Goal: Task Accomplishment & Management: Manage account settings

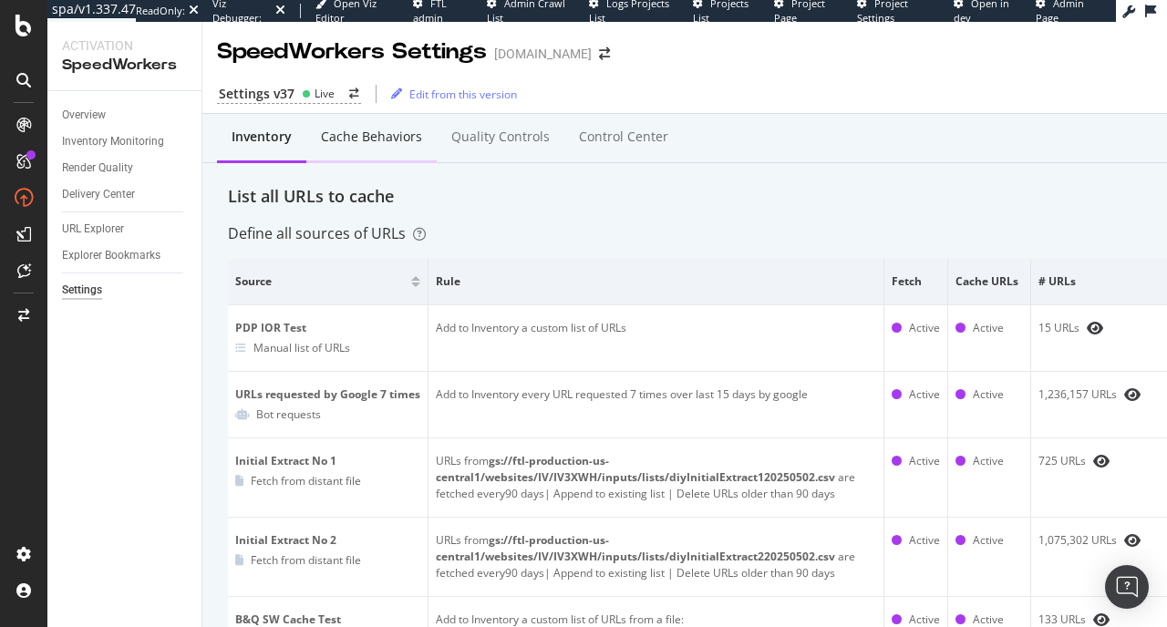
click at [351, 118] on div "Cache behaviors" at bounding box center [371, 138] width 130 height 50
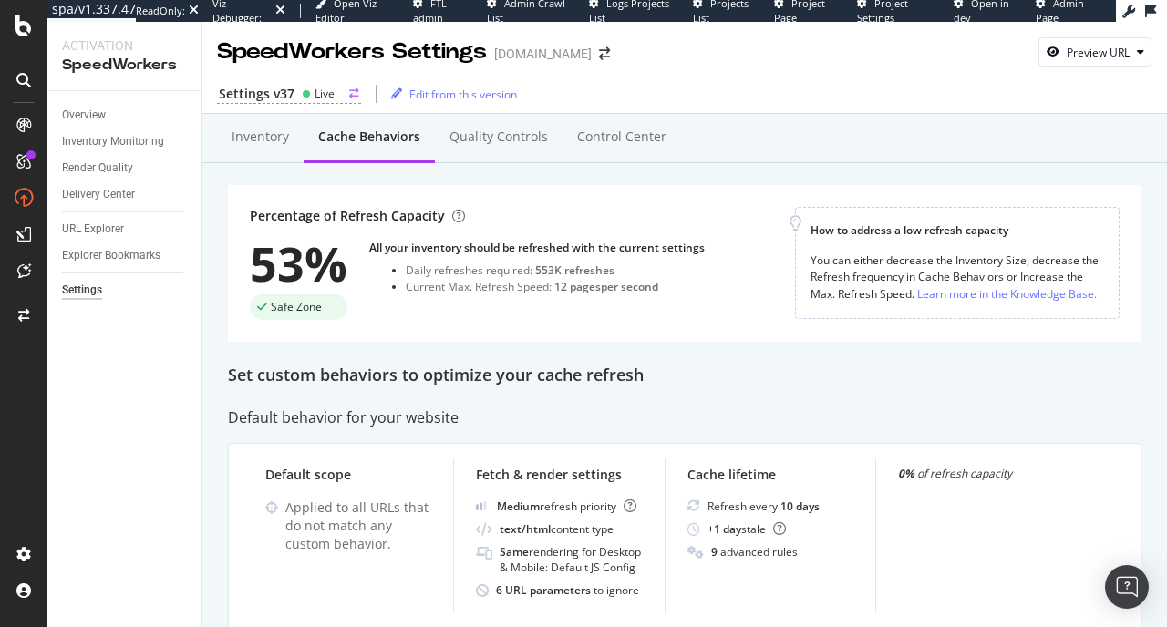
click at [296, 101] on div "Settings v37 Live" at bounding box center [289, 94] width 144 height 19
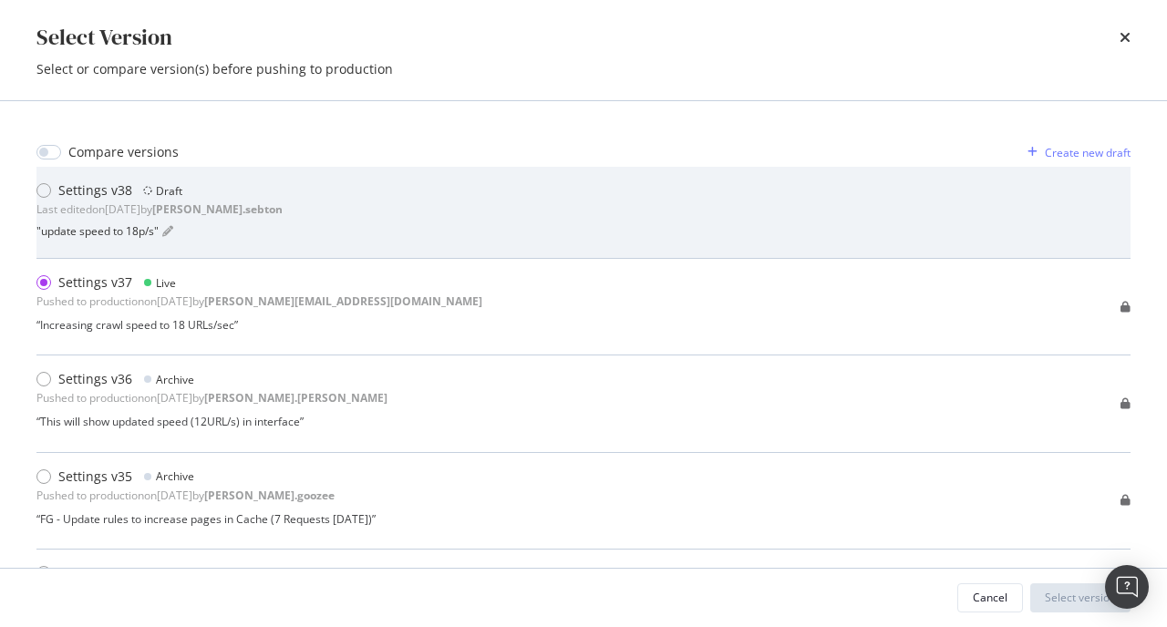
click at [304, 210] on div "Settings v38 Draft Last edited on 2025 Sep 30th by anne.sebton " update speed t…" at bounding box center [583, 212] width 1094 height 62
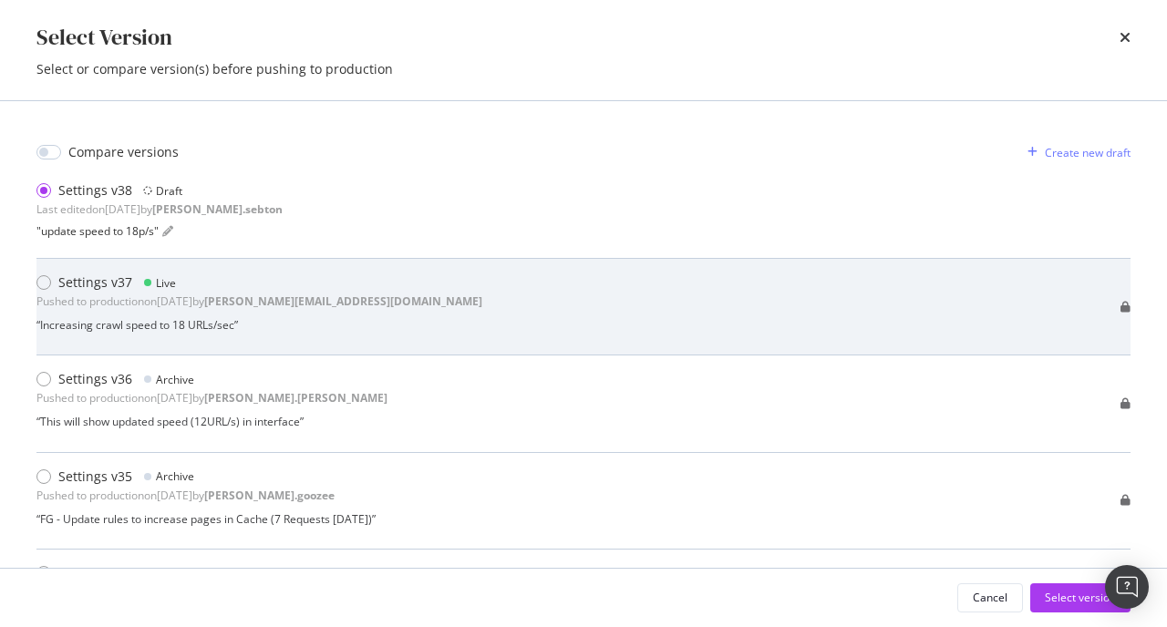
click at [347, 297] on b "[PERSON_NAME][EMAIL_ADDRESS][DOMAIN_NAME]" at bounding box center [343, 300] width 278 height 15
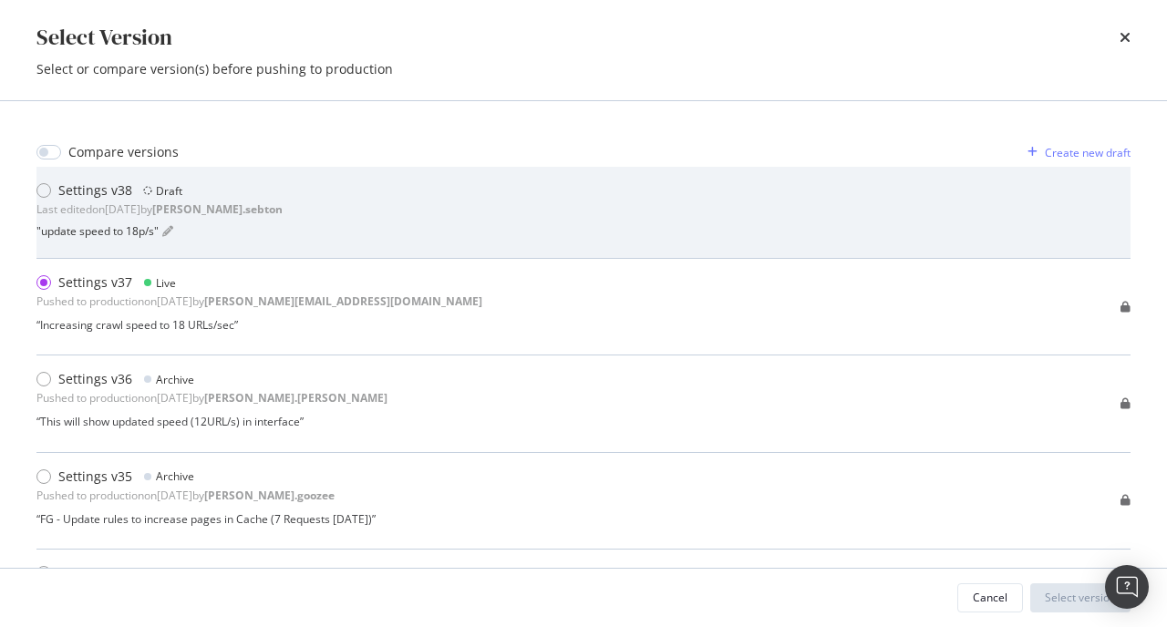
click at [305, 204] on div "Settings v38 Draft Last edited on 2025 Sep 30th by anne.sebton " update speed t…" at bounding box center [583, 212] width 1094 height 62
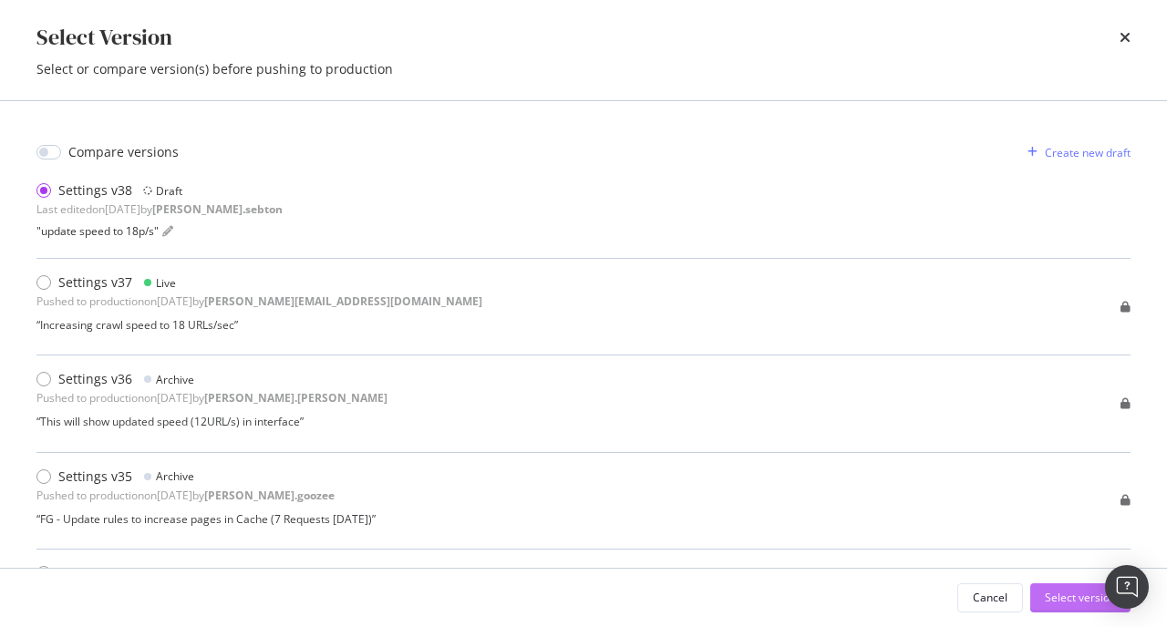
click at [1082, 598] on div "Select version" at bounding box center [1079, 597] width 71 height 15
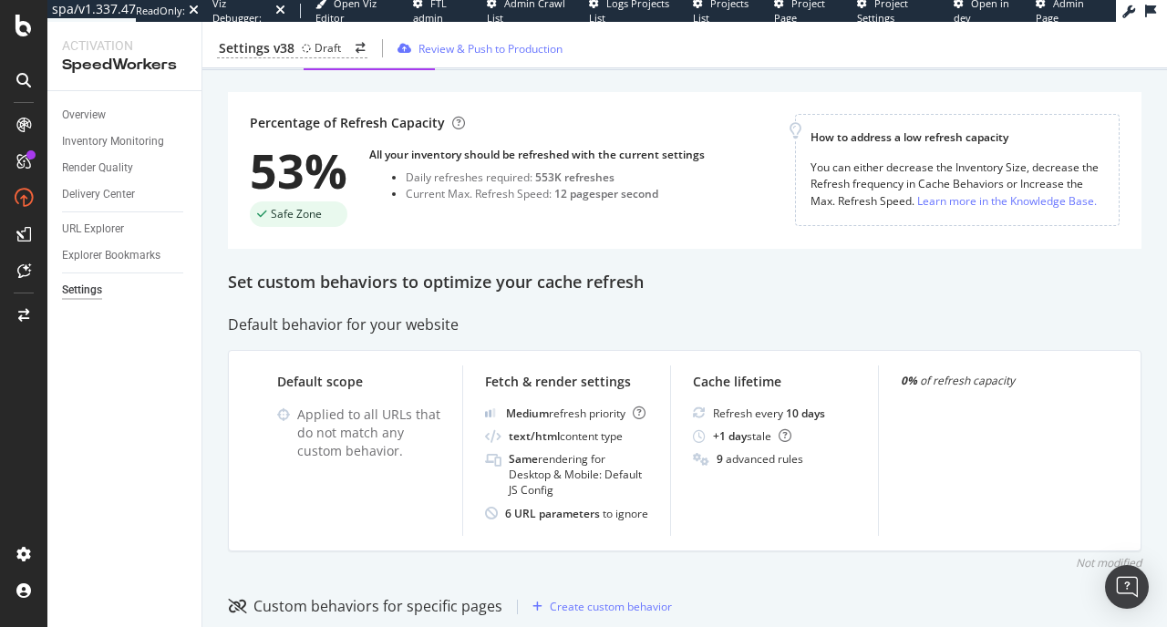
scroll to position [91, 0]
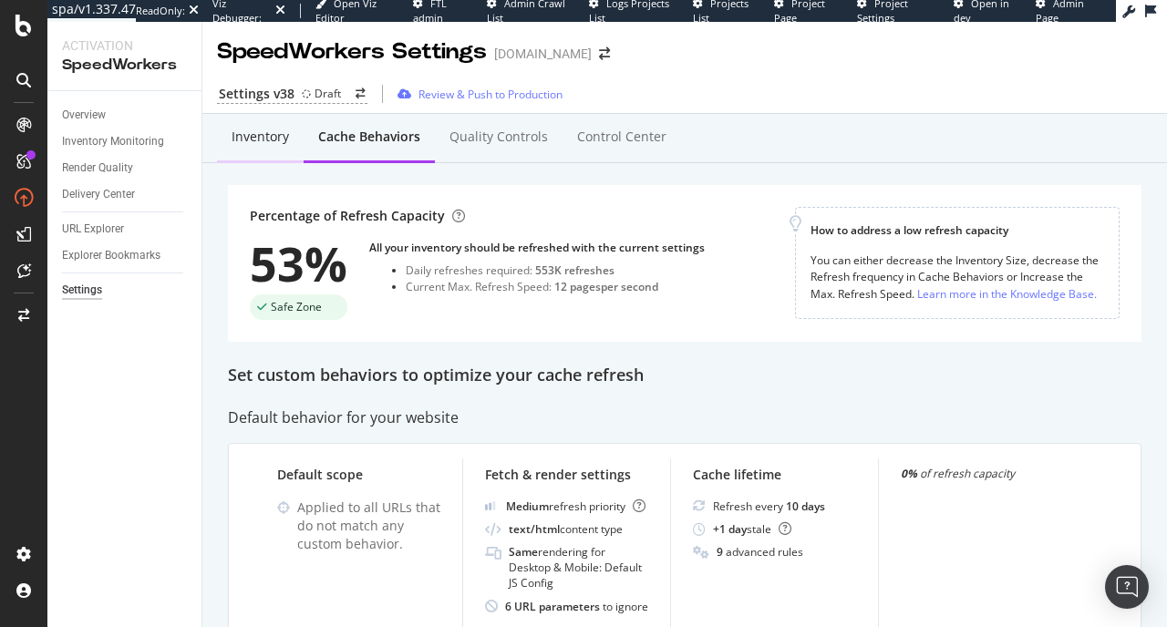
click at [258, 144] on div "Inventory" at bounding box center [260, 137] width 57 height 18
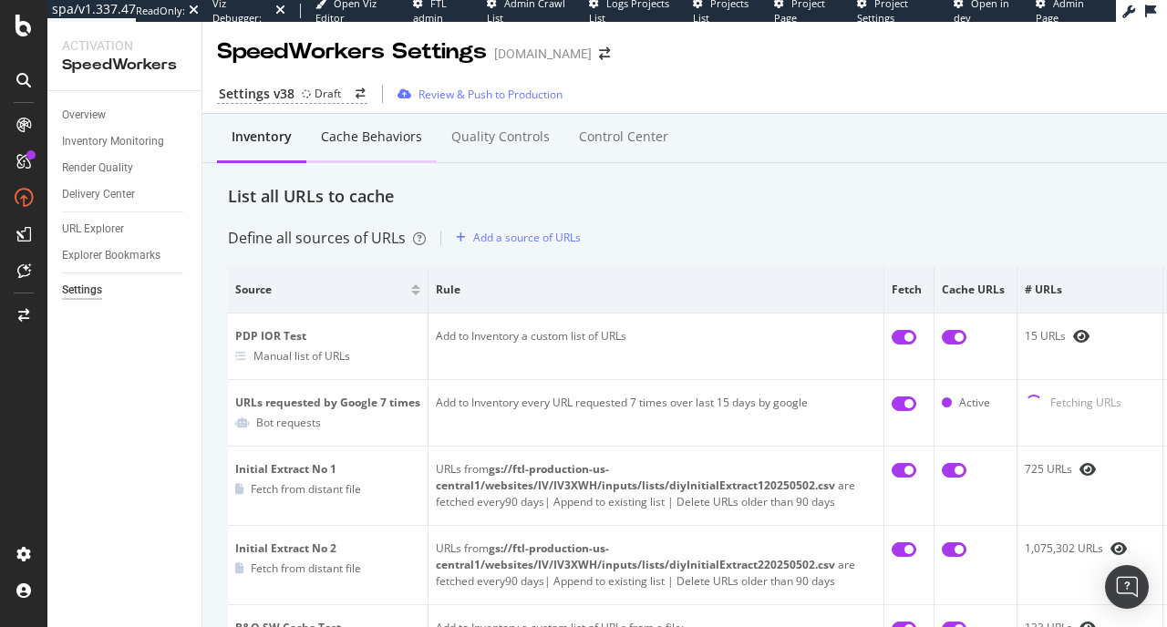
click at [360, 149] on div "Cache behaviors" at bounding box center [371, 138] width 130 height 50
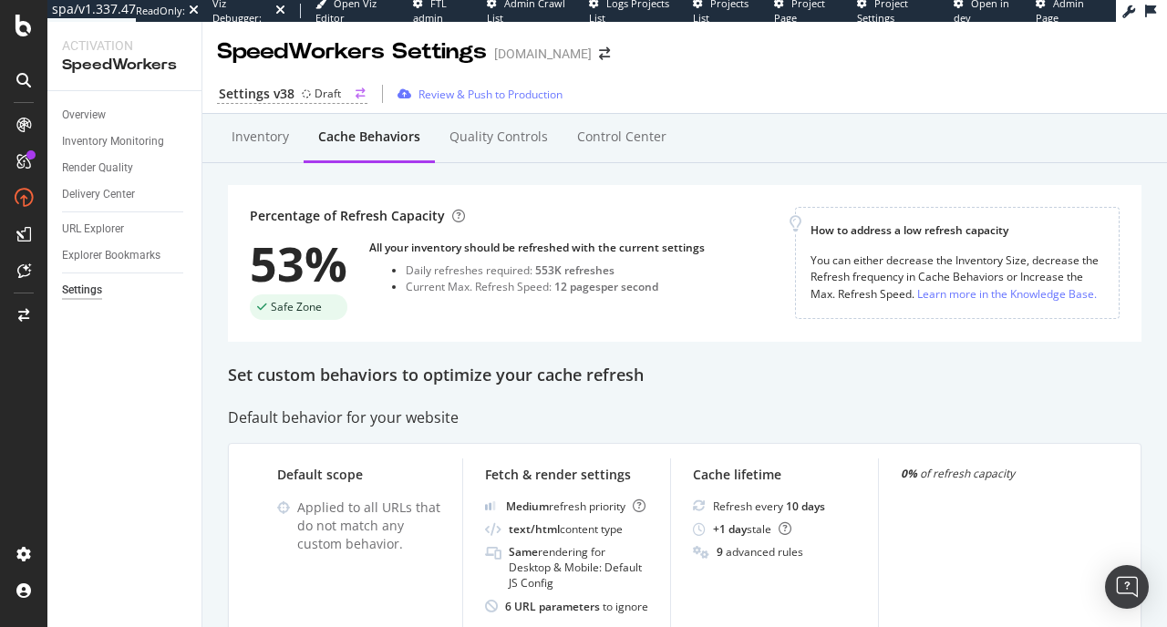
click at [314, 99] on div "Draft" at bounding box center [327, 93] width 26 height 15
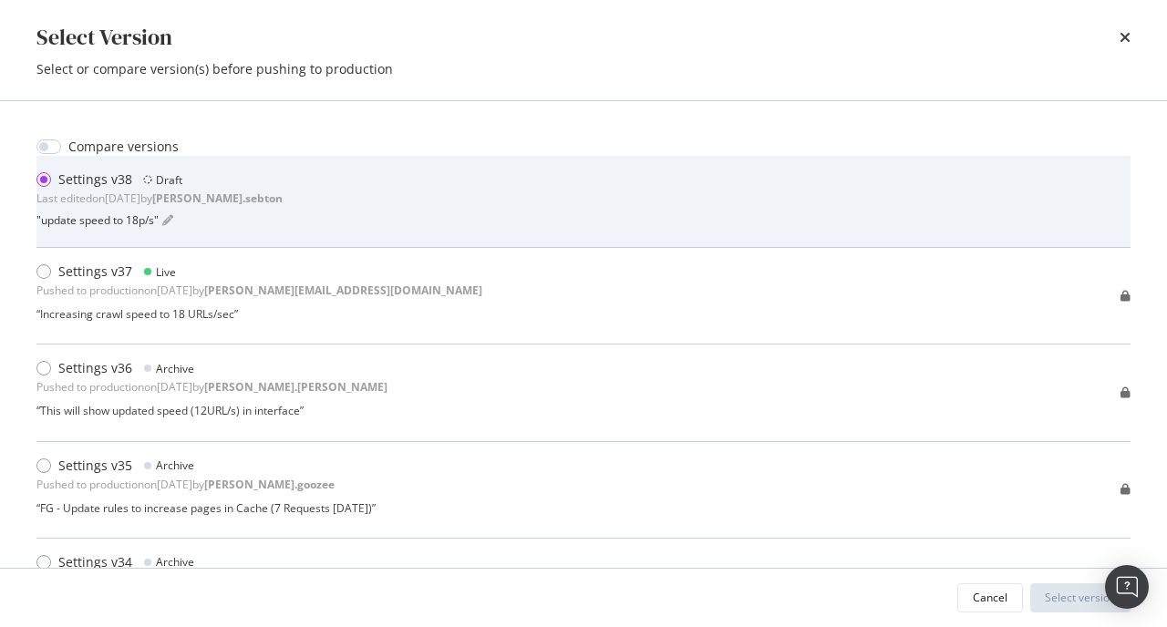
click at [331, 185] on div "Settings v38 Draft Last edited on 2025 Sep 30th by anne.sebton " update speed t…" at bounding box center [583, 201] width 1094 height 62
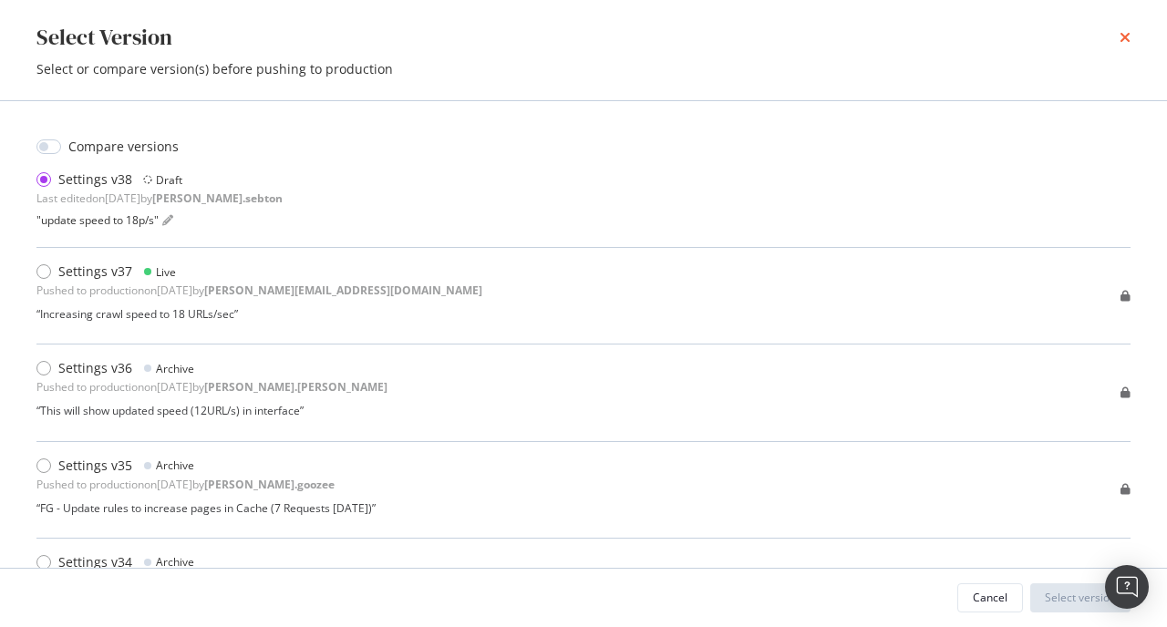
click at [1128, 41] on icon "times" at bounding box center [1124, 37] width 11 height 15
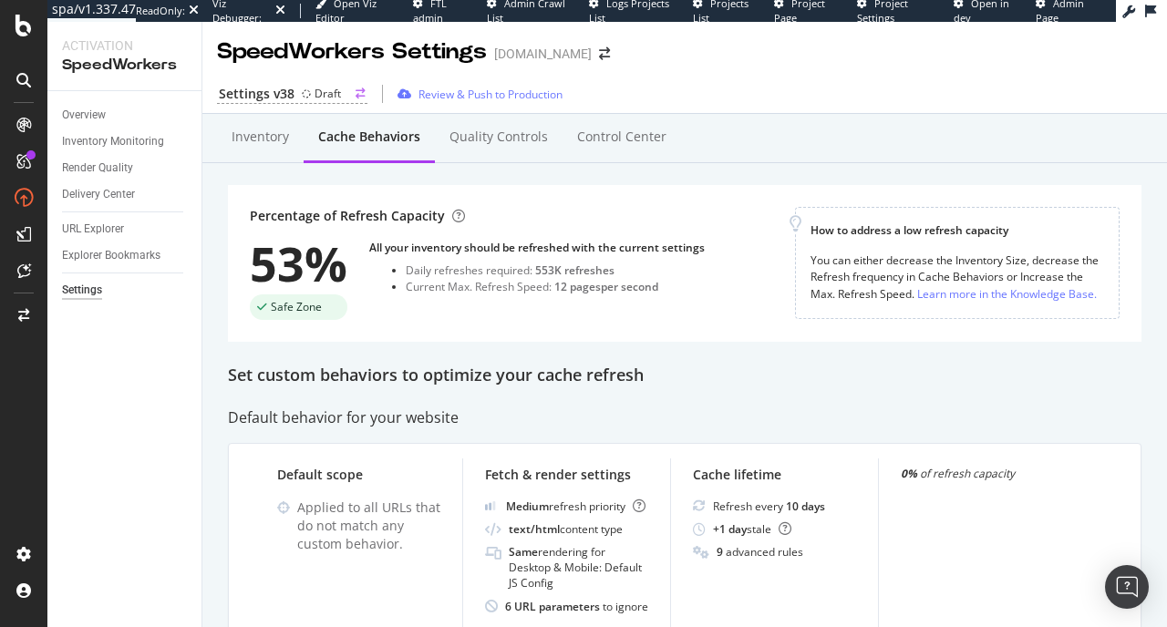
click at [294, 100] on div "Settings v38 Draft" at bounding box center [292, 94] width 150 height 19
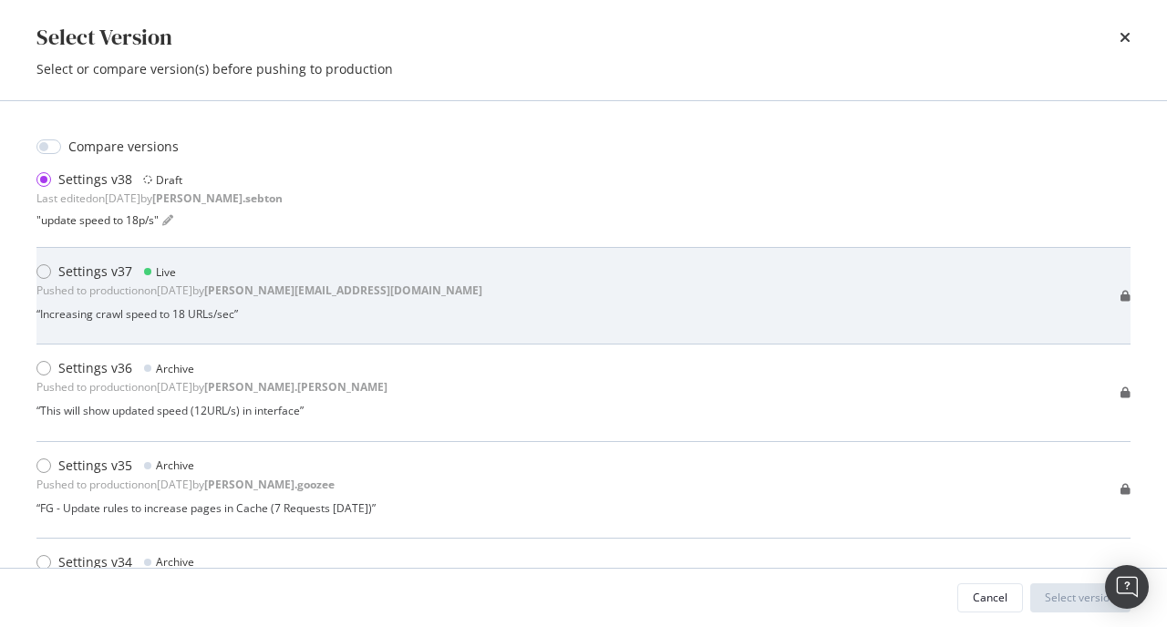
click at [83, 278] on div "Settings v37" at bounding box center [95, 271] width 74 height 18
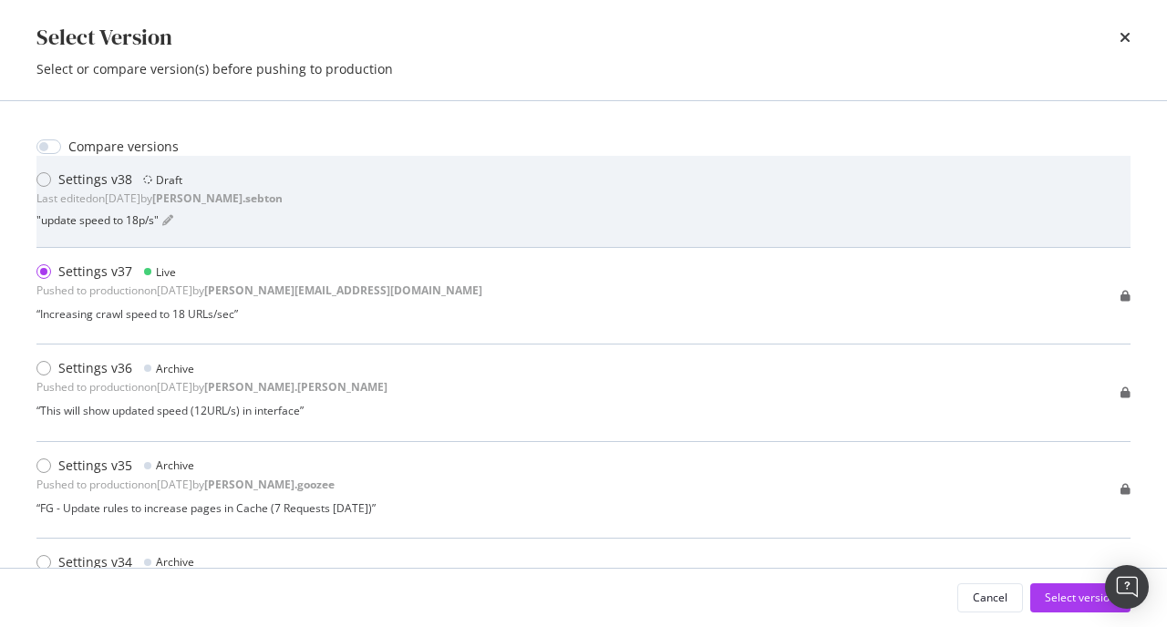
click at [95, 200] on div "Last edited on 2025 Sep 30th by anne.sebton" at bounding box center [159, 197] width 246 height 15
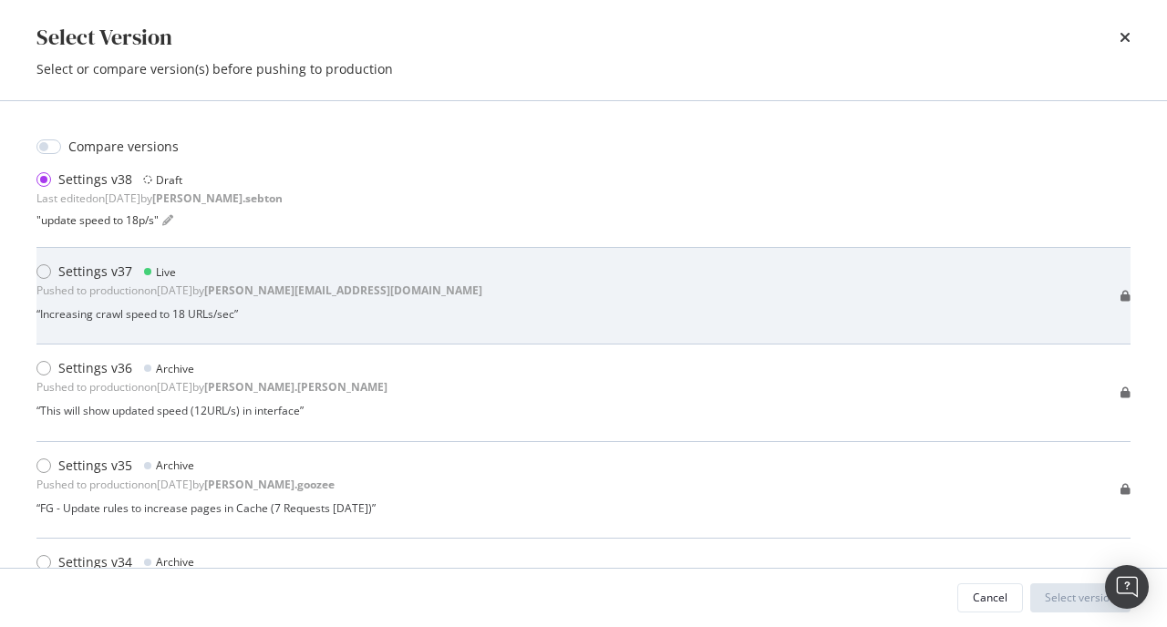
click at [89, 262] on div "Settings v37" at bounding box center [95, 271] width 74 height 18
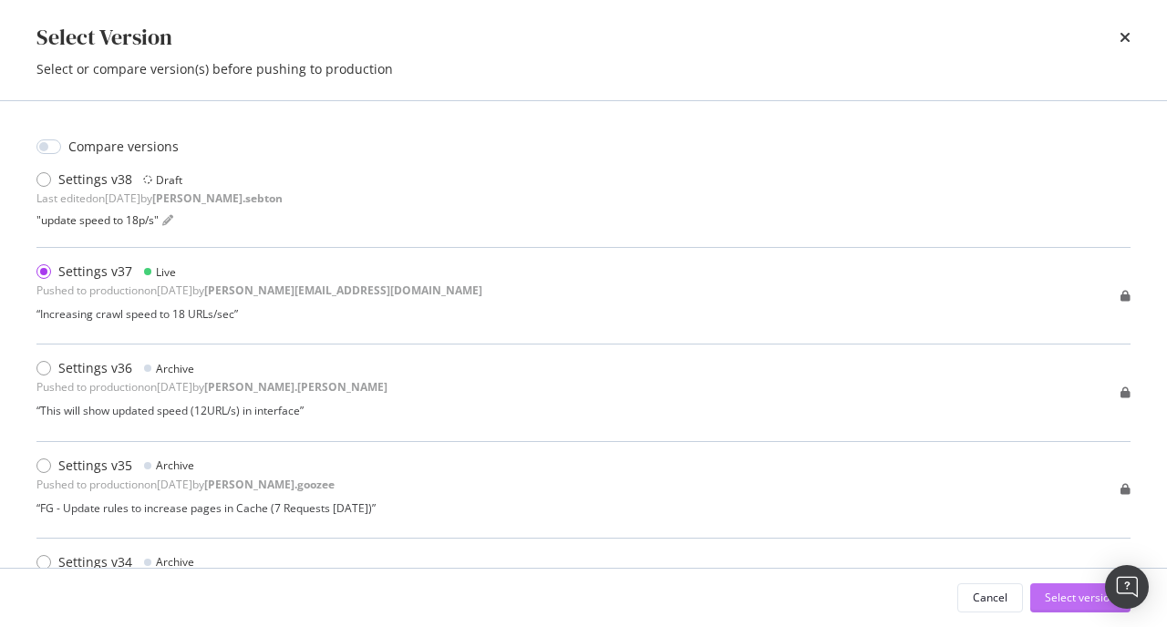
click at [1062, 602] on div "Select version" at bounding box center [1079, 597] width 71 height 15
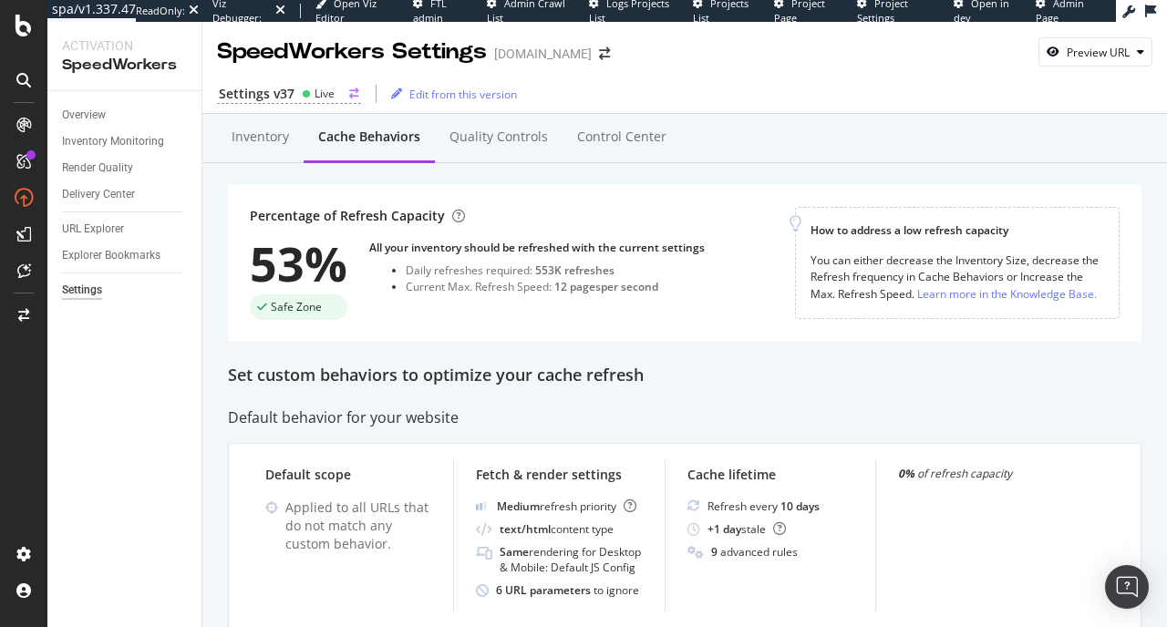
click at [338, 100] on div "Settings v37 Live" at bounding box center [289, 94] width 144 height 19
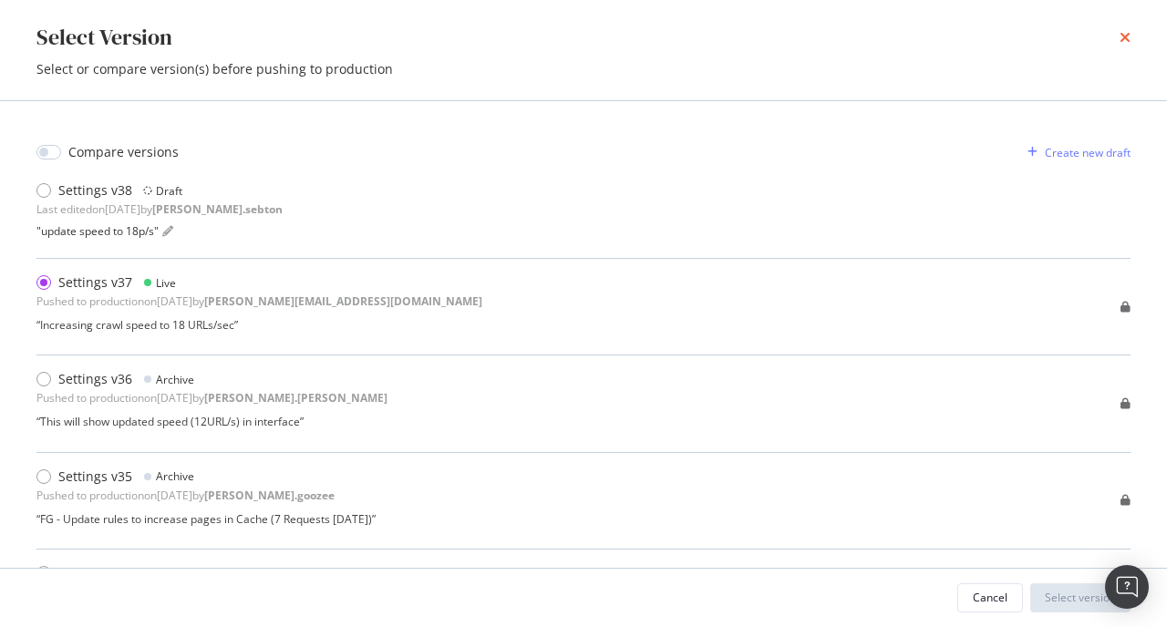
click at [1126, 39] on icon "times" at bounding box center [1124, 37] width 11 height 15
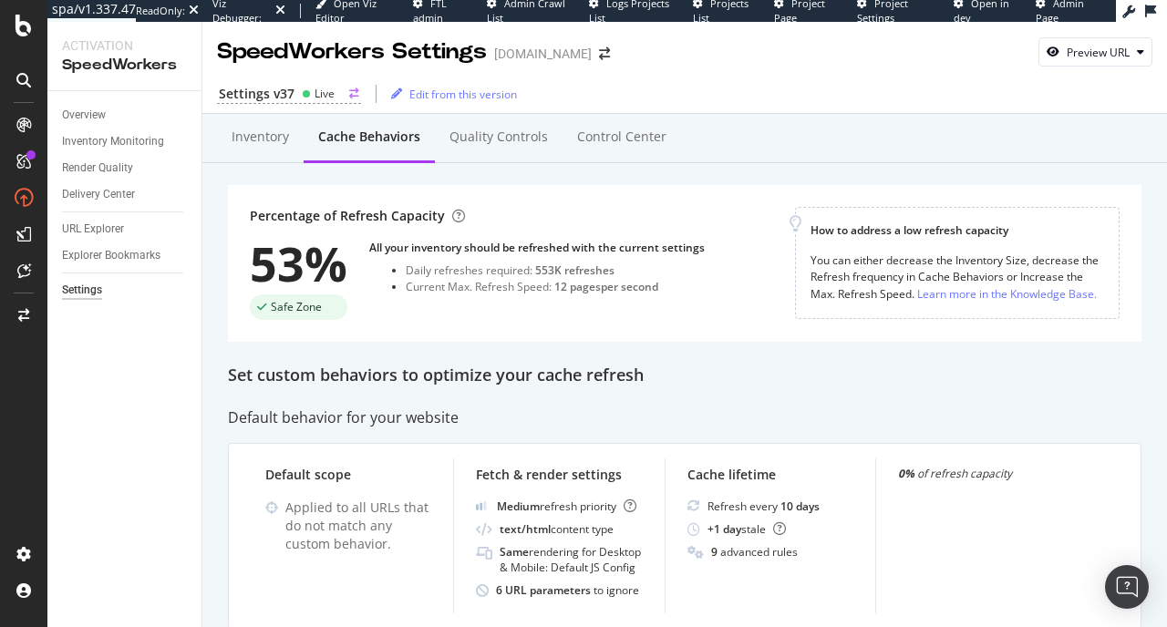
click at [288, 98] on div "Settings v37" at bounding box center [257, 94] width 76 height 18
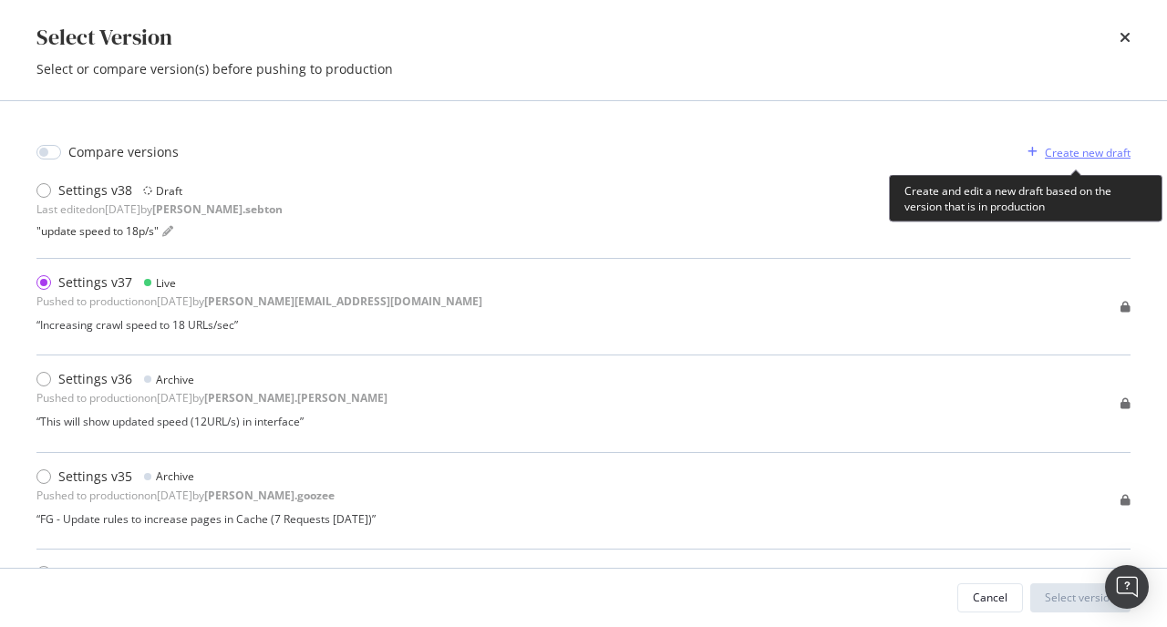
click at [1088, 153] on div "Create new draft" at bounding box center [1087, 152] width 86 height 15
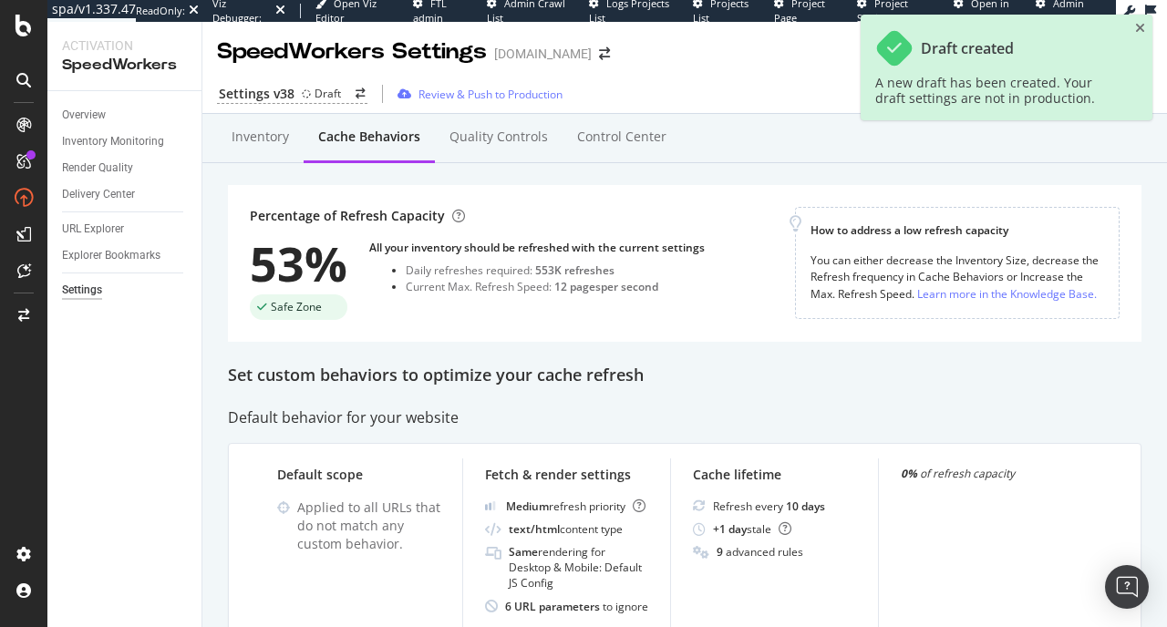
click at [475, 214] on div "Percentage of Refresh Capacity 53% Safe Zone All your inventory should be refre…" at bounding box center [522, 263] width 545 height 113
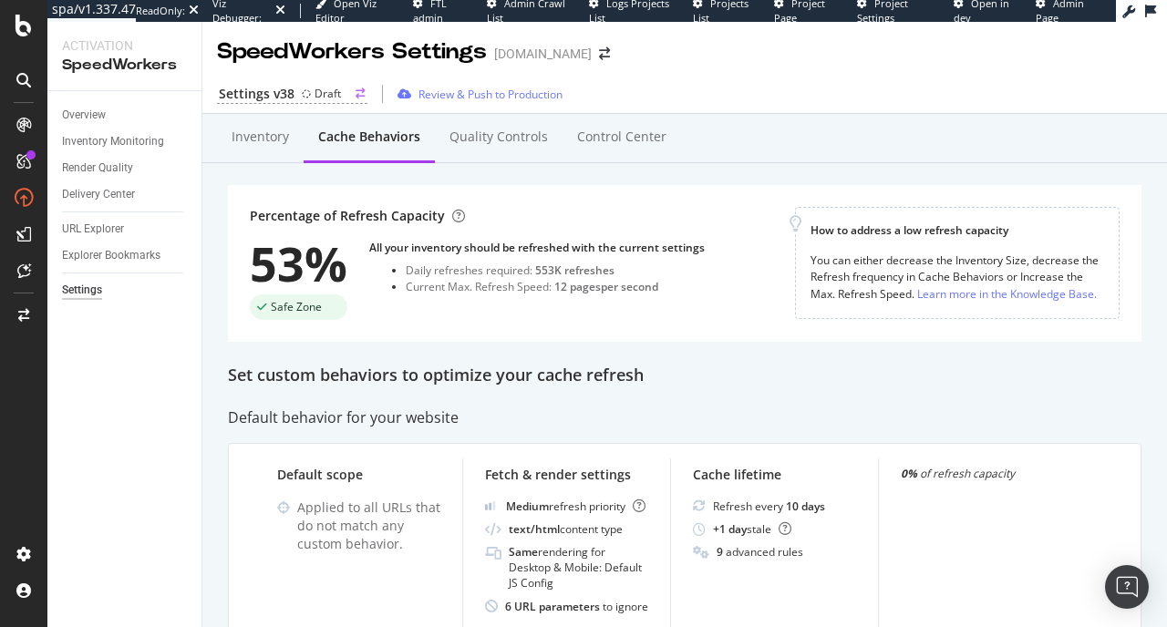
click at [304, 94] on circle at bounding box center [306, 93] width 7 height 7
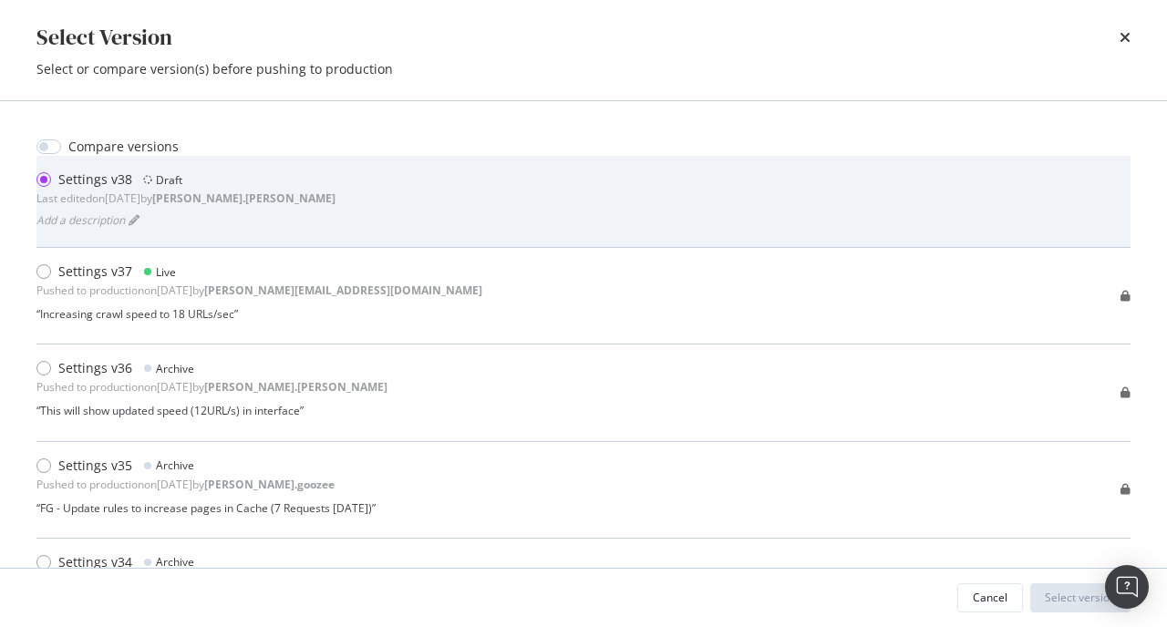
click at [283, 210] on div "Settings v38 Draft Last edited on 2025 Sep 30th by jason.weddle Add a descripti…" at bounding box center [583, 201] width 1094 height 62
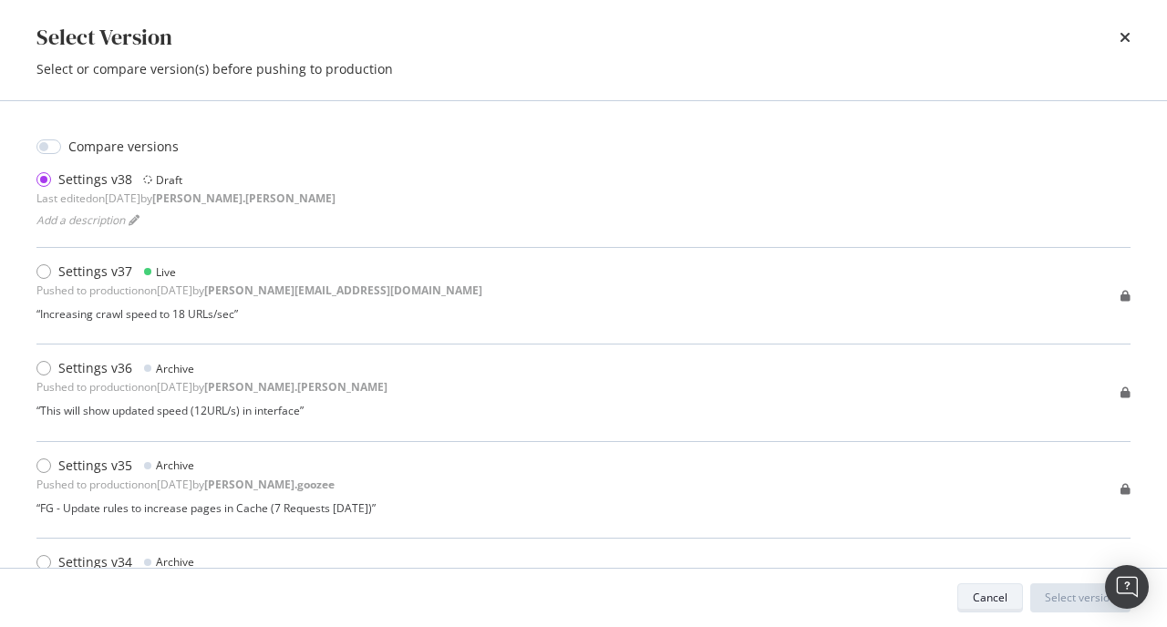
click at [1005, 599] on div "Cancel" at bounding box center [989, 597] width 35 height 15
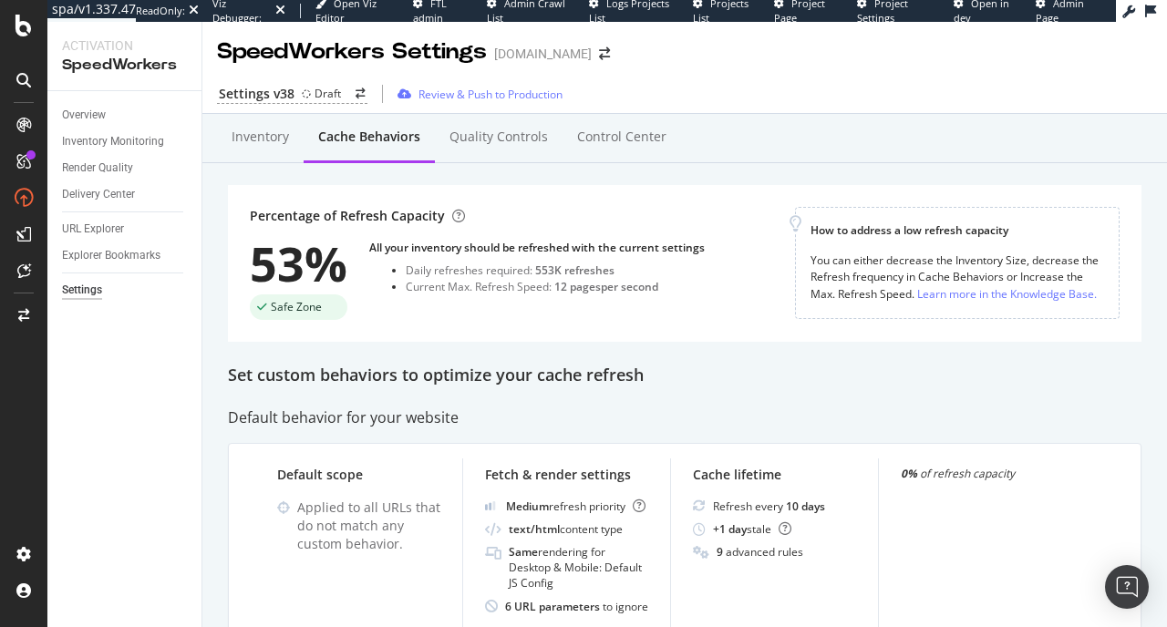
scroll to position [9, 0]
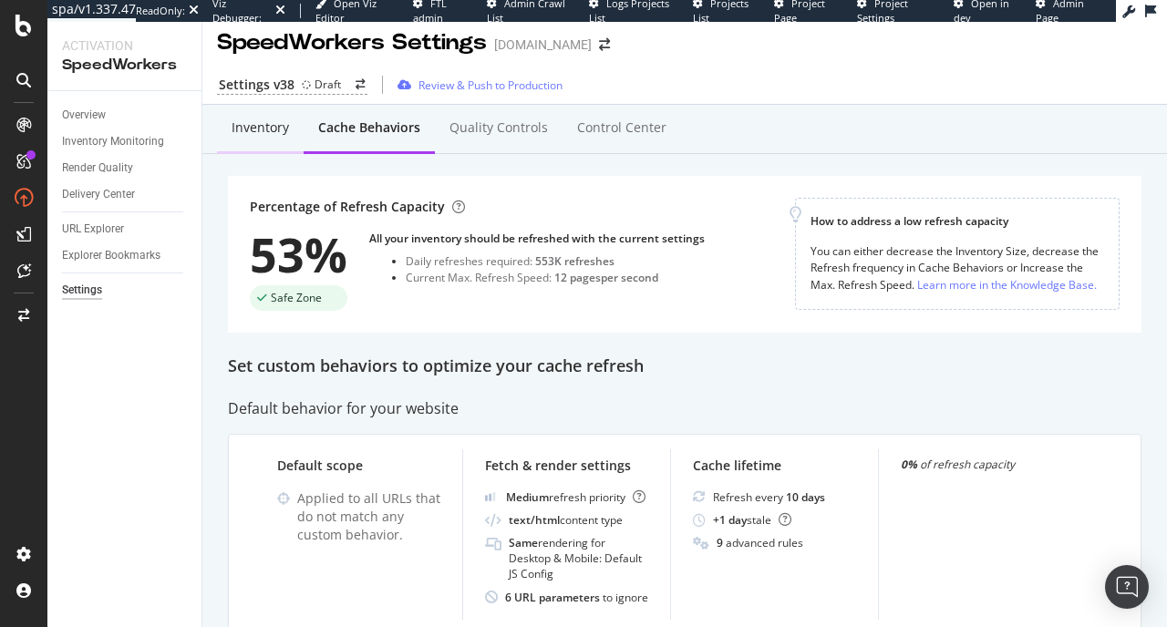
click at [276, 141] on div "Inventory" at bounding box center [260, 129] width 87 height 50
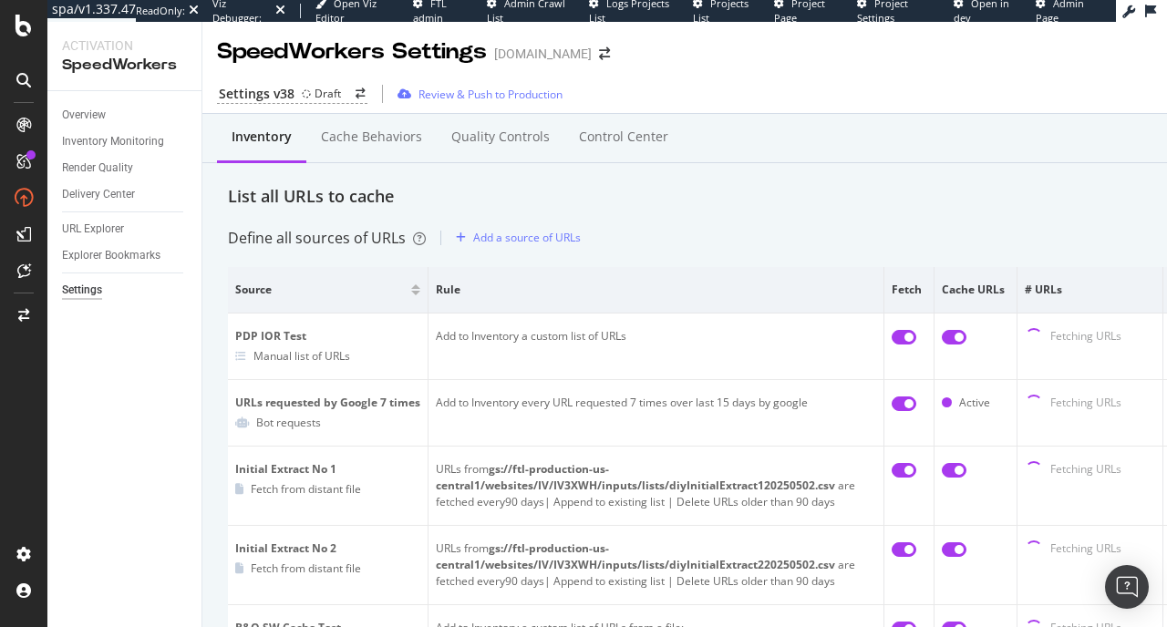
scroll to position [114, 0]
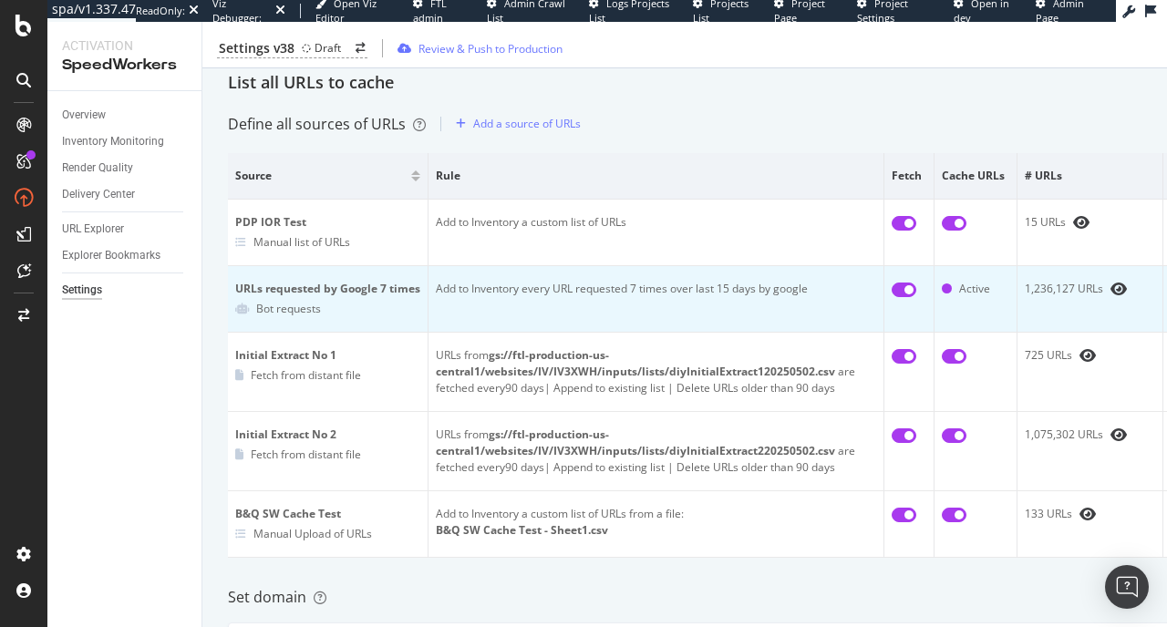
click at [509, 294] on td "Add to Inventory every URL requested 7 times over last 15 days by google" at bounding box center [656, 299] width 456 height 67
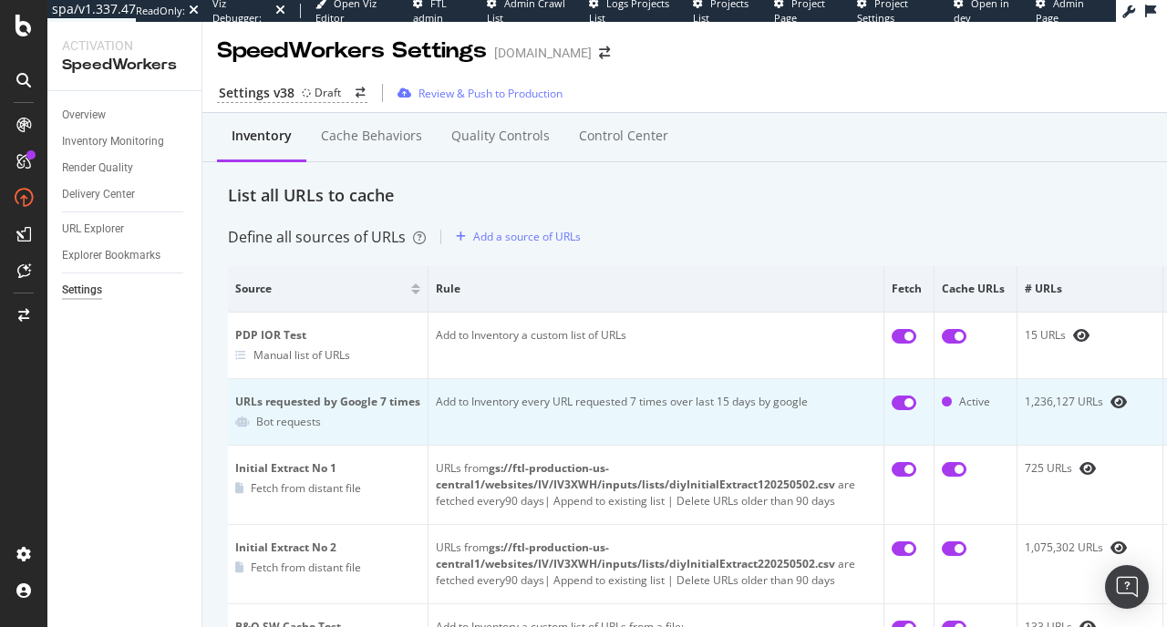
scroll to position [0, 0]
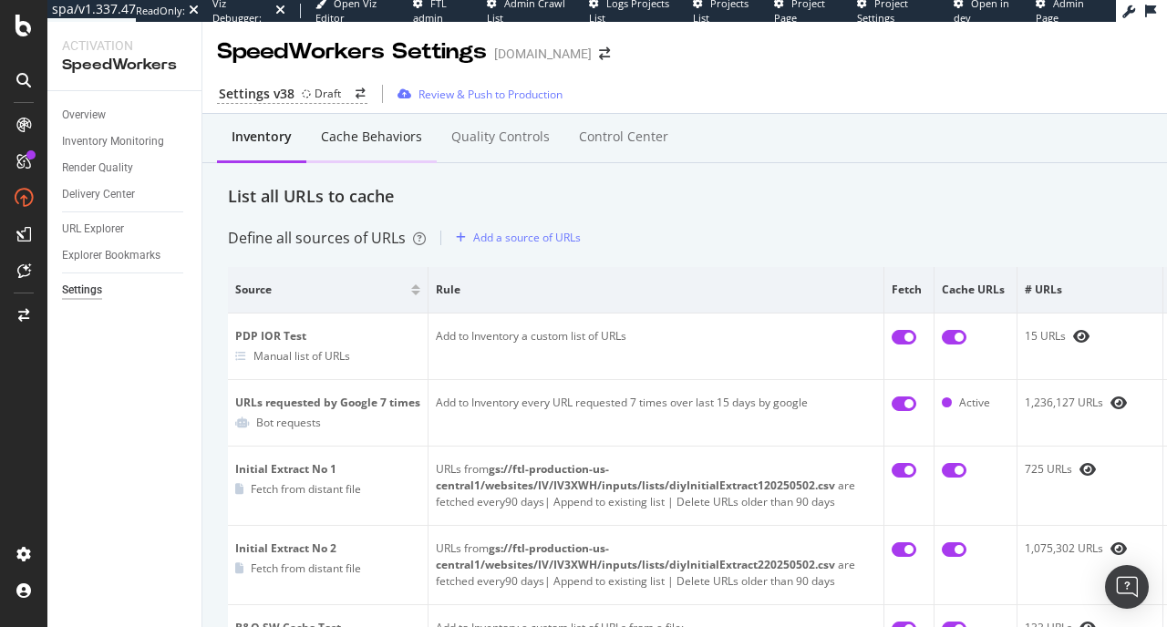
click at [386, 142] on div "Cache behaviors" at bounding box center [371, 137] width 101 height 18
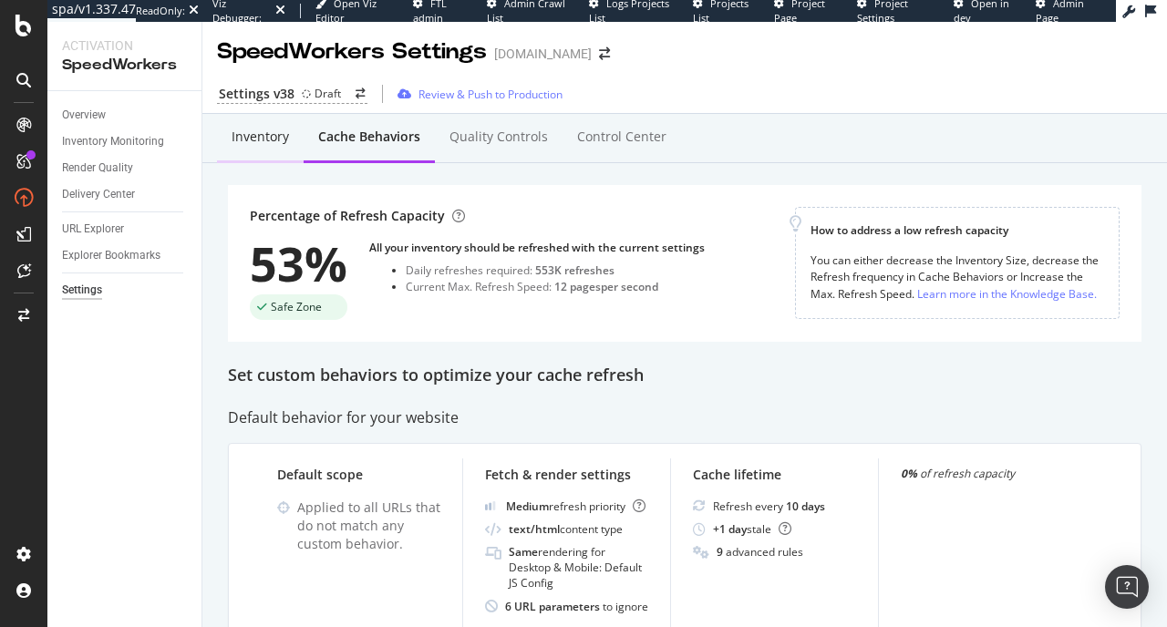
click at [273, 131] on div "Inventory" at bounding box center [260, 137] width 57 height 18
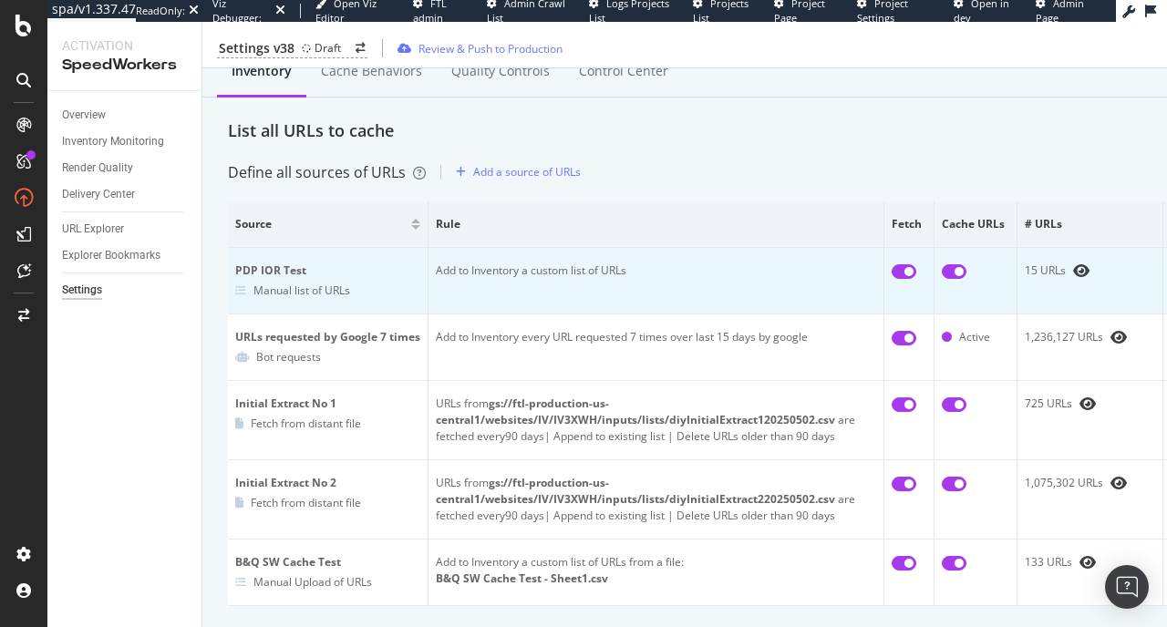
scroll to position [75, 0]
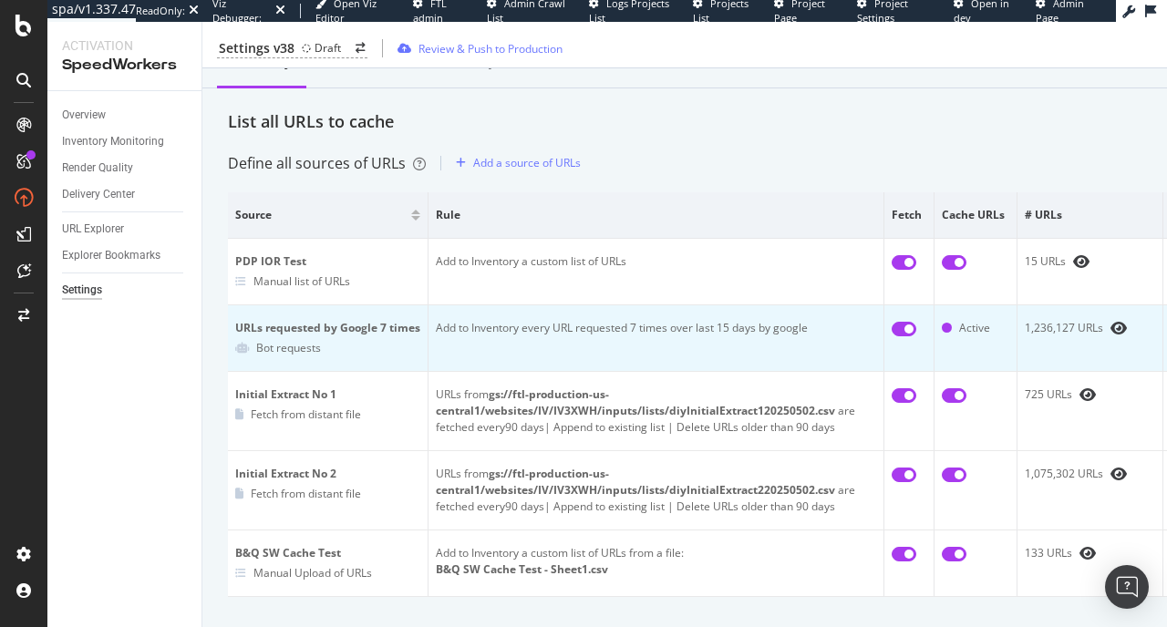
click at [560, 348] on td "Add to Inventory every URL requested 7 times over last 15 days by google" at bounding box center [656, 338] width 456 height 67
click at [256, 353] on div "Bot requests" at bounding box center [288, 347] width 65 height 15
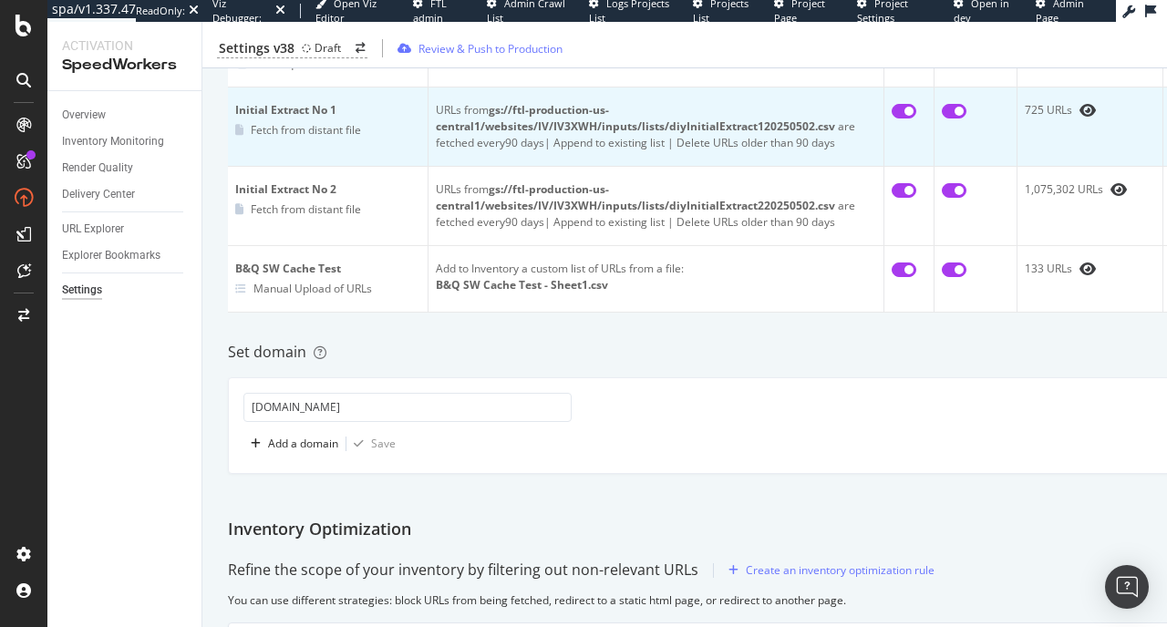
scroll to position [0, 0]
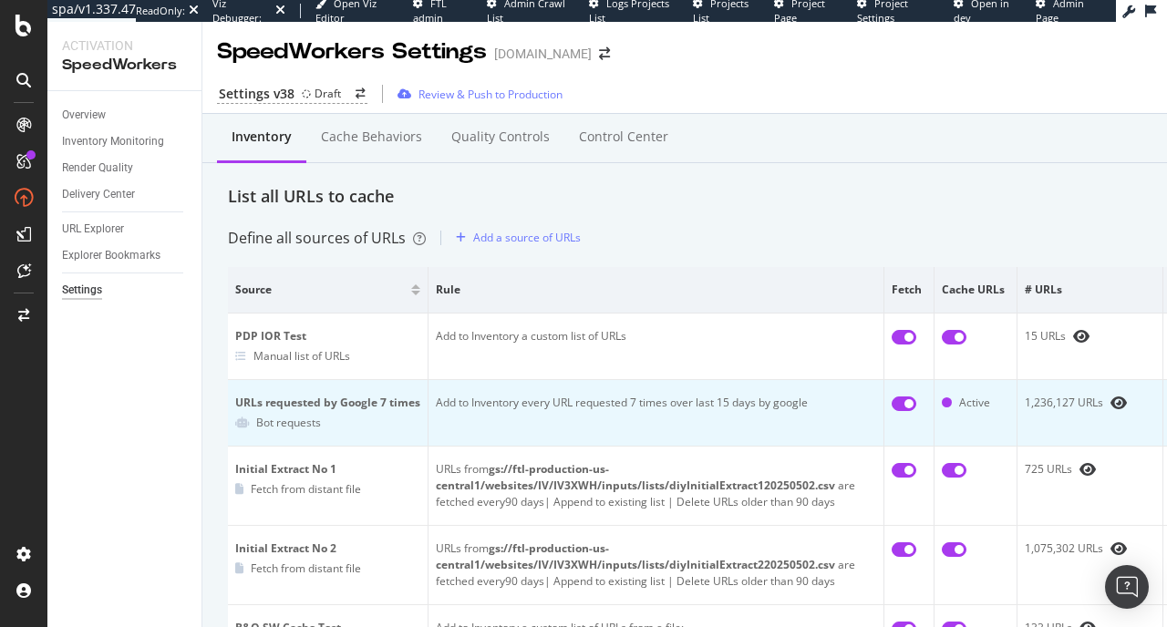
click at [559, 421] on td "Add to Inventory every URL requested 7 times over last 15 days by google" at bounding box center [656, 413] width 456 height 67
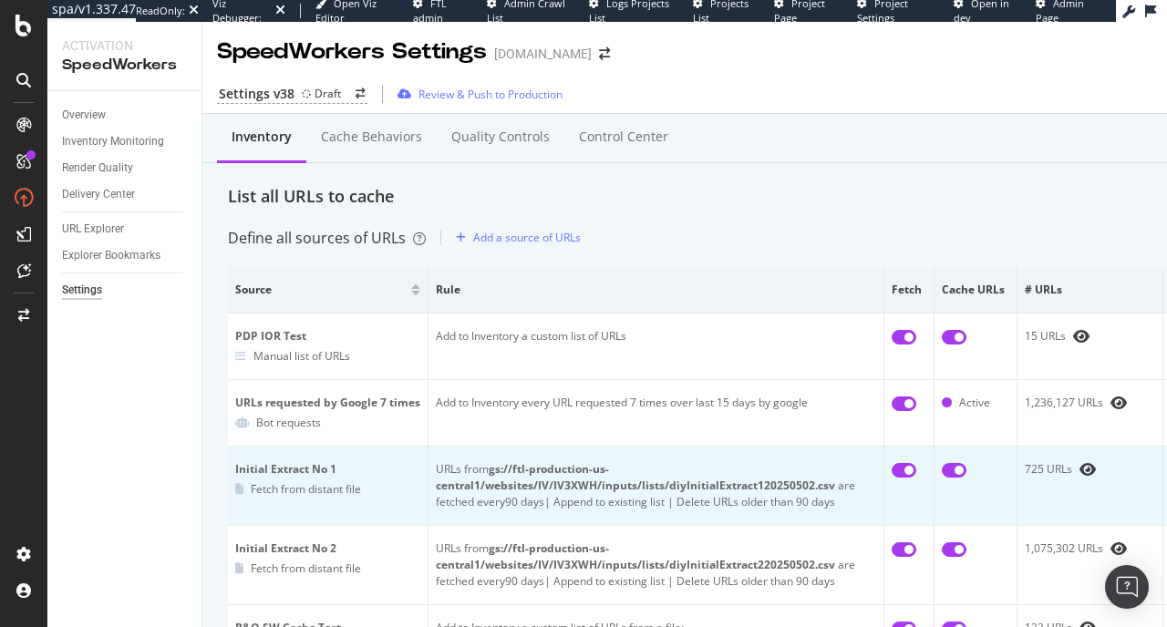
click at [526, 499] on div "URLs from gs://ftl-production-us-central1/websites/IV/IV3XWH/inputs/lists/diyIn…" at bounding box center [656, 485] width 440 height 49
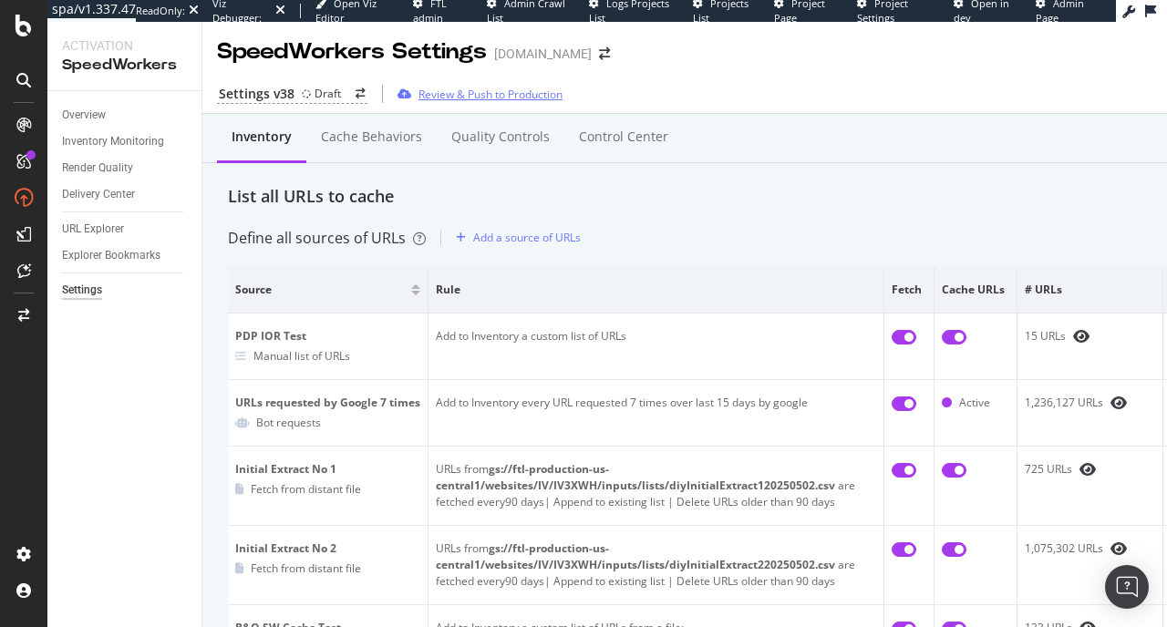
click at [428, 93] on div "Review & Push to Production" at bounding box center [490, 94] width 144 height 15
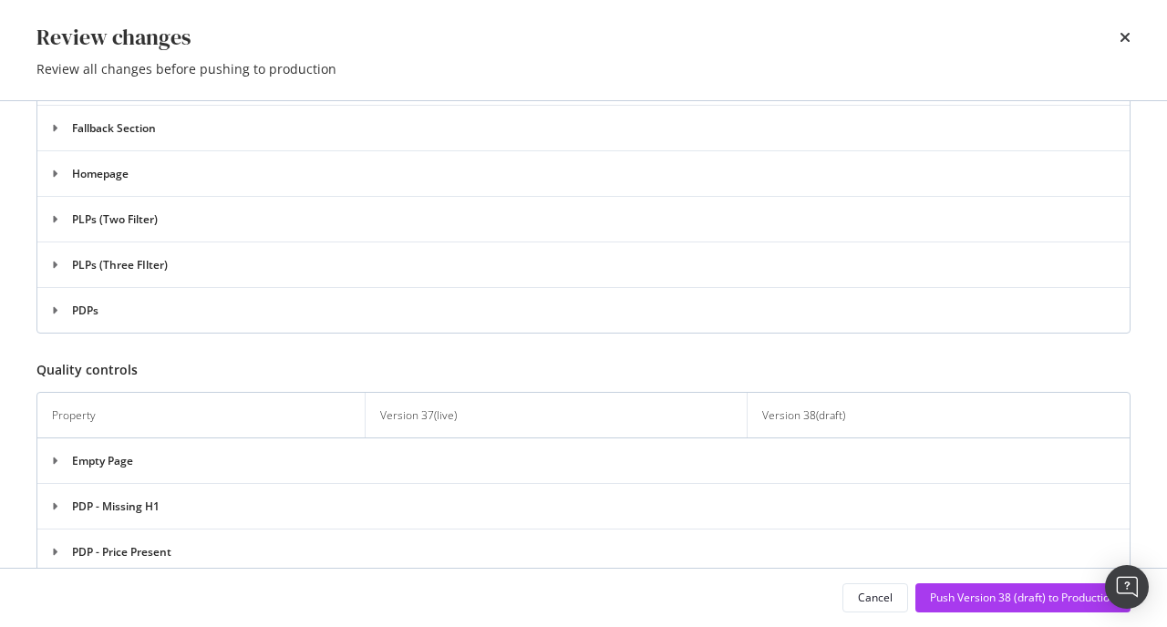
scroll to position [1322, 0]
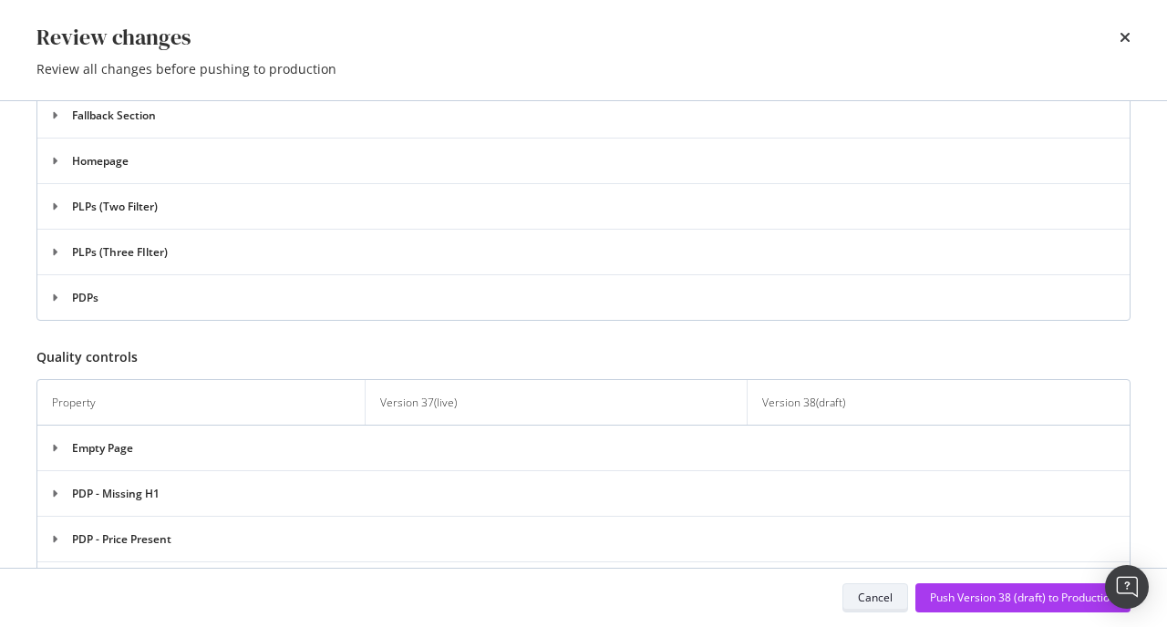
click at [875, 601] on div "Cancel" at bounding box center [875, 597] width 35 height 15
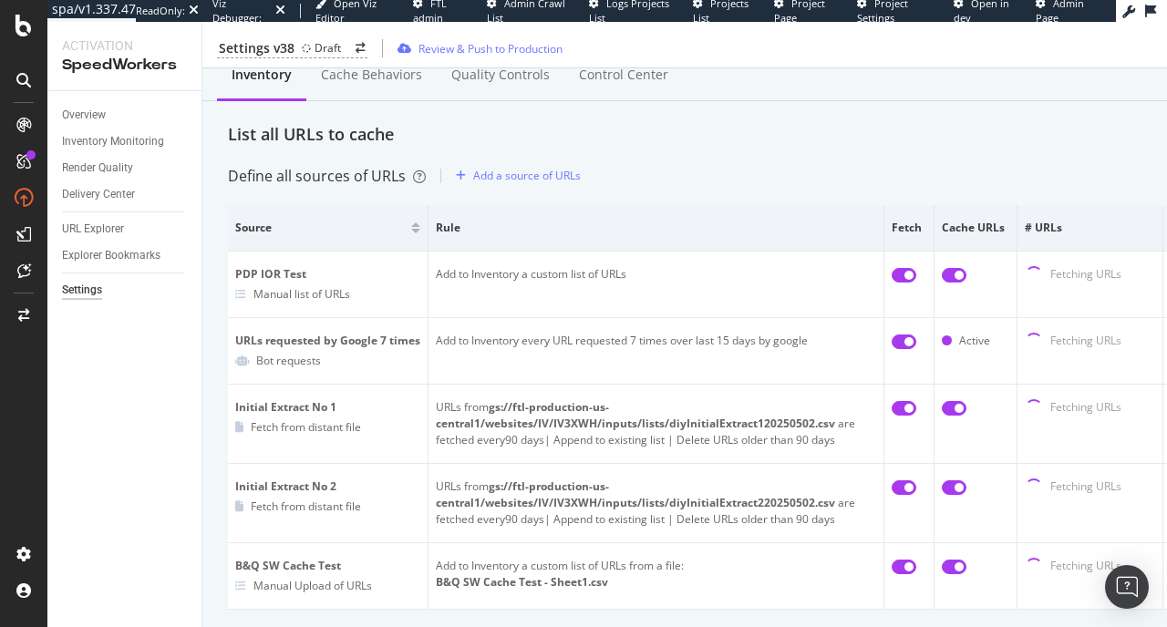
scroll to position [63, 0]
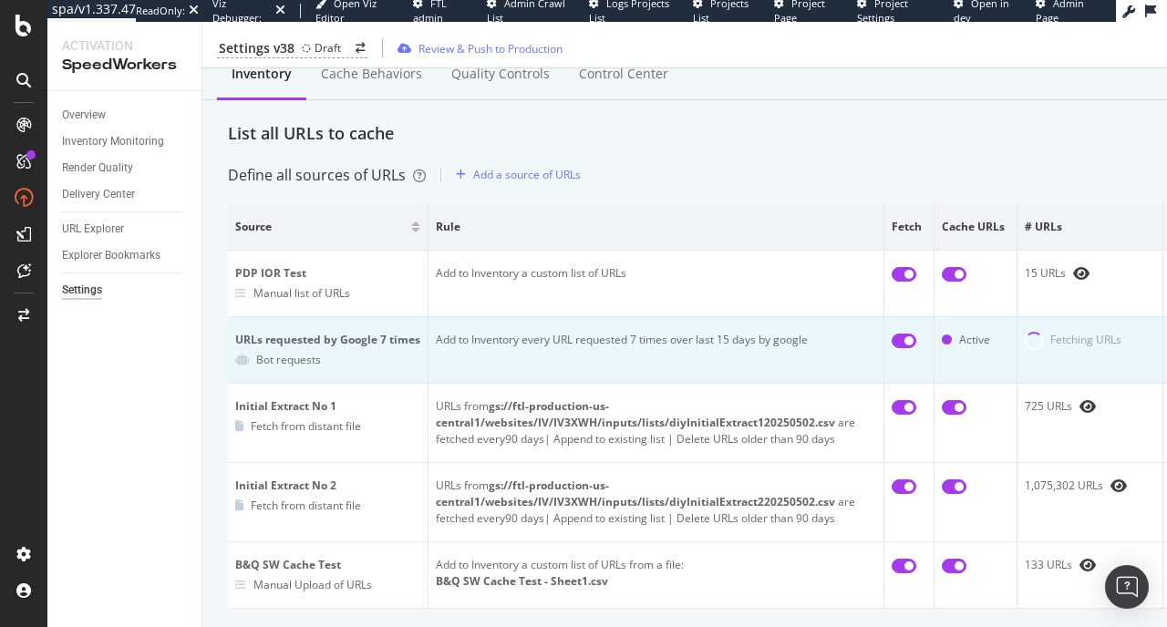
click at [684, 349] on td "Add to Inventory every URL requested 7 times over last 15 days by google" at bounding box center [656, 350] width 456 height 67
click at [295, 338] on div "URLs requested by Google 7 times" at bounding box center [327, 340] width 185 height 16
click at [291, 371] on td "URLs requested by Google 7 times Bot requests" at bounding box center [328, 350] width 201 height 67
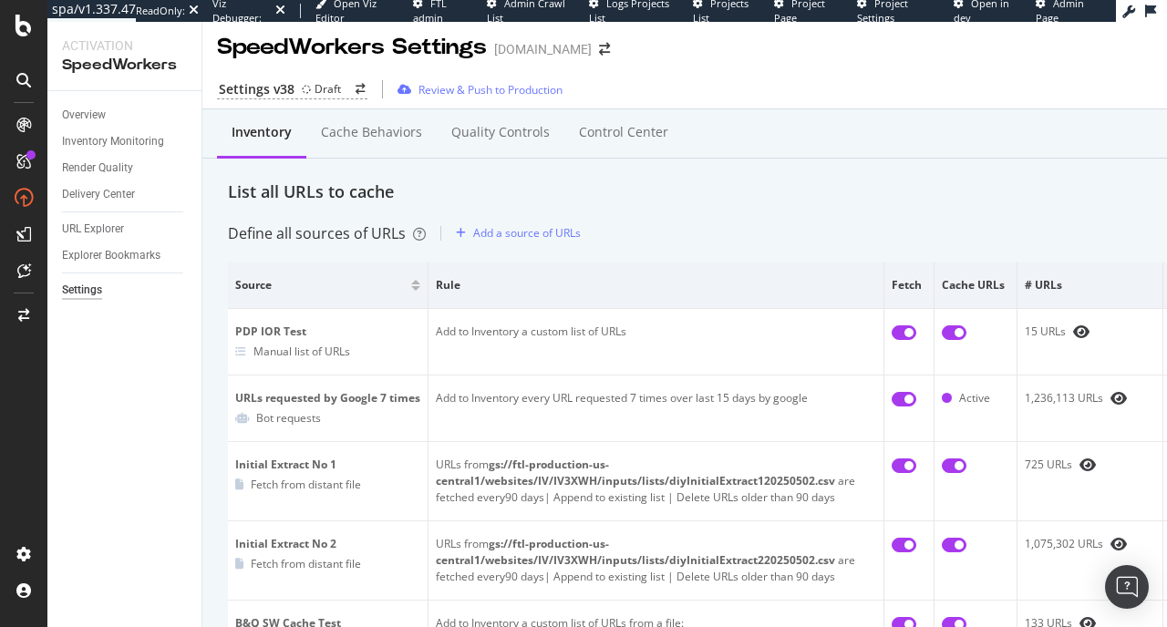
scroll to position [0, 0]
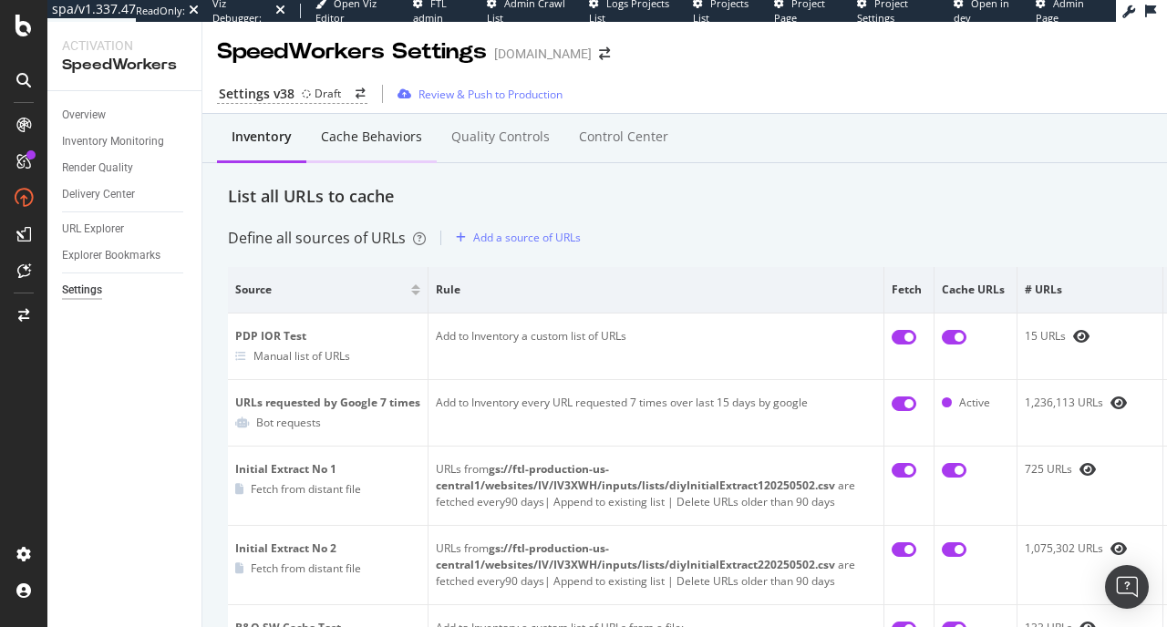
click at [403, 132] on div "Cache behaviors" at bounding box center [371, 137] width 101 height 18
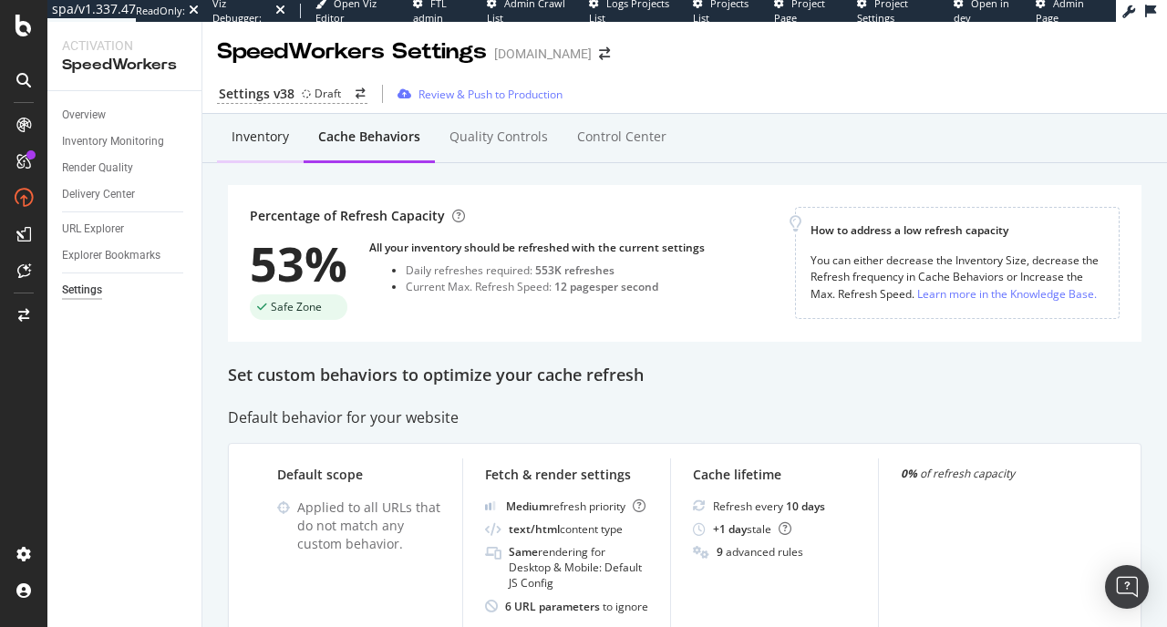
click at [273, 136] on div "Inventory" at bounding box center [260, 137] width 57 height 18
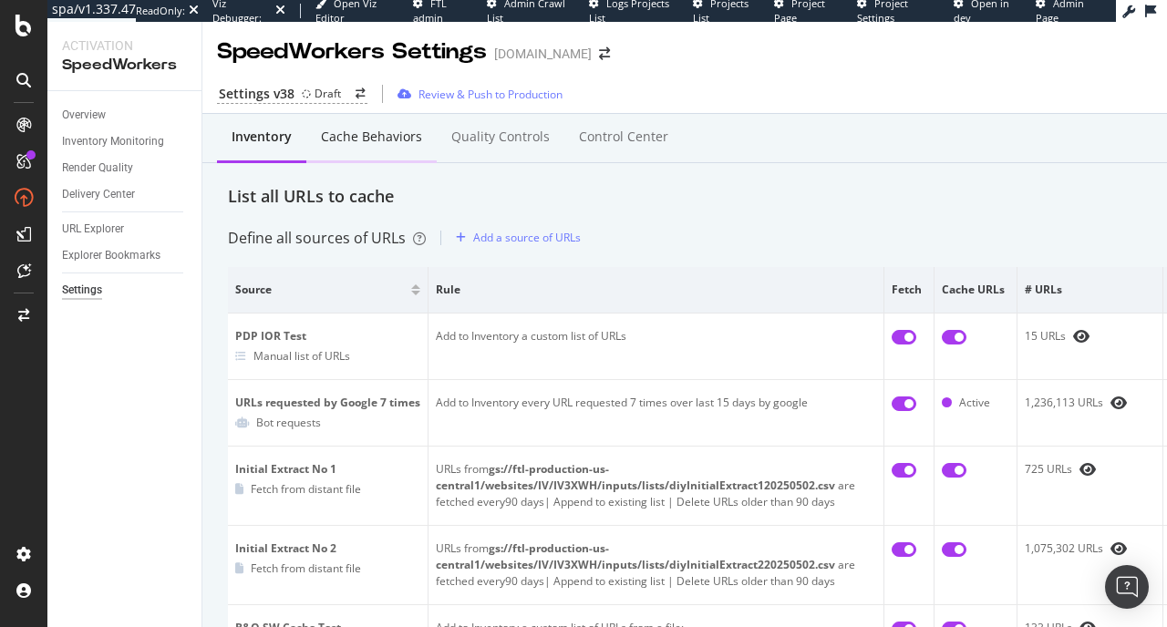
click at [355, 123] on div "Cache behaviors" at bounding box center [371, 138] width 130 height 50
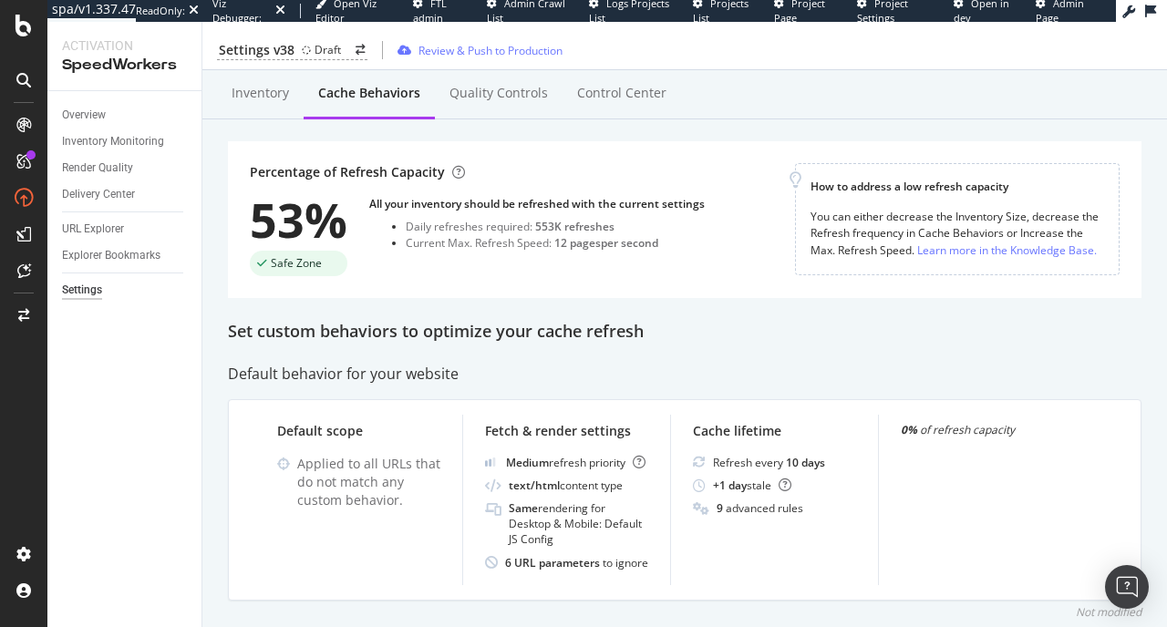
scroll to position [42, 0]
click at [233, 93] on div "Inventory" at bounding box center [260, 95] width 57 height 18
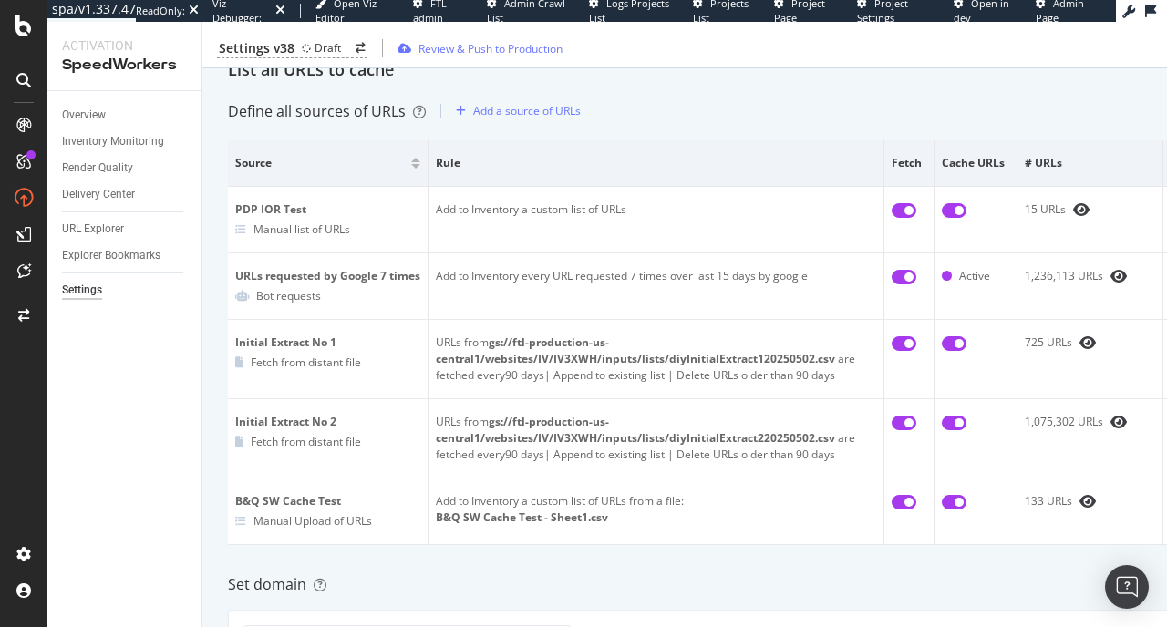
scroll to position [198, 0]
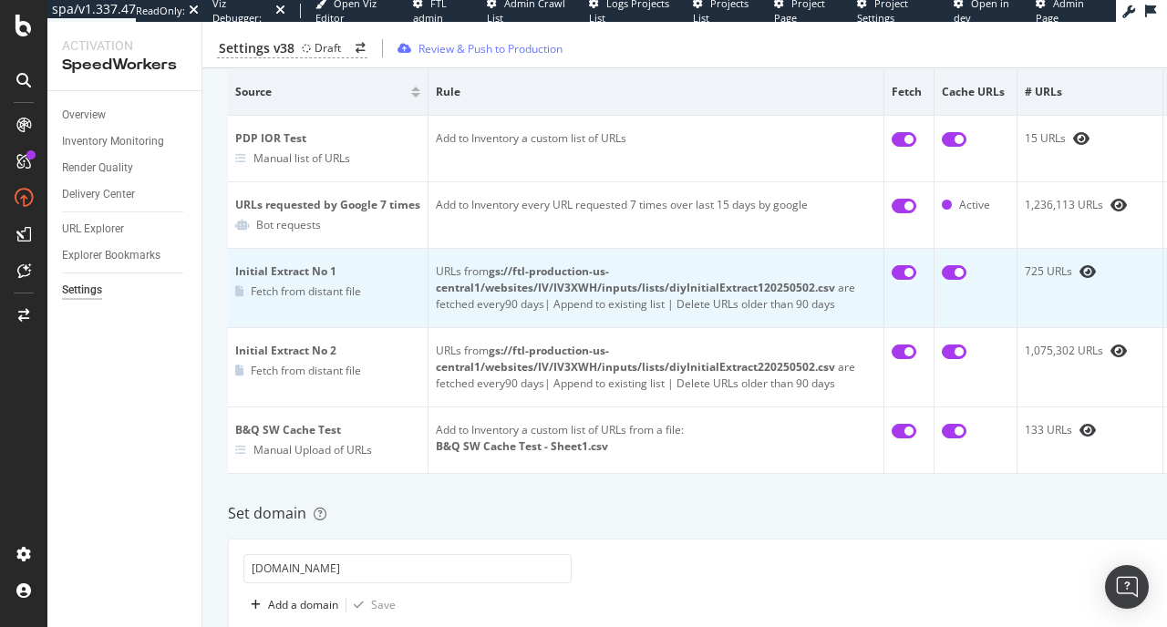
click at [674, 283] on b "gs://ftl-production-us-central1/websites/IV/IV3XWH/inputs/lists/diyInitialExtra…" at bounding box center [635, 279] width 399 height 32
click at [1004, 285] on td at bounding box center [975, 288] width 83 height 79
click at [1084, 273] on icon "eye" at bounding box center [1087, 271] width 16 height 15
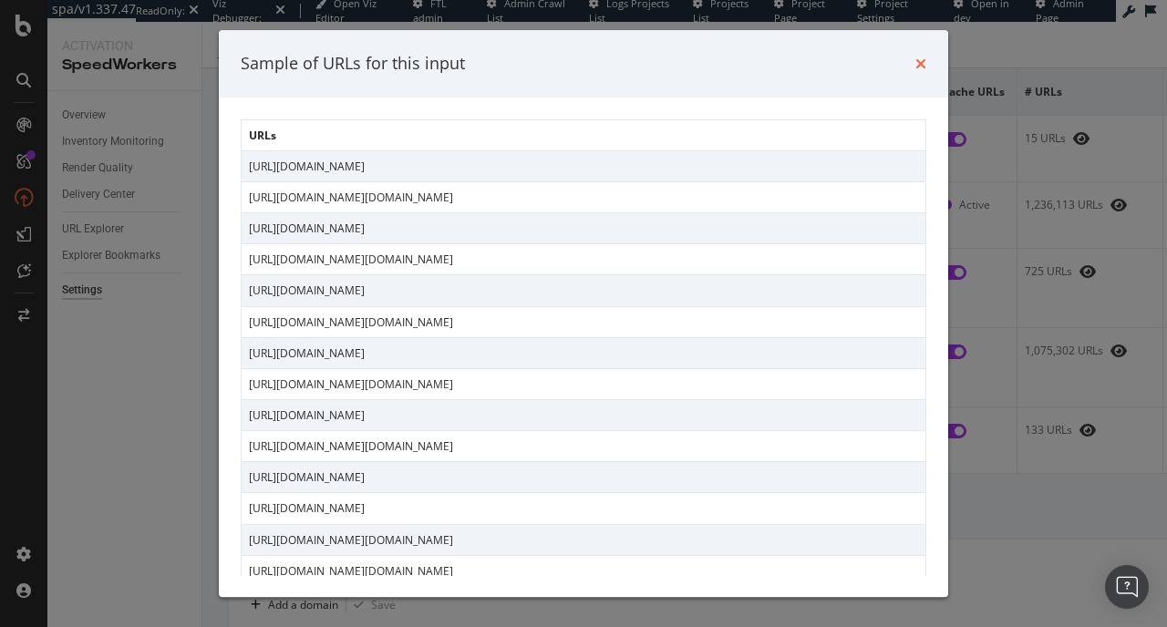
click at [920, 66] on icon "times" at bounding box center [920, 64] width 11 height 15
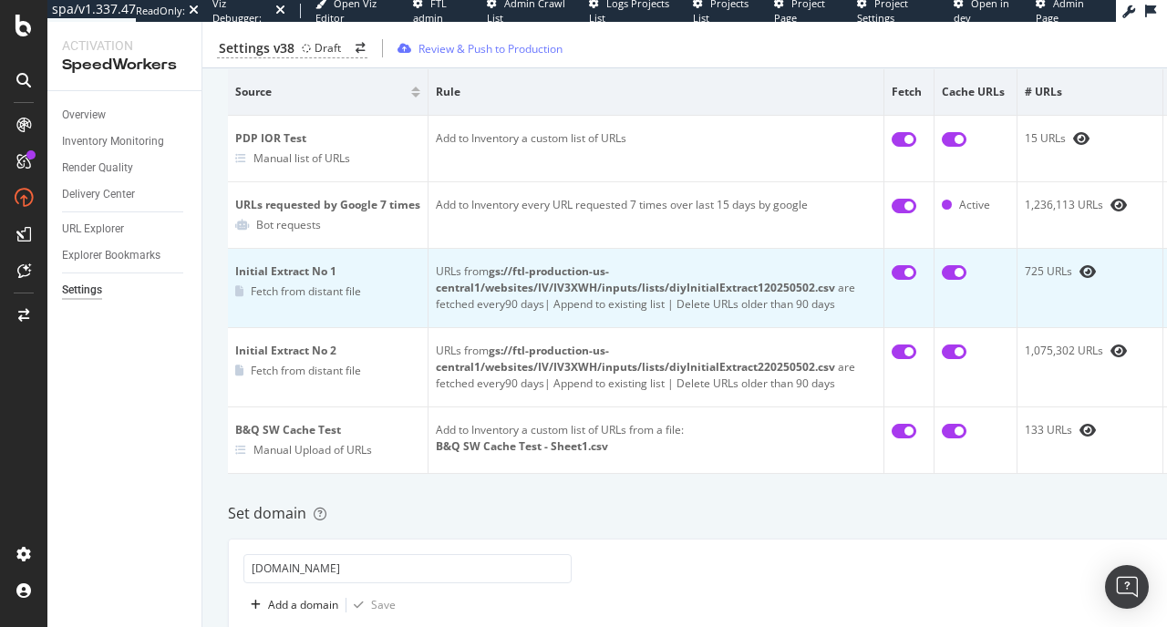
click at [324, 274] on div "Initial Extract No 1" at bounding box center [327, 271] width 185 height 16
click at [303, 301] on td "Initial Extract No 1 Fetch from distant file" at bounding box center [328, 288] width 201 height 79
click at [585, 269] on b "gs://ftl-production-us-central1/websites/IV/IV3XWH/inputs/lists/diyInitialExtra…" at bounding box center [635, 279] width 399 height 32
click at [308, 285] on div "Fetch from distant file" at bounding box center [306, 290] width 110 height 15
click at [636, 292] on b "gs://ftl-production-us-central1/websites/IV/IV3XWH/inputs/lists/diyInitialExtra…" at bounding box center [635, 279] width 399 height 32
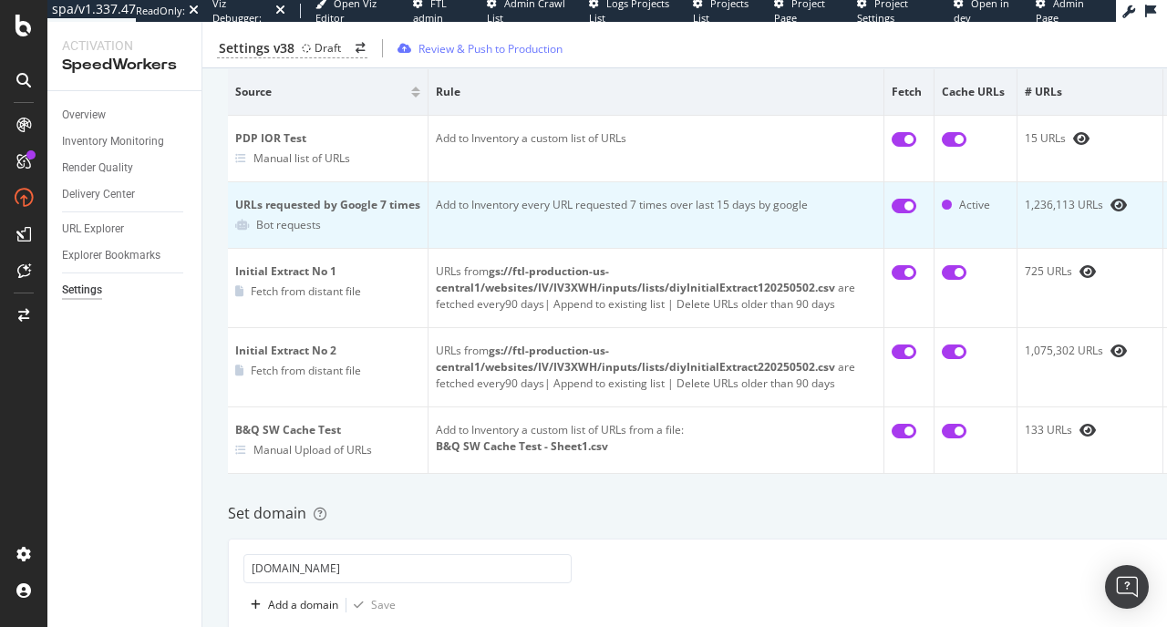
click at [367, 206] on div "URLs requested by Google 7 times" at bounding box center [327, 205] width 185 height 16
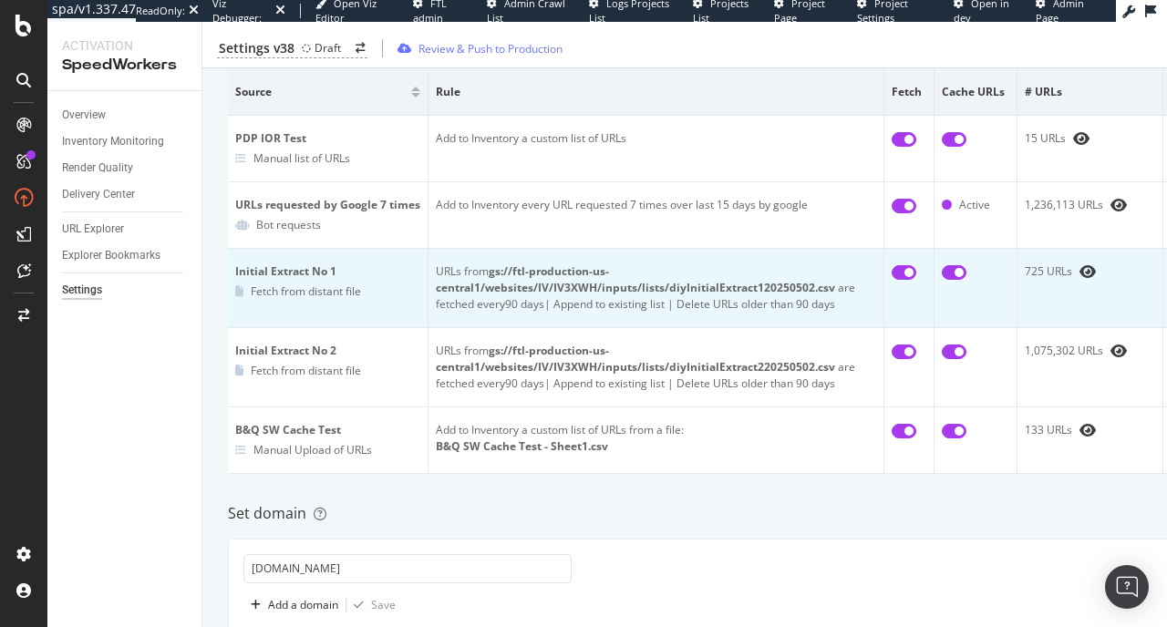
click at [578, 311] on div "URLs from gs://ftl-production-us-central1/websites/IV/IV3XWH/inputs/lists/diyIn…" at bounding box center [656, 287] width 440 height 49
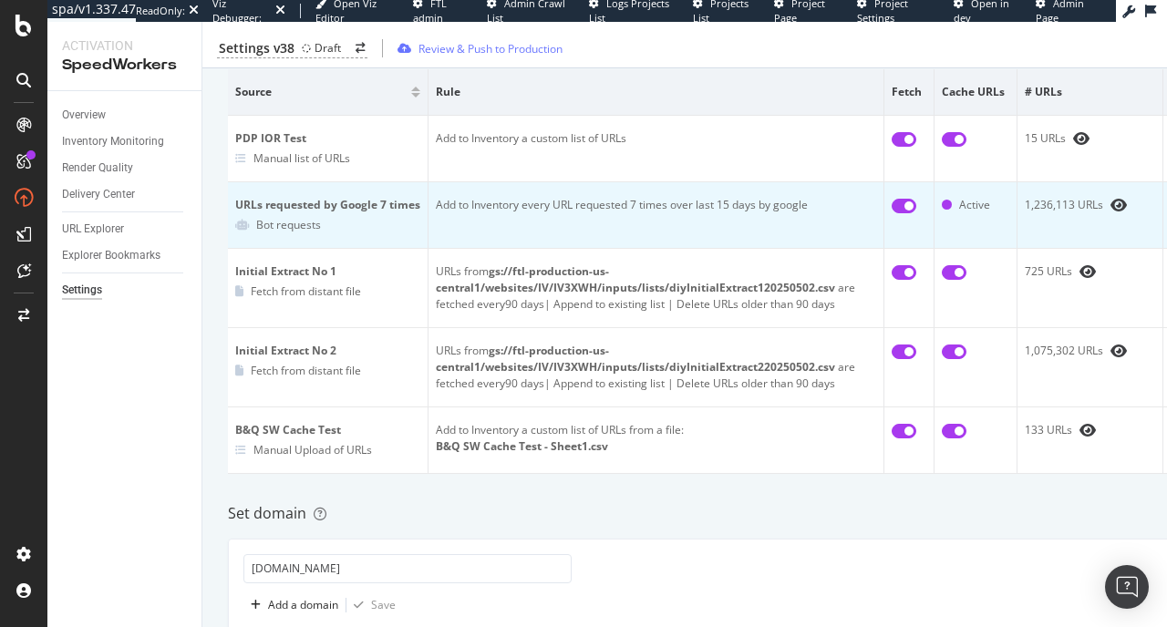
click at [578, 194] on td "Add to Inventory every URL requested 7 times over last 15 days by google" at bounding box center [656, 215] width 456 height 67
click at [321, 197] on div "URLs requested by Google 7 times" at bounding box center [327, 205] width 185 height 16
click at [241, 227] on icon at bounding box center [242, 225] width 14 height 11
click at [293, 227] on div "Bot requests" at bounding box center [288, 224] width 65 height 15
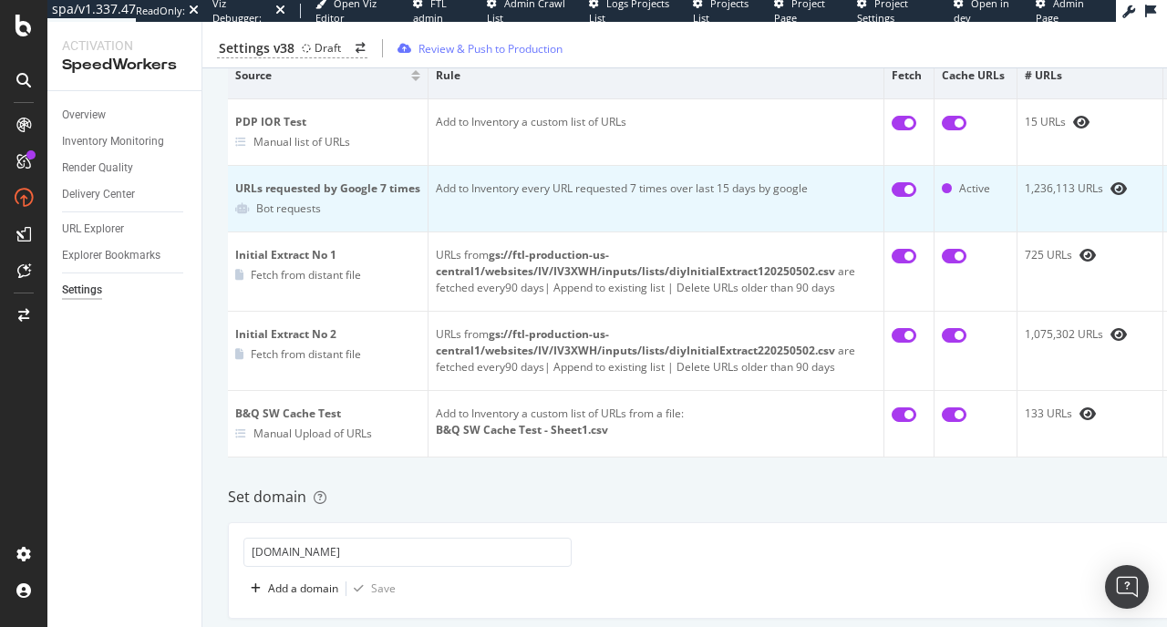
scroll to position [0, 0]
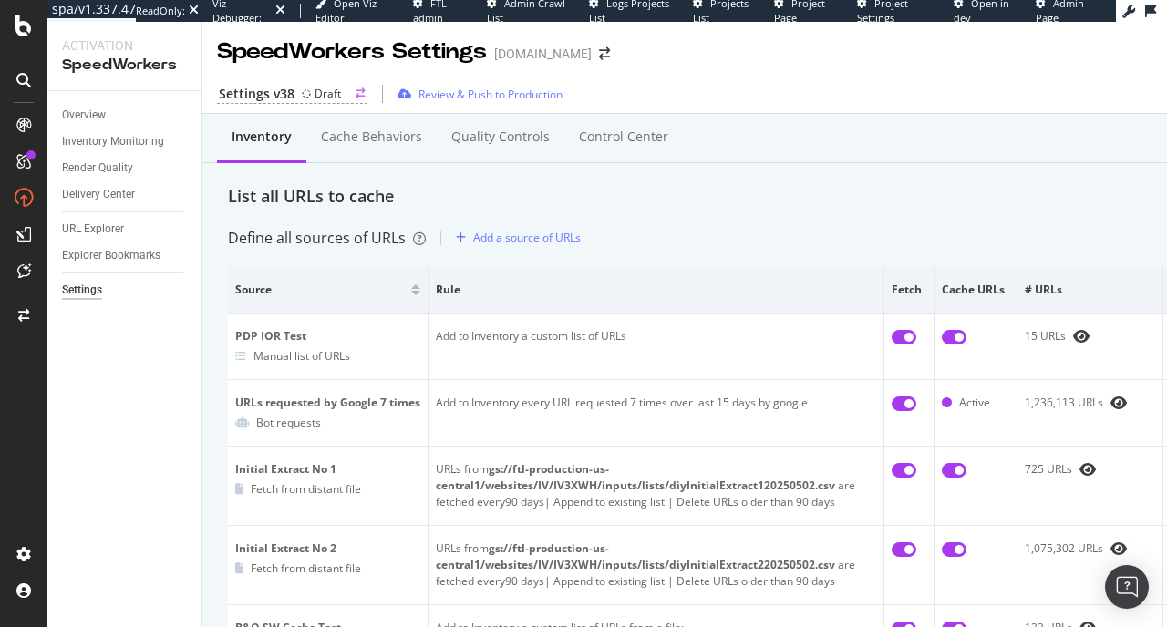
click at [292, 94] on div "Settings v38" at bounding box center [257, 94] width 76 height 18
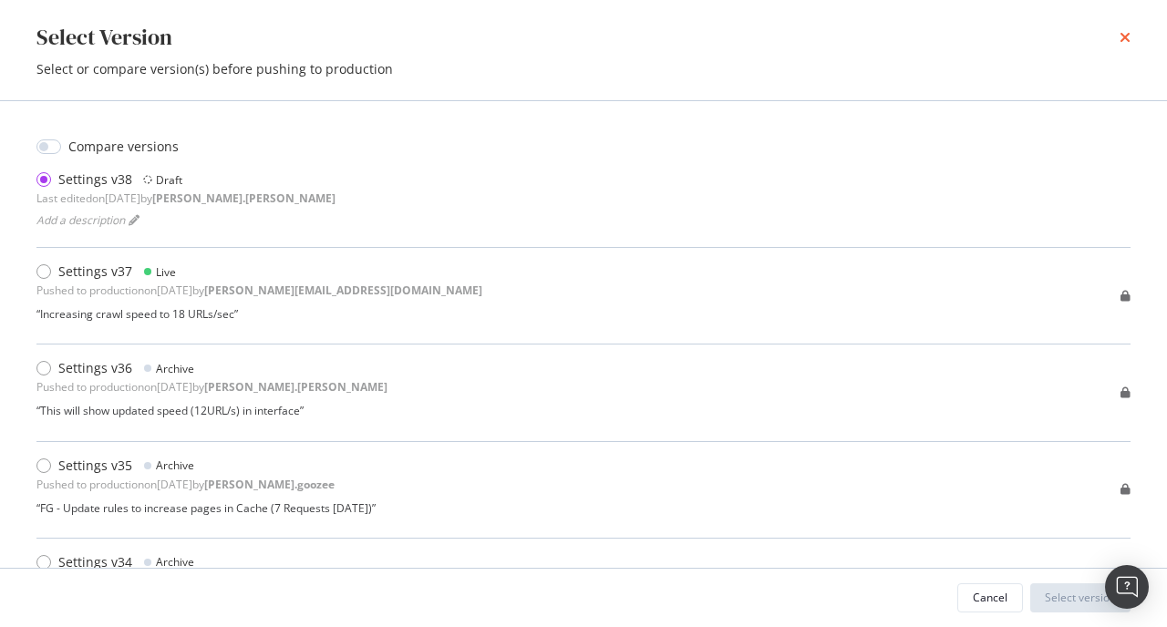
click at [1125, 36] on icon "times" at bounding box center [1124, 37] width 11 height 15
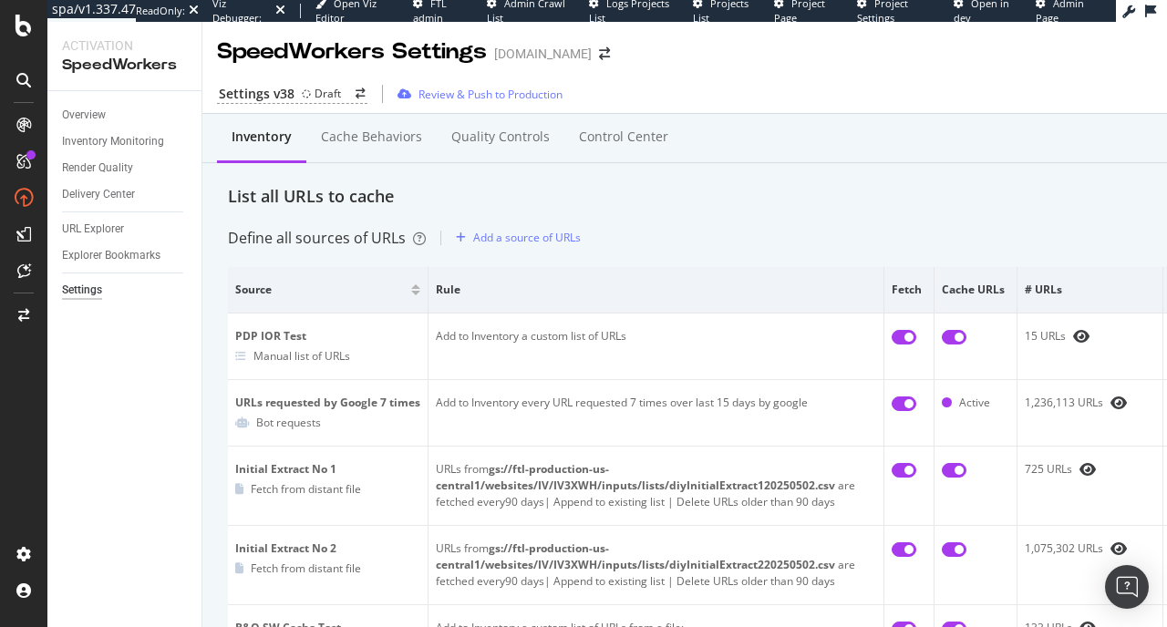
scroll to position [25, 0]
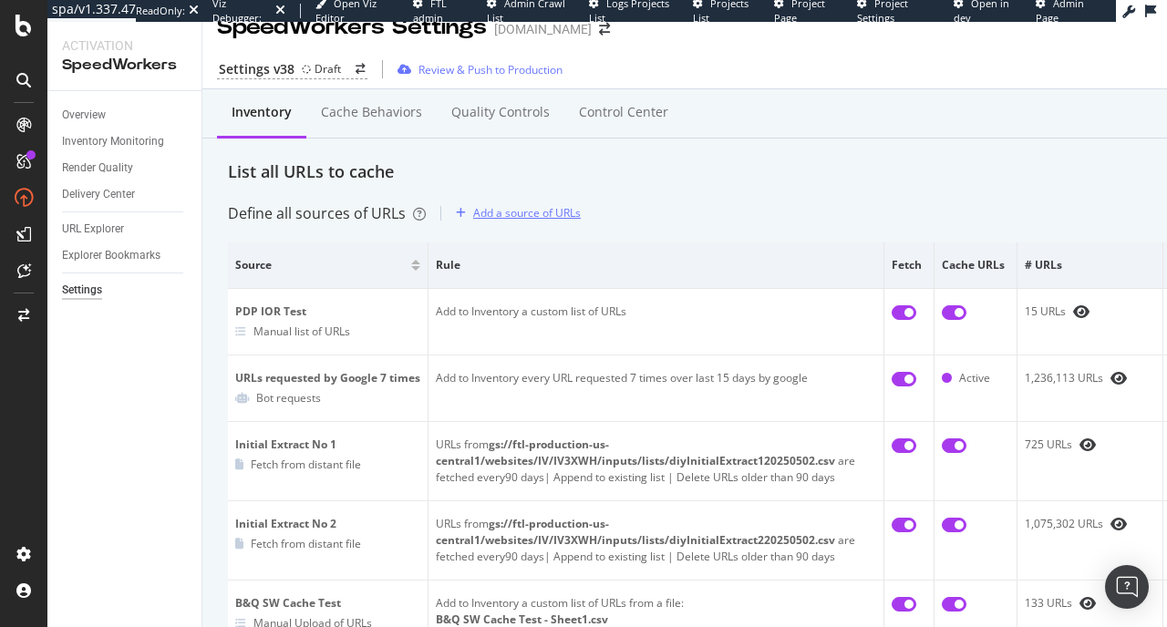
click at [492, 208] on div "Add a source of URLs" at bounding box center [527, 212] width 108 height 15
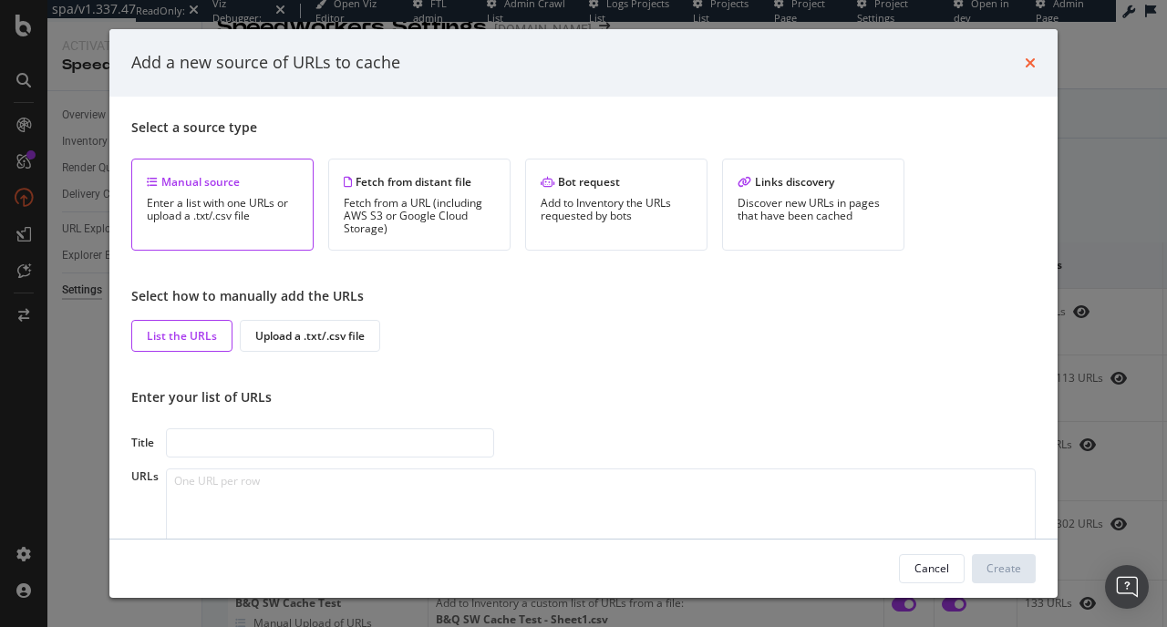
click at [1029, 63] on icon "times" at bounding box center [1029, 63] width 11 height 15
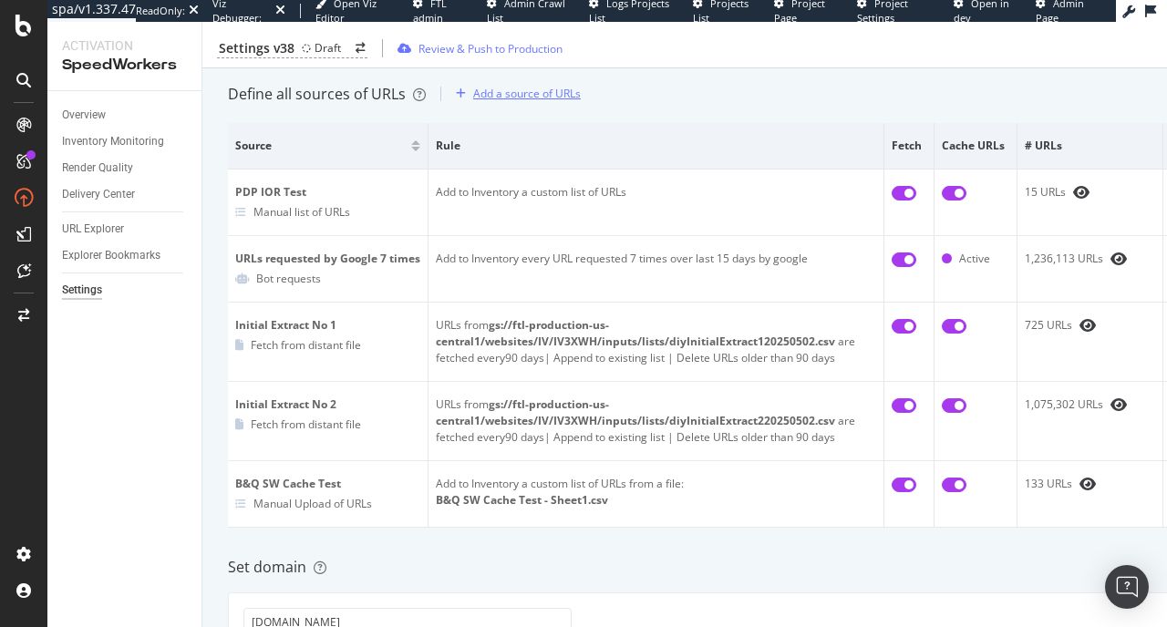
scroll to position [140, 0]
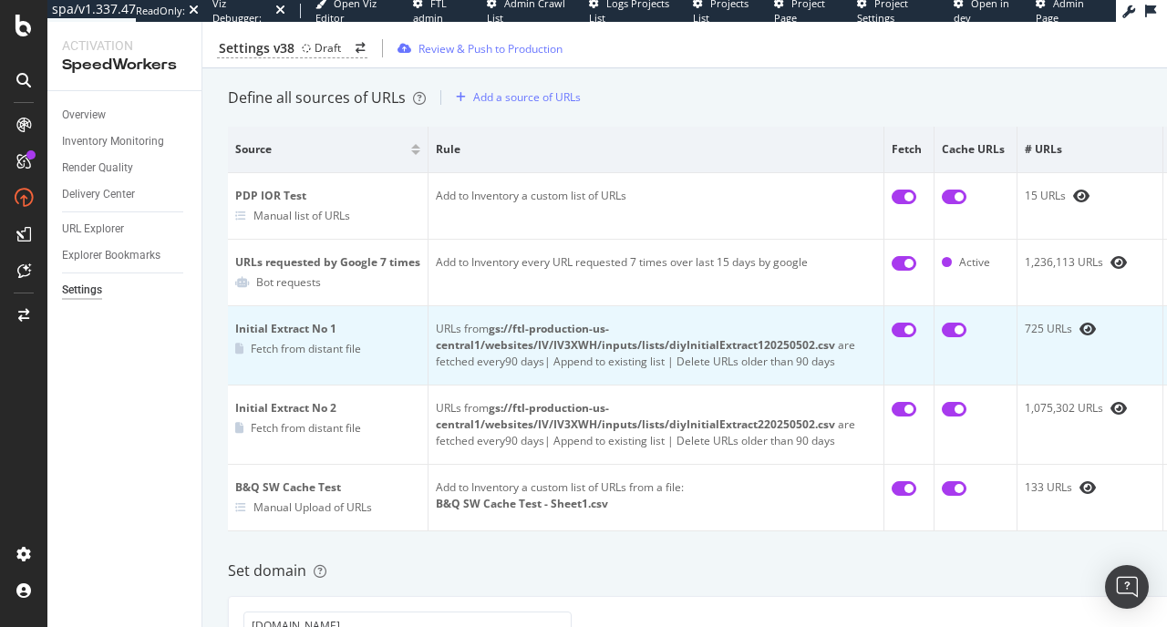
click at [468, 353] on div "URLs from gs://ftl-production-us-central1/websites/IV/IV3XWH/inputs/lists/diyIn…" at bounding box center [656, 345] width 440 height 49
click at [309, 343] on div "Fetch from distant file" at bounding box center [306, 348] width 110 height 15
click at [228, 343] on td "Initial Extract No 1 Fetch from distant file" at bounding box center [328, 345] width 201 height 79
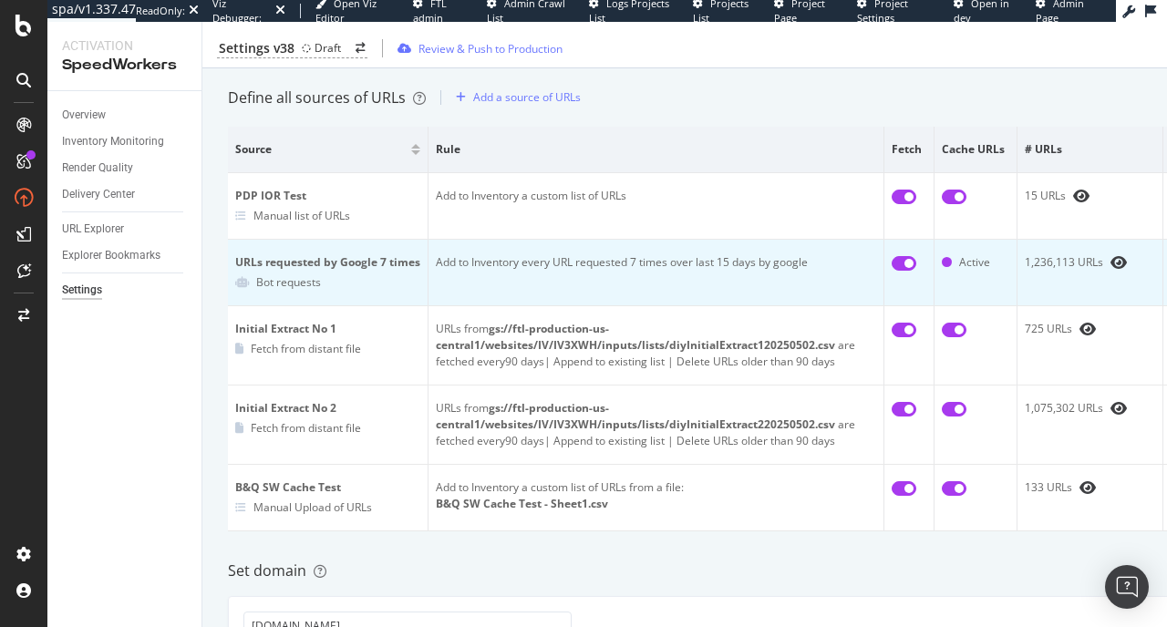
click at [898, 262] on input "checkbox" at bounding box center [903, 263] width 25 height 15
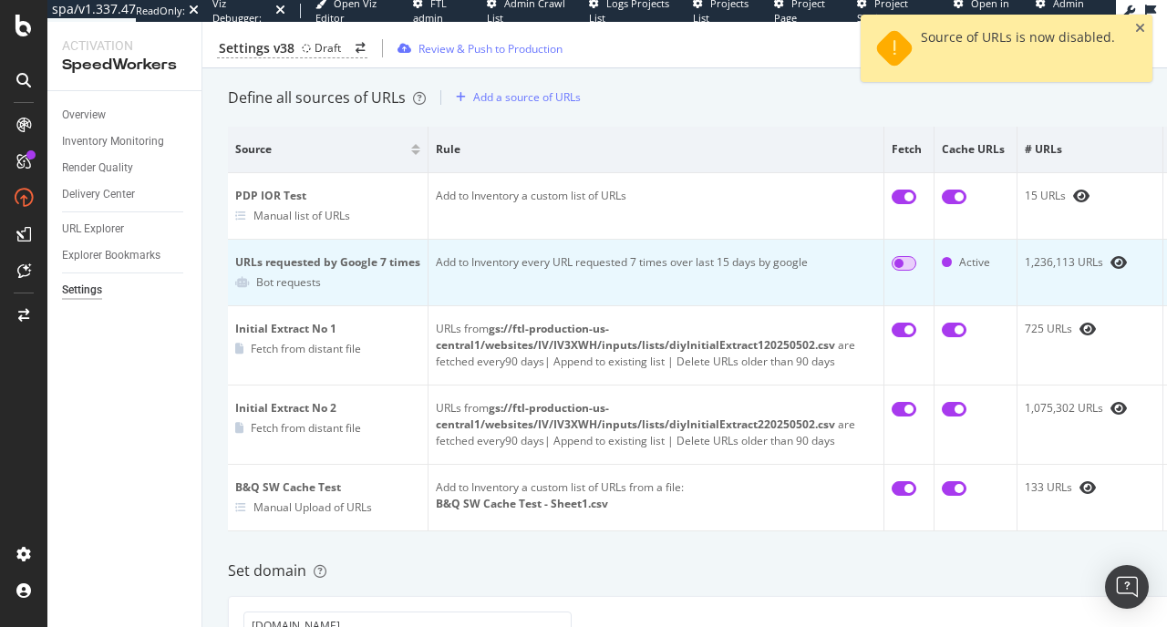
click at [913, 265] on input "checkbox" at bounding box center [903, 263] width 25 height 15
checkbox input "true"
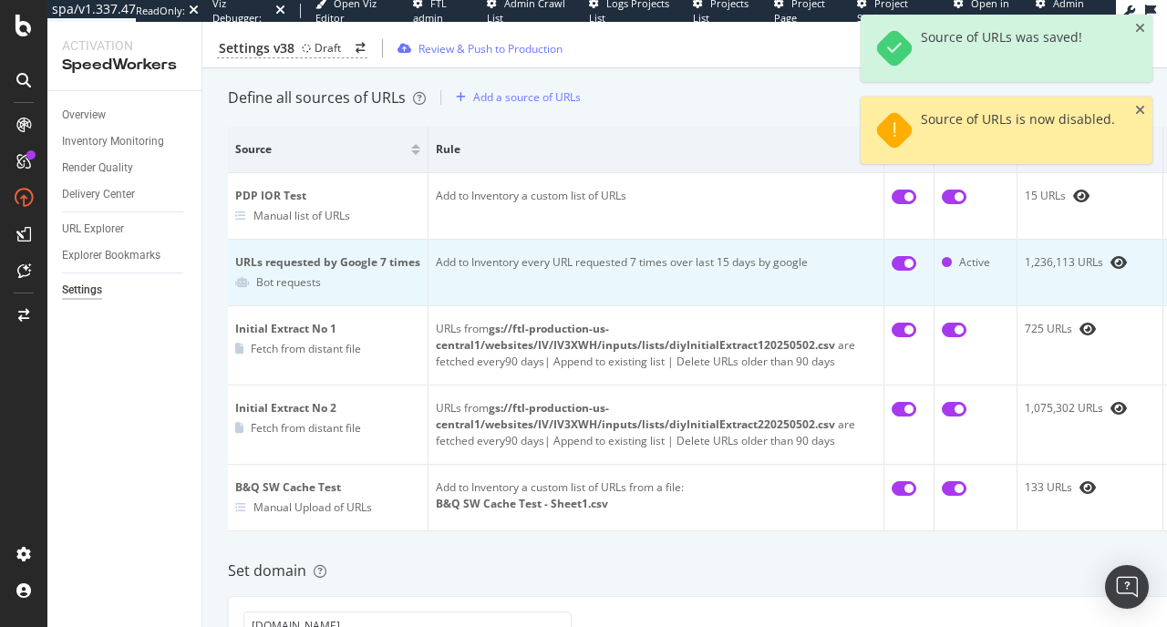
click at [660, 271] on td "Add to Inventory every URL requested 7 times over last 15 days by google" at bounding box center [656, 273] width 456 height 67
click at [281, 287] on div "Bot requests" at bounding box center [288, 281] width 65 height 15
click at [299, 257] on div "URLs requested by Google 7 times" at bounding box center [327, 262] width 185 height 16
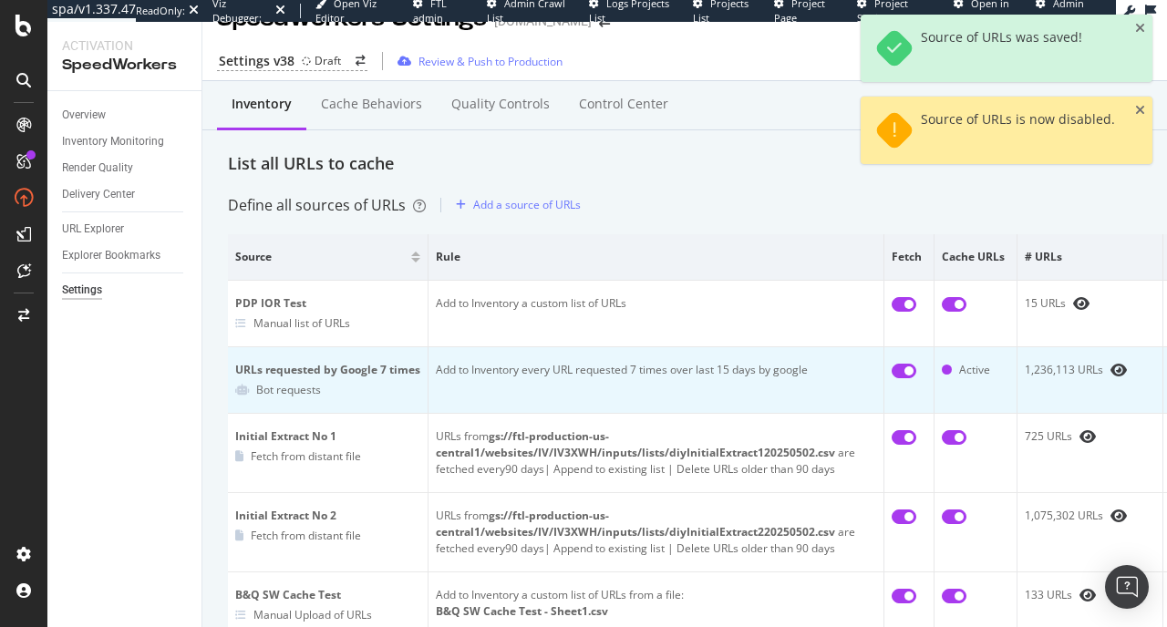
scroll to position [27, 0]
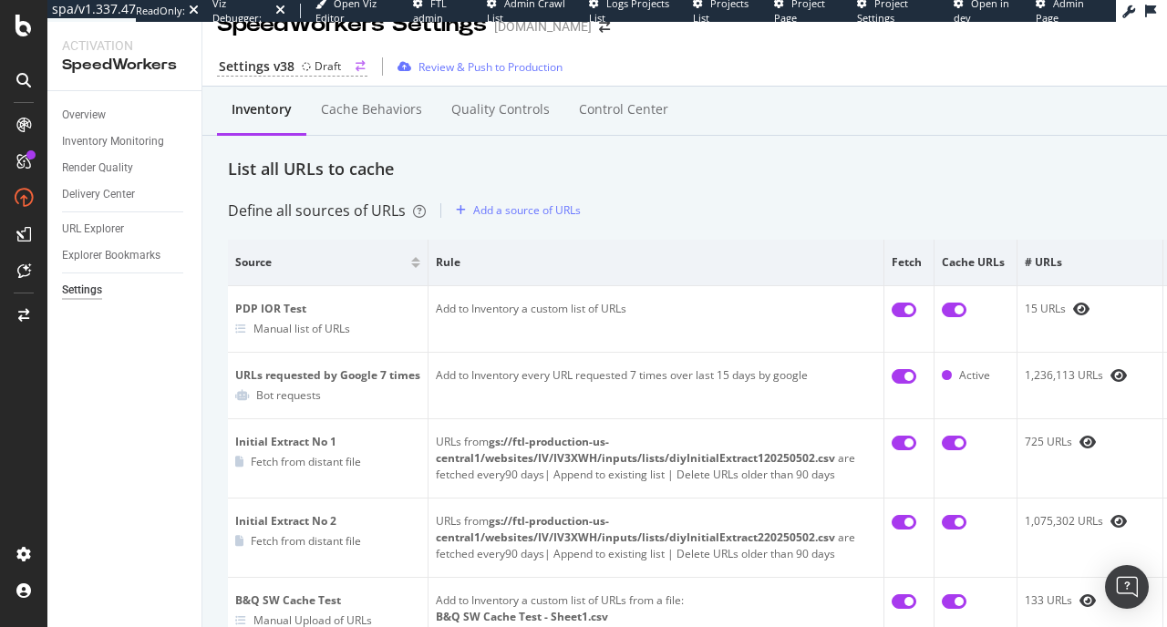
click at [316, 69] on div "Draft" at bounding box center [327, 65] width 26 height 15
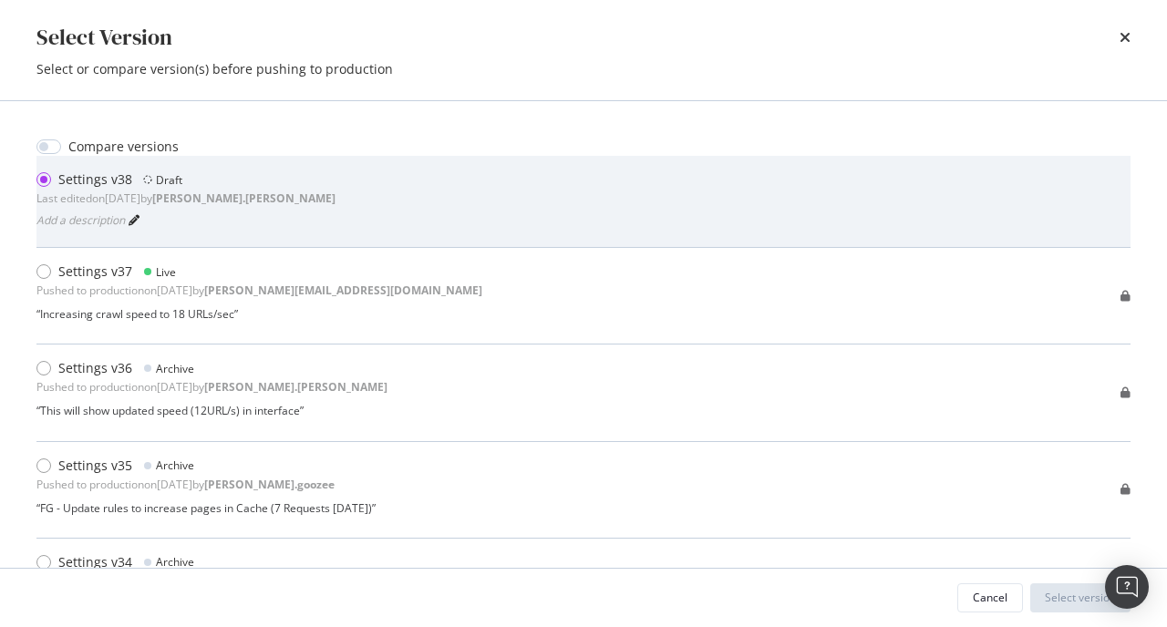
click at [138, 216] on icon "modal" at bounding box center [134, 220] width 11 height 11
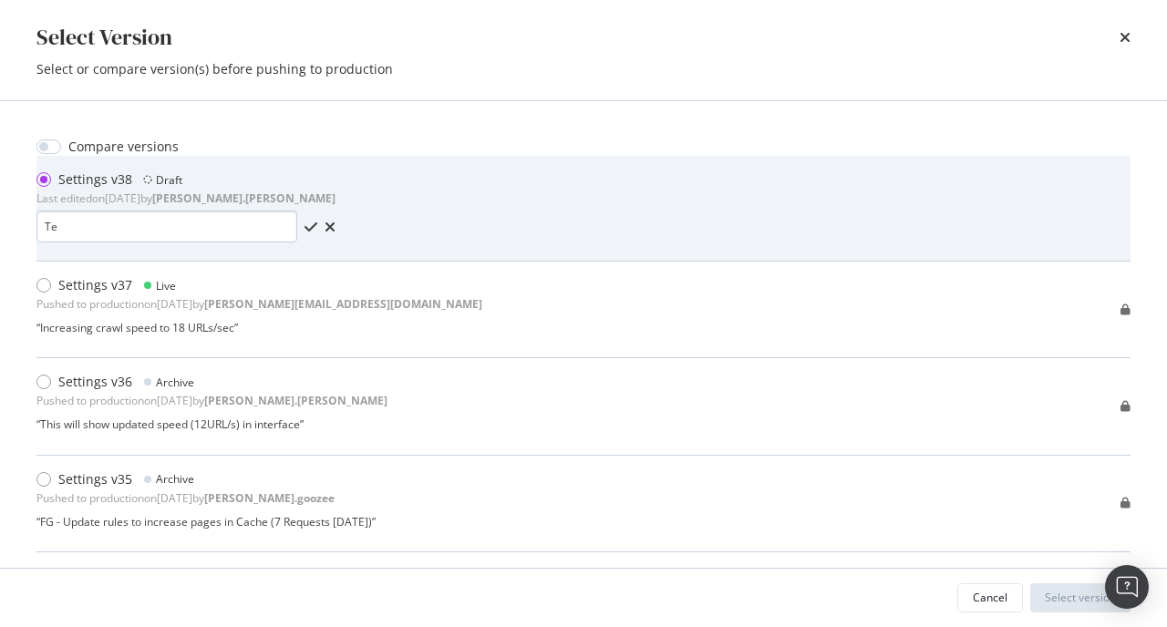
type input "T"
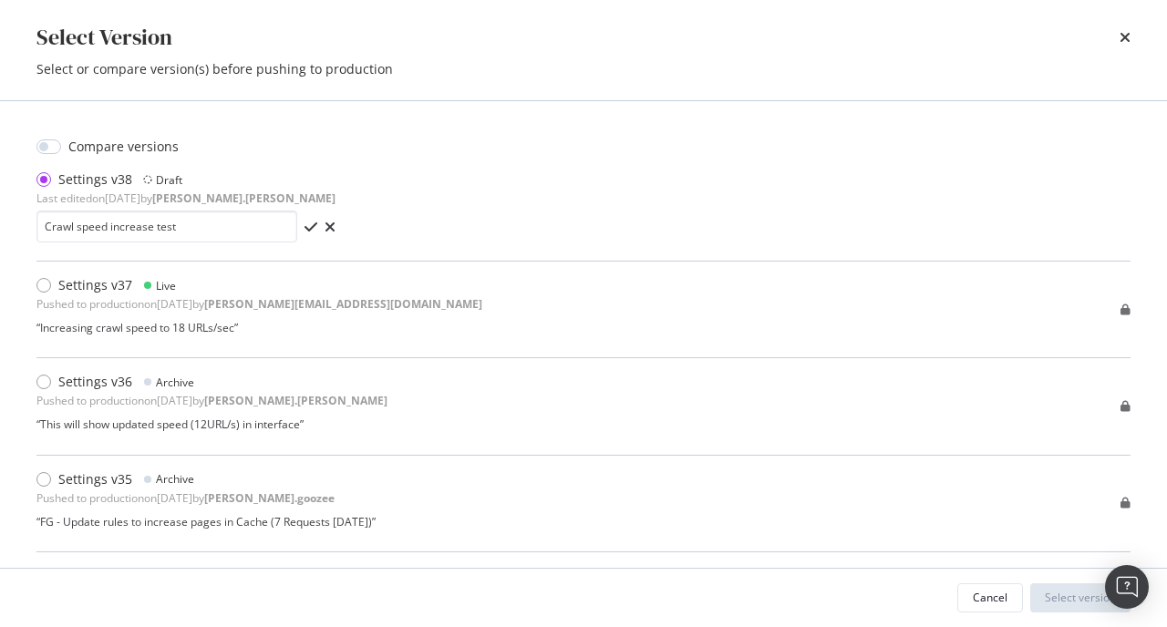
type input "Crawl speed increase test"
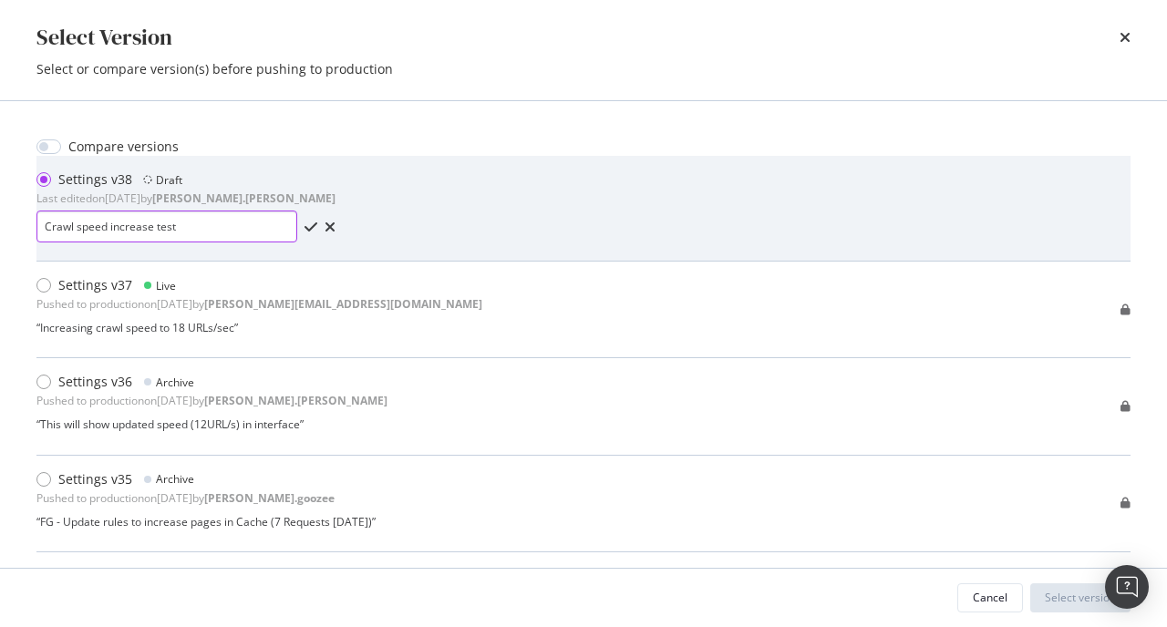
drag, startPoint x: 203, startPoint y: 232, endPoint x: 155, endPoint y: 232, distance: 48.3
click at [155, 232] on input "Crawl speed increase test" at bounding box center [166, 227] width 261 height 32
click at [361, 189] on div "Settings v38 Draft Last edited on 2025 Sep 30th by jason.weddle Crawl speed inc…" at bounding box center [583, 208] width 1094 height 76
click at [304, 224] on icon "check" at bounding box center [310, 227] width 13 height 15
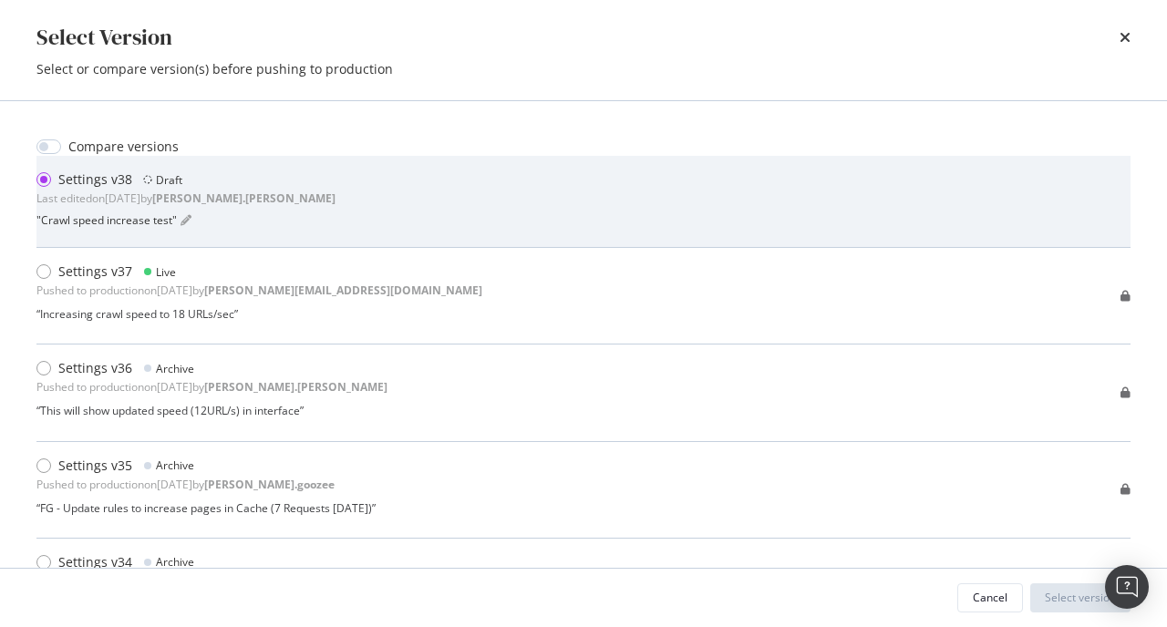
click at [726, 211] on div "Settings v38 Draft Last edited on 2025 Sep 30th by jason.weddle " Crawl speed i…" at bounding box center [583, 201] width 1094 height 62
click at [533, 215] on div "Settings v38 Draft Last edited on 2025 Sep 30th by jason.weddle " Crawl speed i…" at bounding box center [583, 201] width 1094 height 62
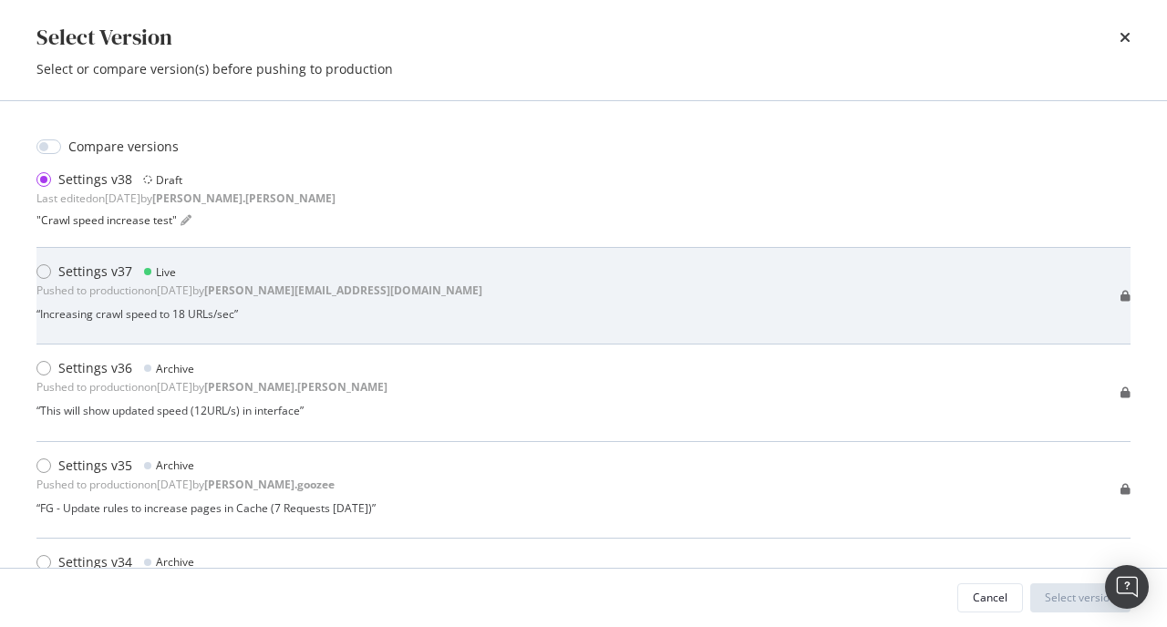
click at [197, 306] on div "“ Increasing crawl speed to 18 URLs/sec ”" at bounding box center [259, 313] width 446 height 15
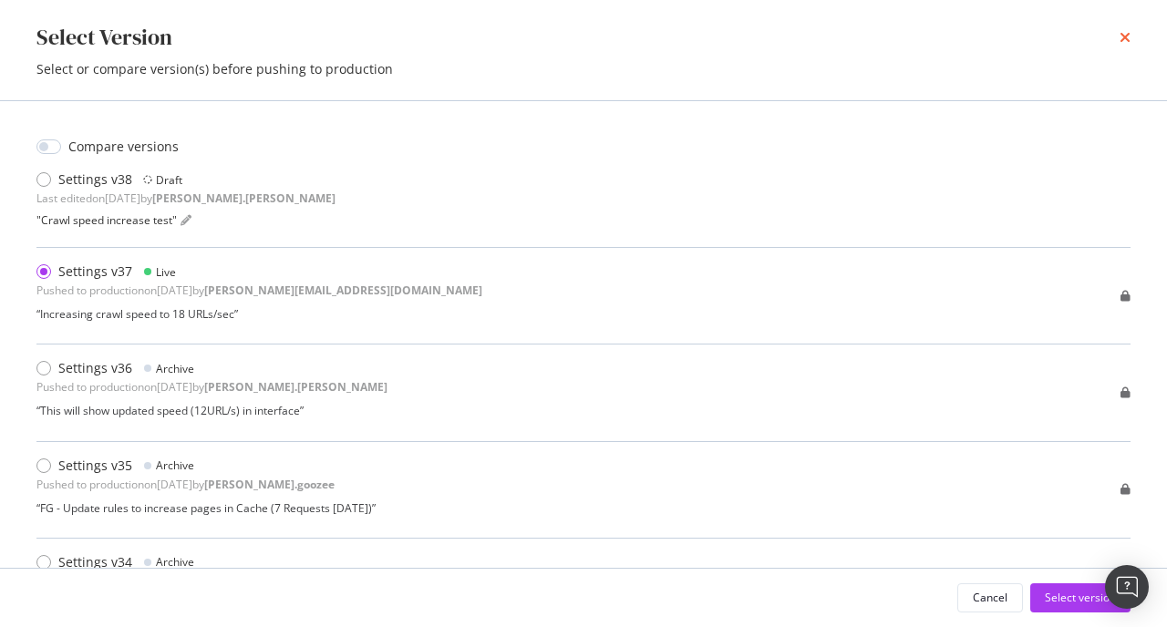
click at [1125, 32] on icon "times" at bounding box center [1124, 37] width 11 height 15
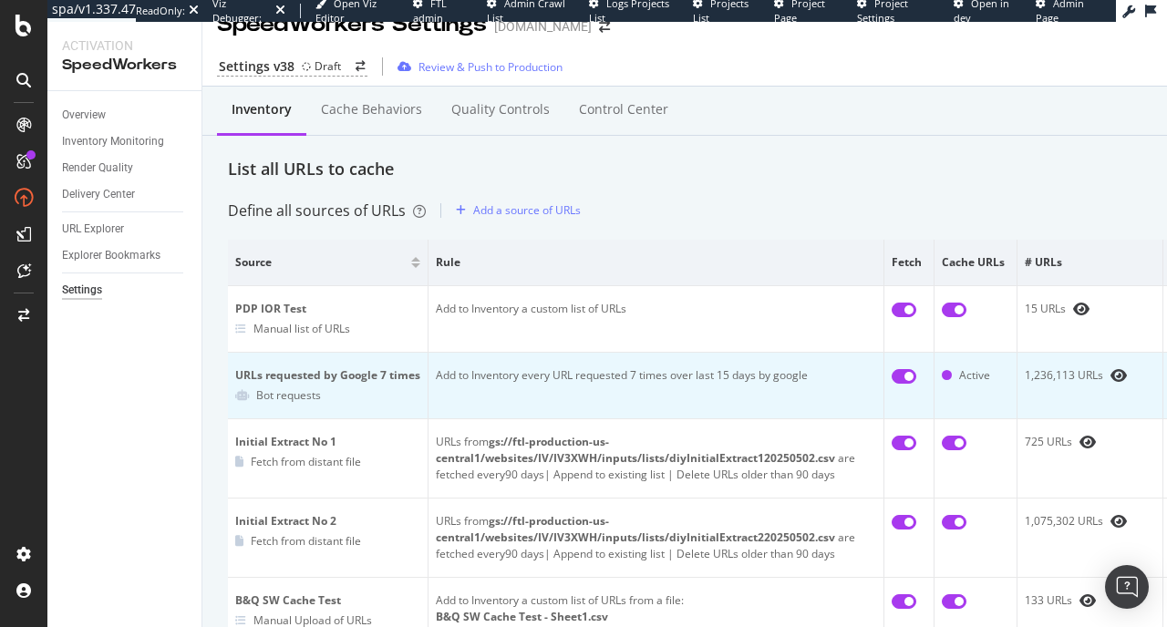
click at [549, 376] on td "Add to Inventory every URL requested 7 times over last 15 days by google" at bounding box center [656, 386] width 456 height 67
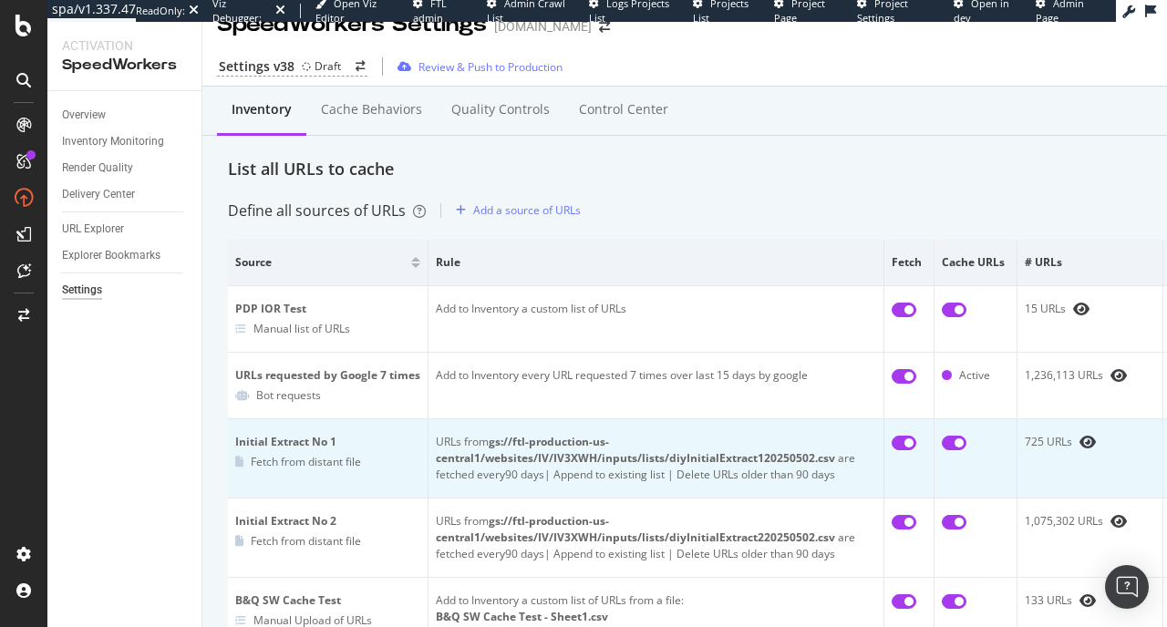
click at [506, 453] on b "gs://ftl-production-us-central1/websites/IV/IV3XWH/inputs/lists/diyInitialExtra…" at bounding box center [635, 450] width 399 height 32
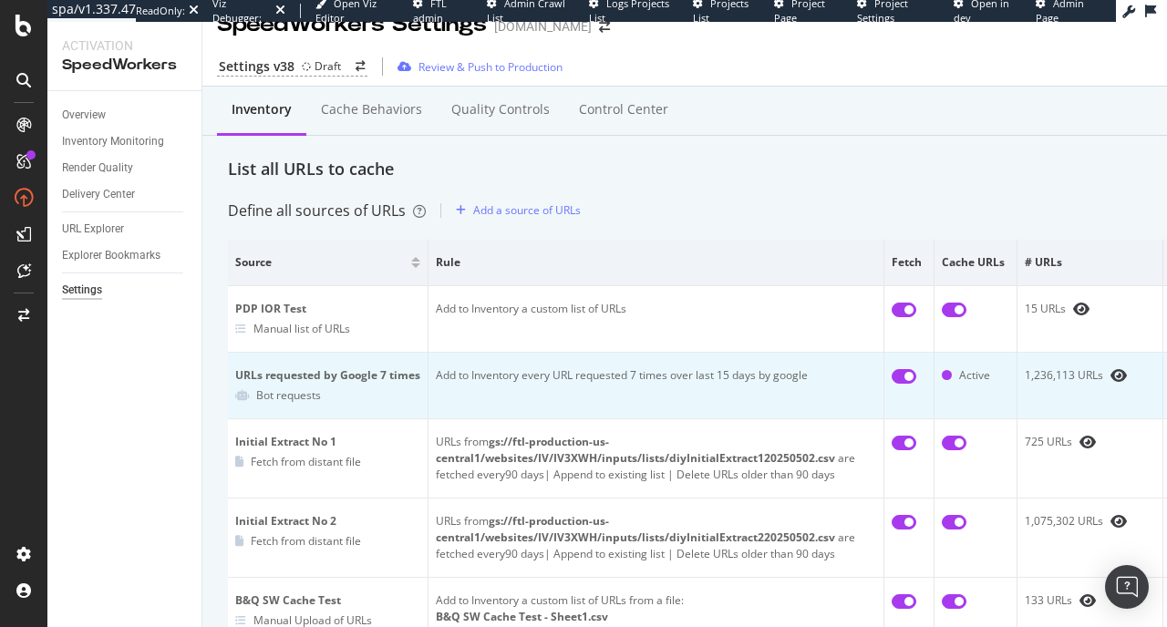
click at [501, 388] on td "Add to Inventory every URL requested 7 times over last 15 days by google" at bounding box center [656, 386] width 456 height 67
click at [286, 363] on td "URLs requested by Google 7 times Bot requests" at bounding box center [328, 386] width 201 height 67
click at [480, 369] on td "Add to Inventory every URL requested 7 times over last 15 days by google" at bounding box center [656, 386] width 456 height 67
click at [1063, 380] on div "1,236,113 URLs" at bounding box center [1089, 375] width 130 height 16
click at [618, 379] on td "Add to Inventory every URL requested 7 times over last 15 days by google" at bounding box center [656, 386] width 456 height 67
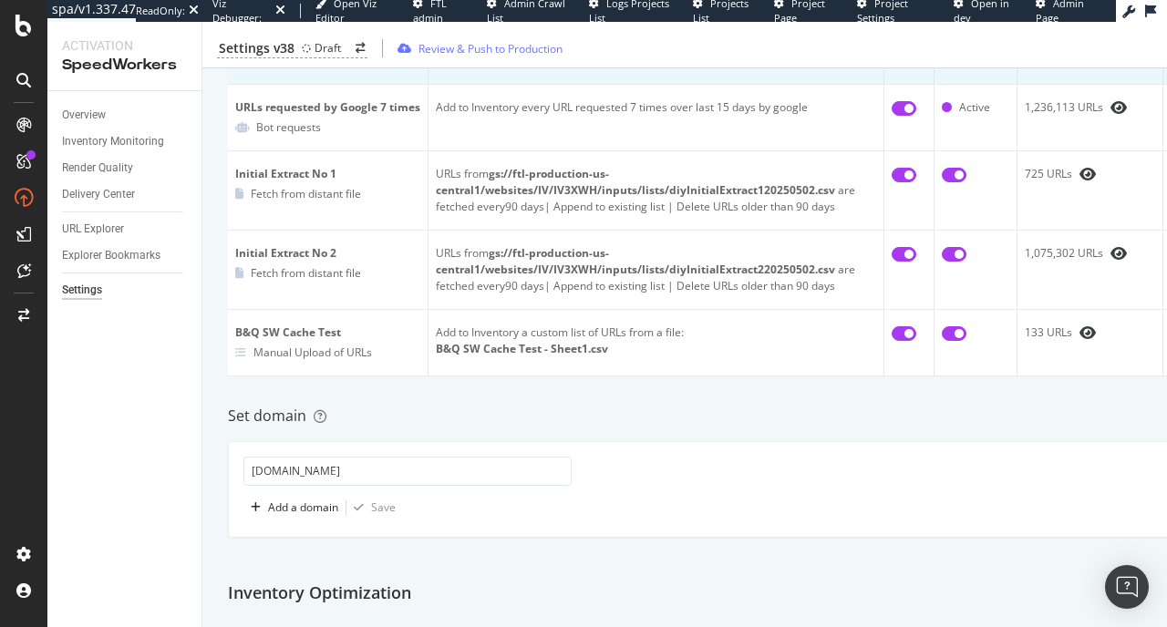
scroll to position [220, 0]
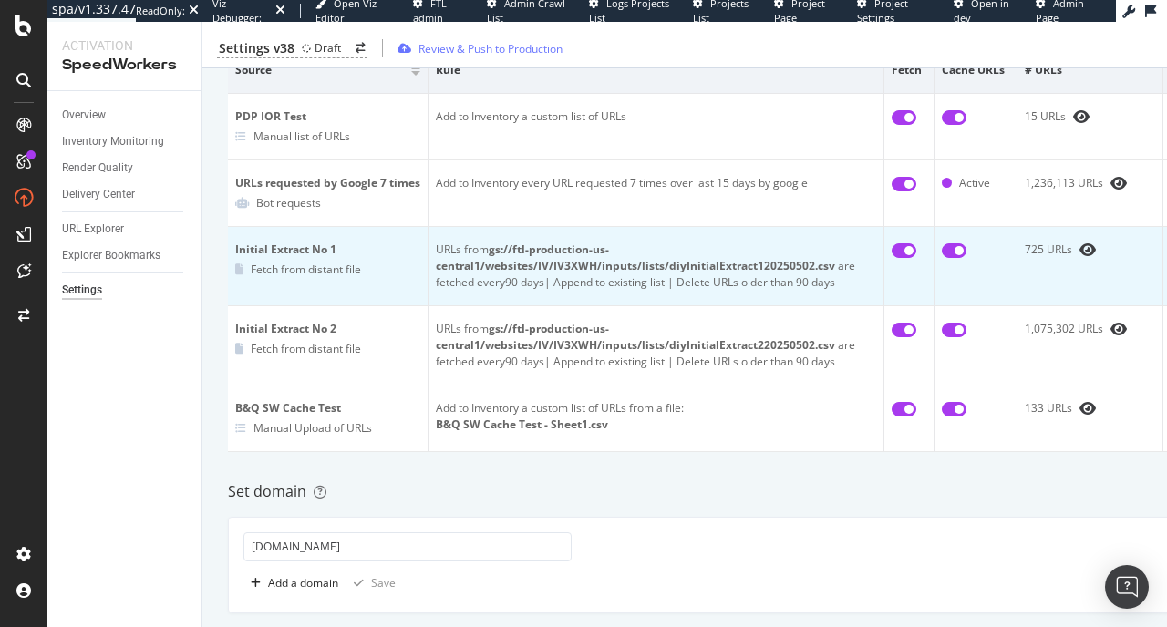
click at [277, 240] on td "Initial Extract No 1 Fetch from distant file" at bounding box center [328, 266] width 201 height 79
click at [353, 272] on div "Fetch from distant file" at bounding box center [306, 269] width 110 height 15
click at [499, 263] on b "gs://ftl-production-us-central1/websites/IV/IV3XWH/inputs/lists/diyInitialExtra…" at bounding box center [635, 258] width 399 height 32
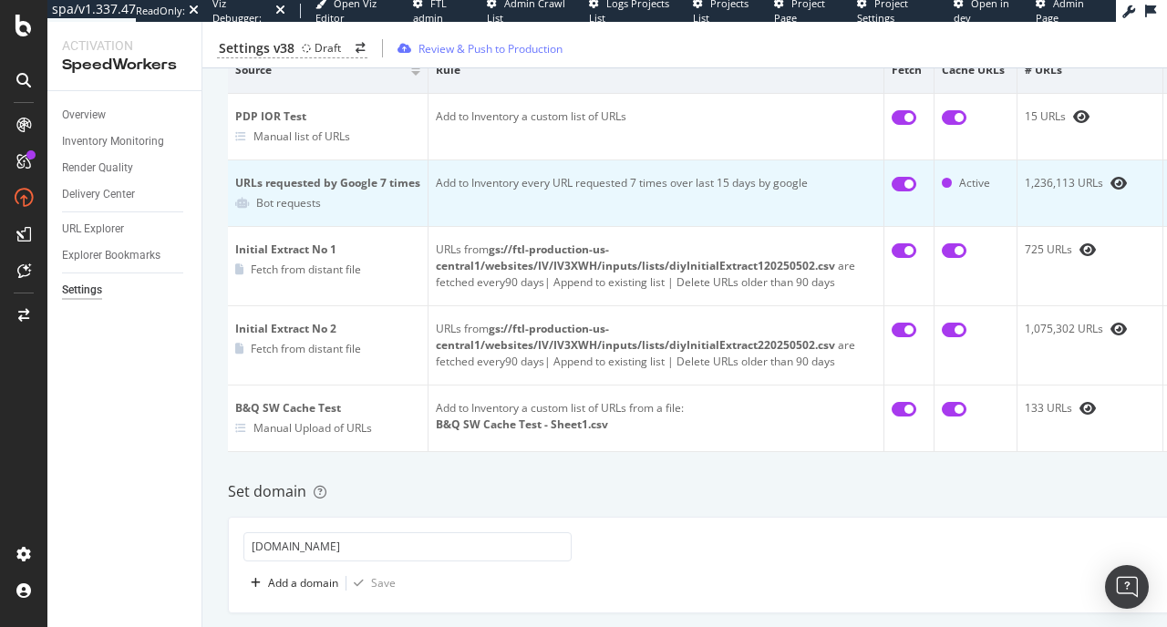
click at [532, 181] on td "Add to Inventory every URL requested 7 times over last 15 days by google" at bounding box center [656, 193] width 456 height 67
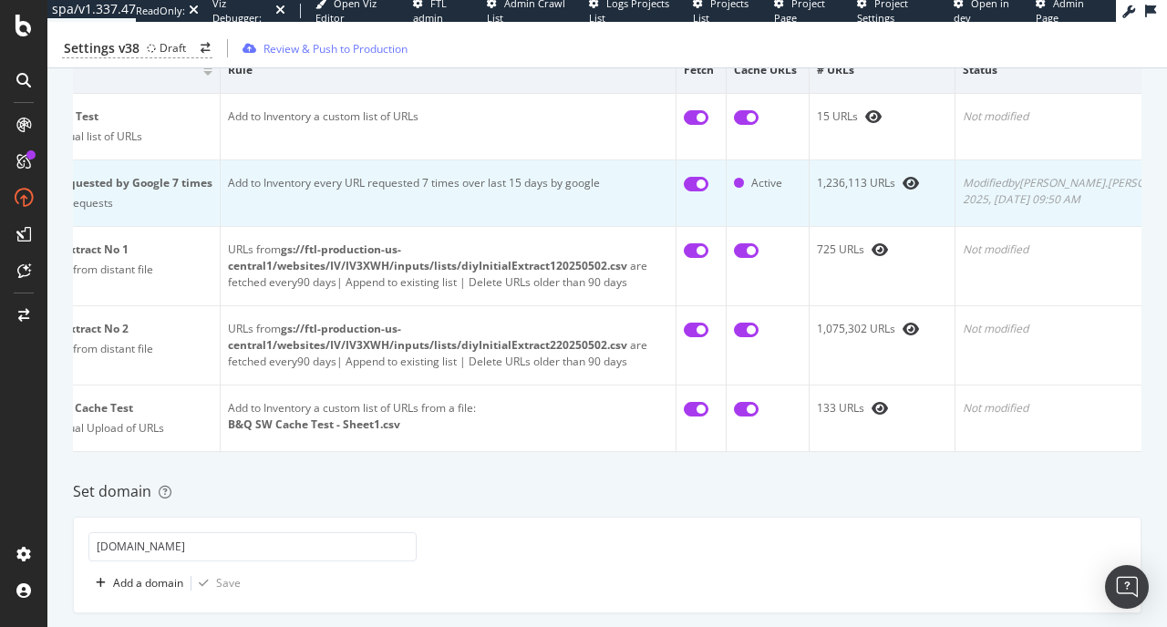
scroll to position [0, 69]
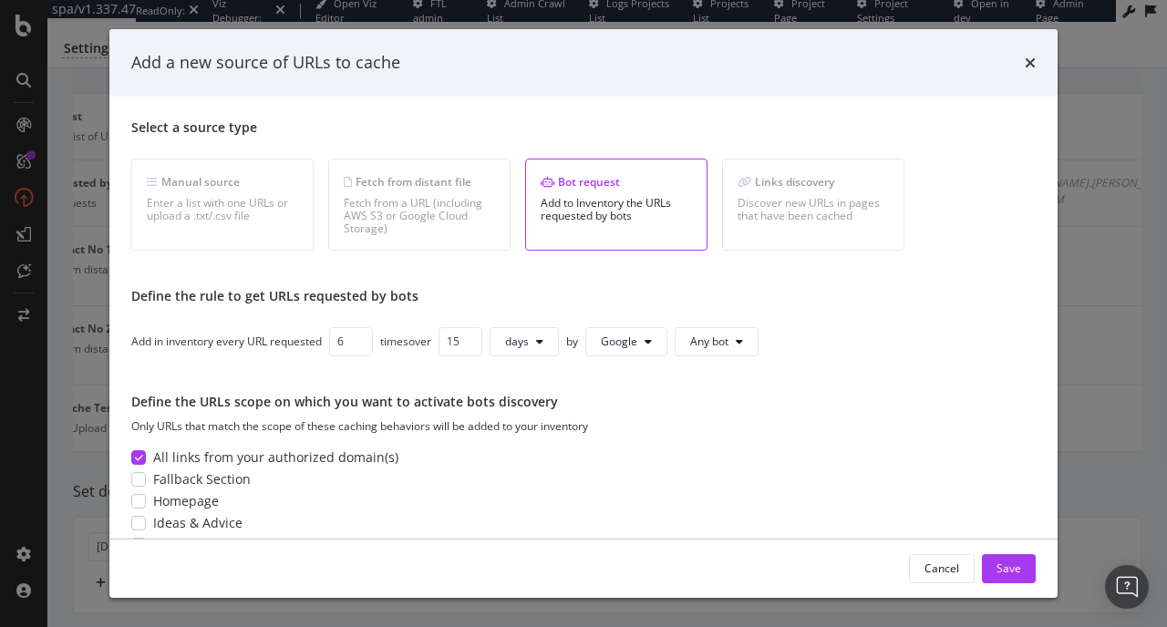
click at [361, 345] on input "6" at bounding box center [351, 341] width 44 height 29
type input "5"
click at [361, 345] on input "5" at bounding box center [351, 341] width 44 height 29
click at [1005, 561] on div "Save" at bounding box center [1008, 568] width 25 height 15
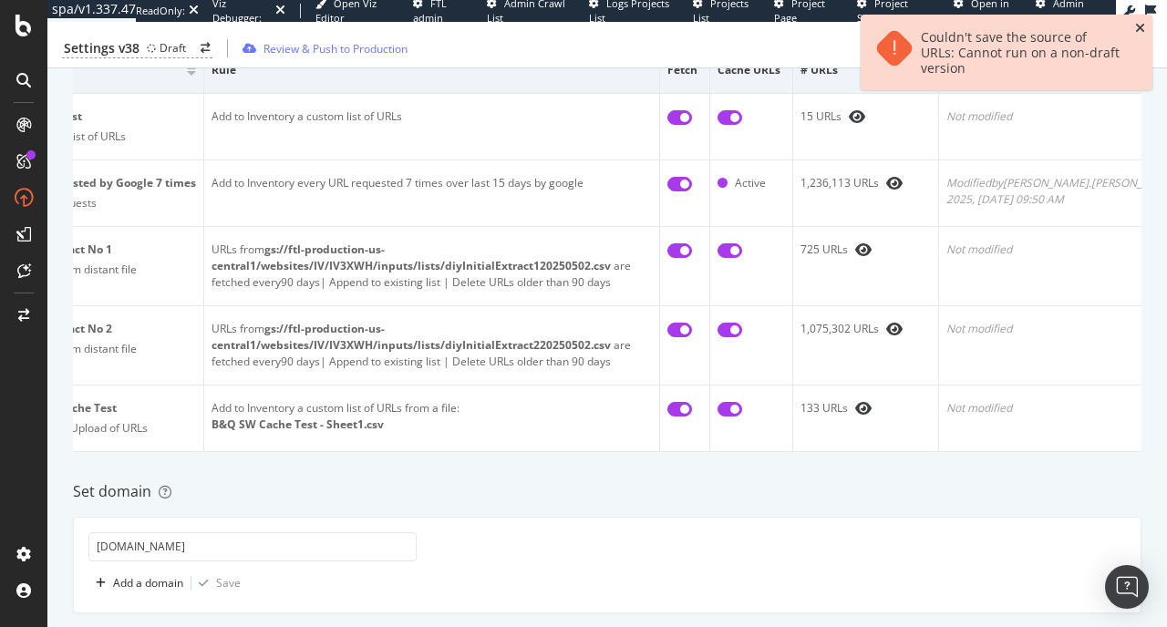
click at [1143, 26] on icon "close toast" at bounding box center [1140, 28] width 10 height 13
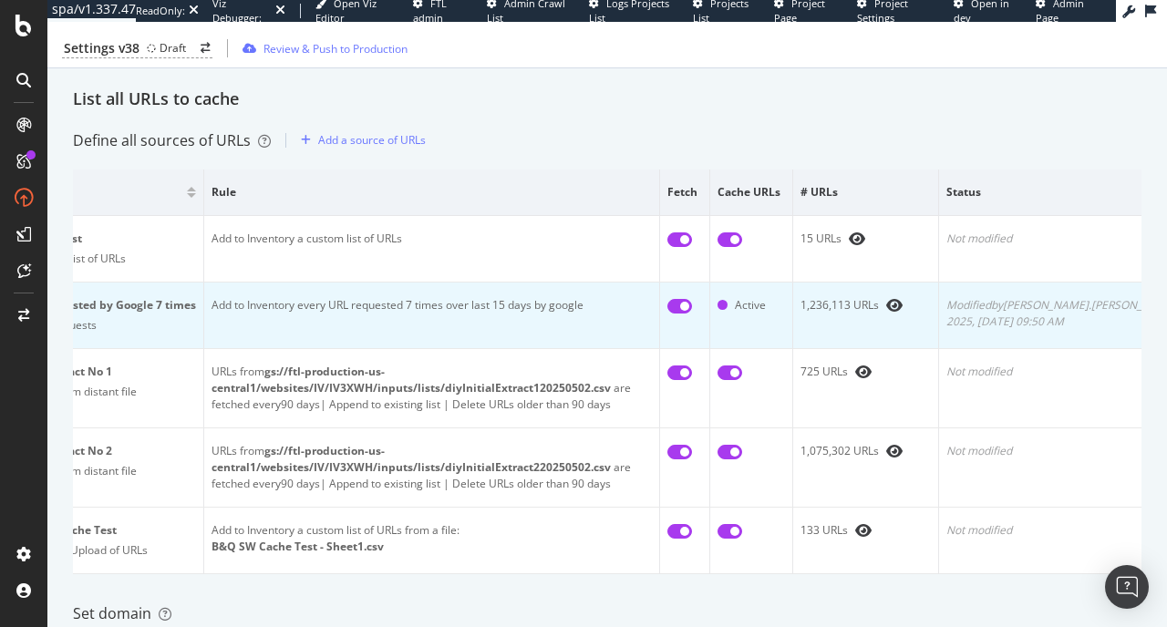
scroll to position [0, 0]
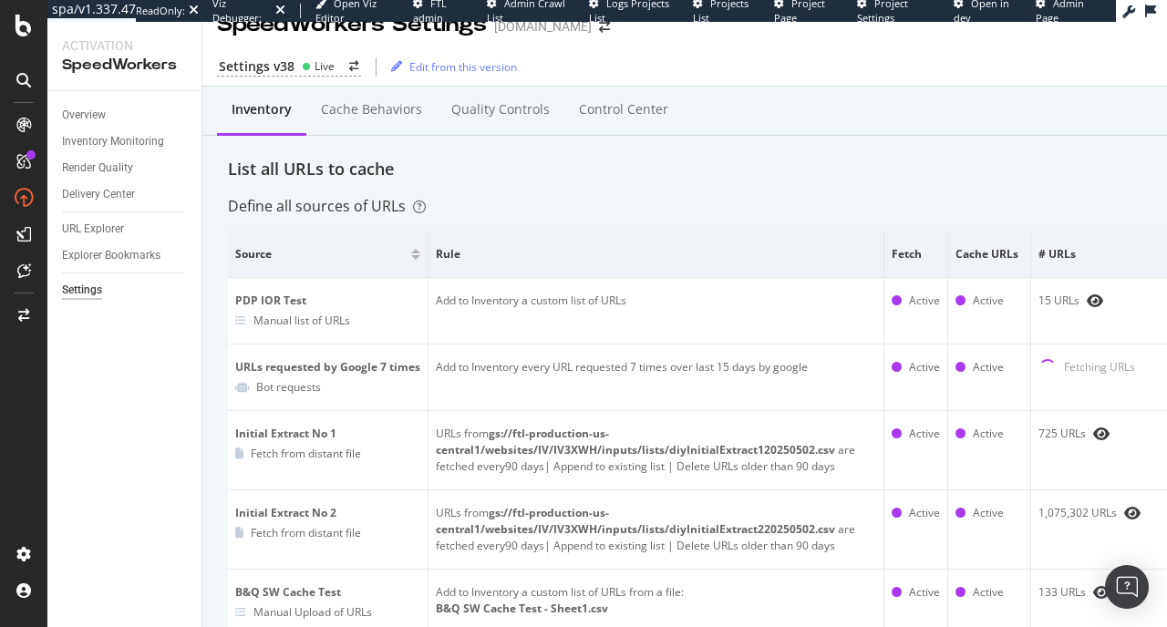
scroll to position [7, 0]
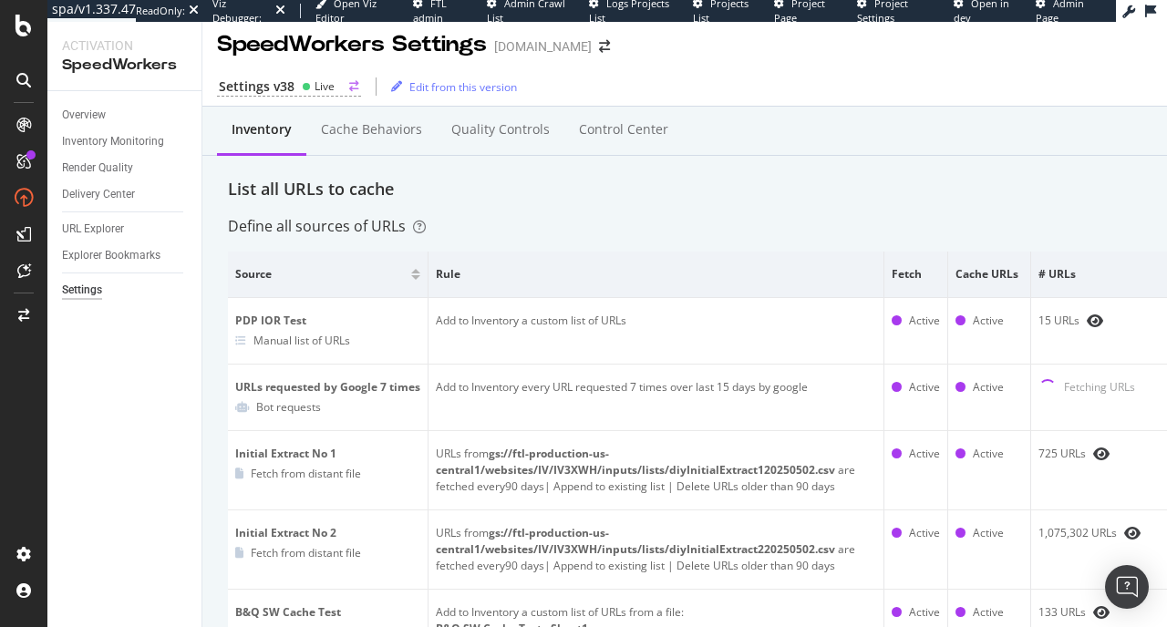
click at [338, 88] on div "Settings v38 Live" at bounding box center [289, 86] width 144 height 19
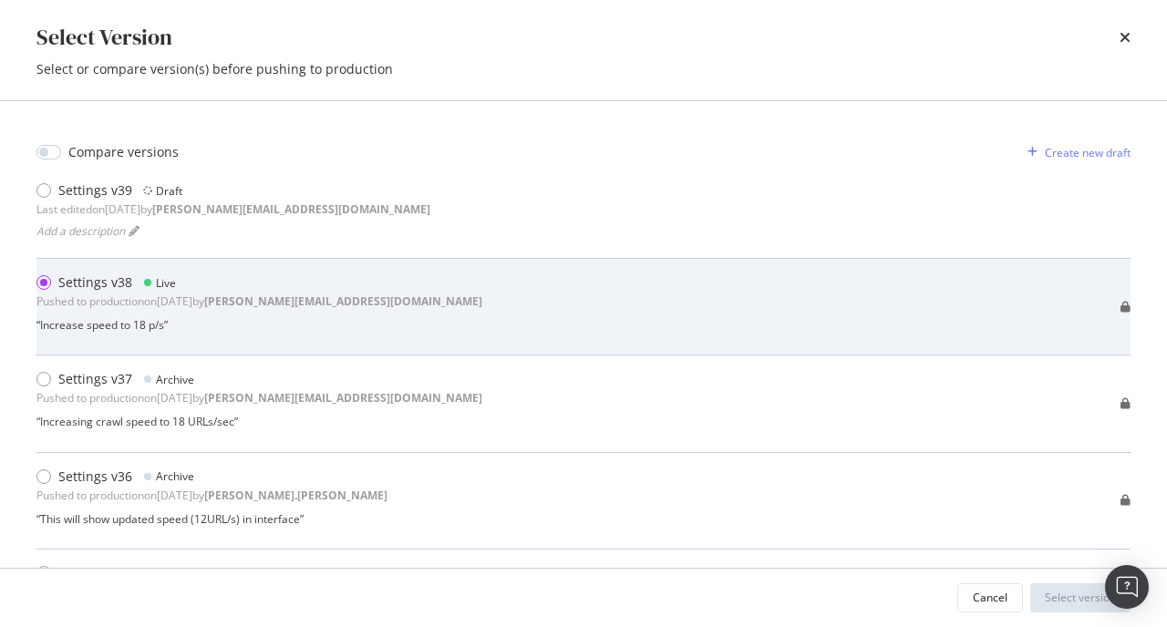
click at [259, 293] on div "Settings v38 Live Pushed to production on 2025 Sep 30th by anthony.esmerian@bot…" at bounding box center [259, 291] width 446 height 36
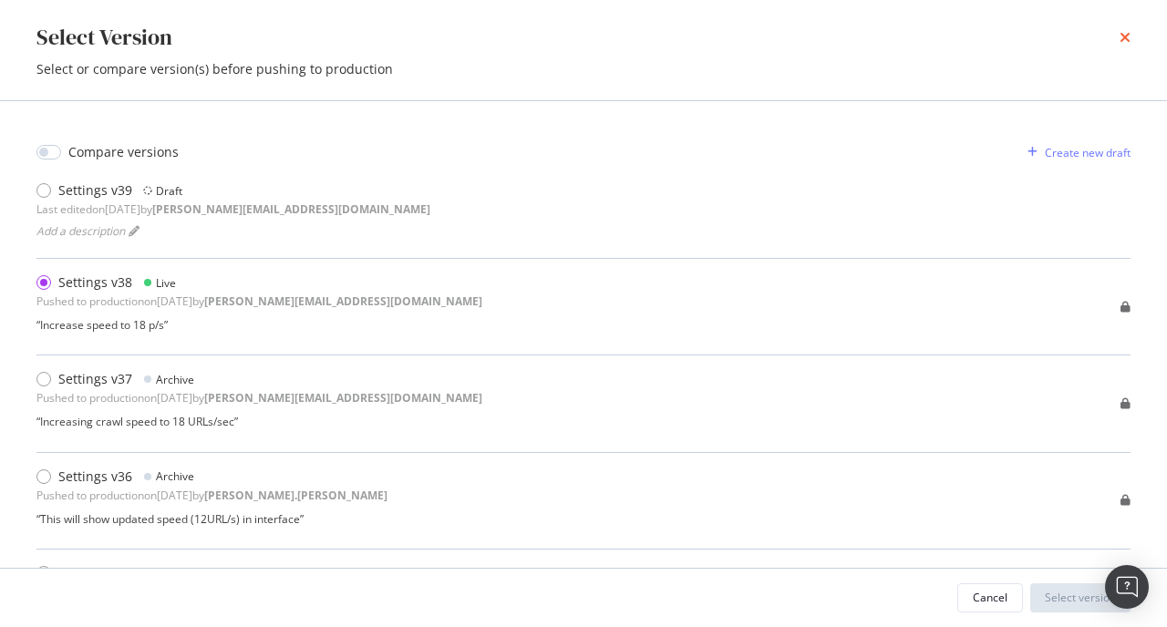
click at [1123, 37] on icon "times" at bounding box center [1124, 37] width 11 height 15
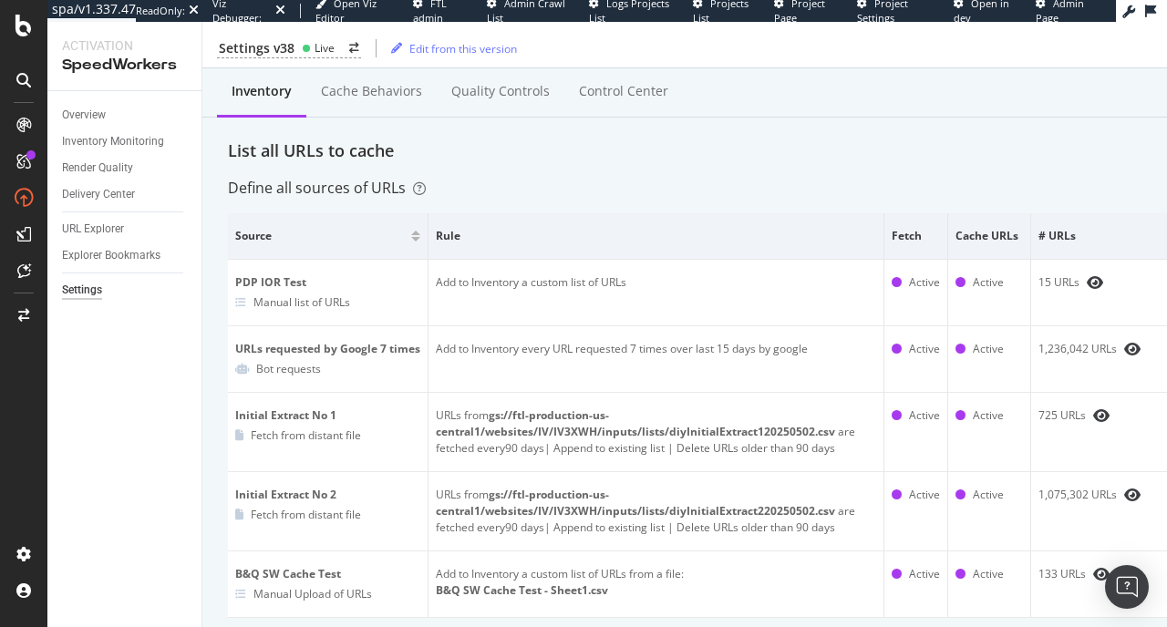
scroll to position [0, 0]
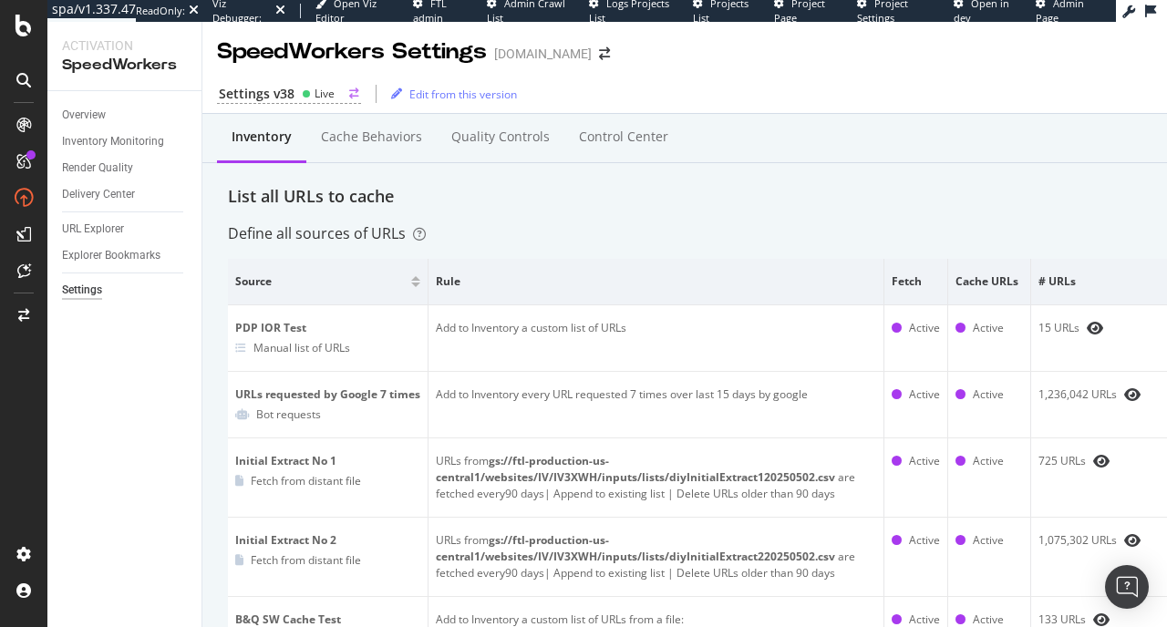
click at [321, 95] on div "Live" at bounding box center [324, 93] width 20 height 15
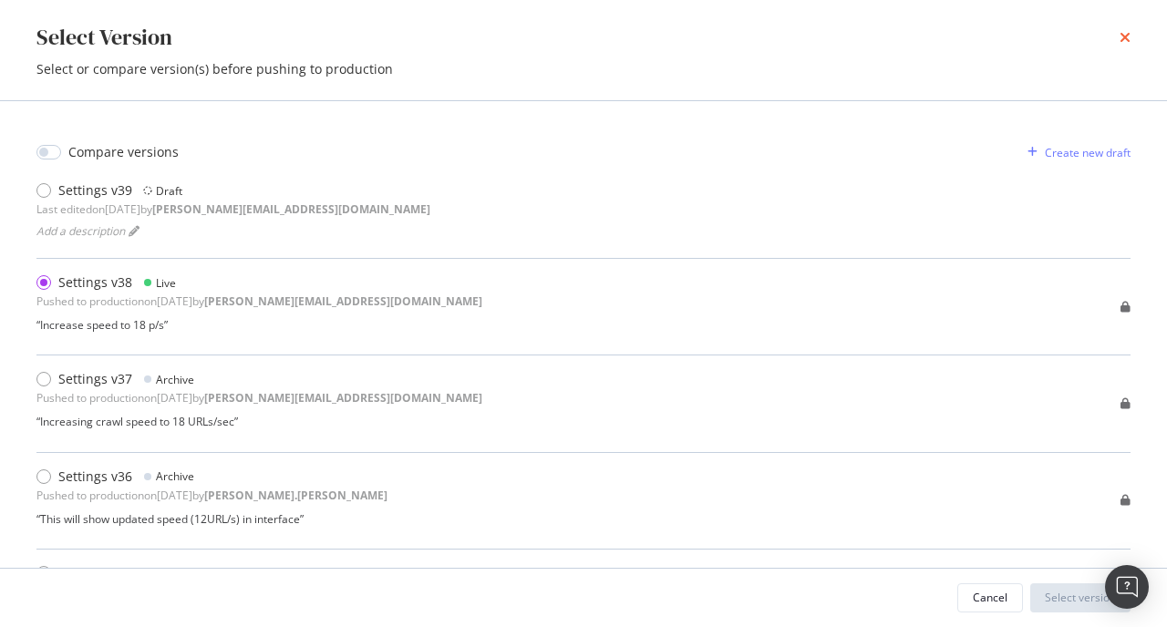
click at [1125, 41] on icon "times" at bounding box center [1124, 37] width 11 height 15
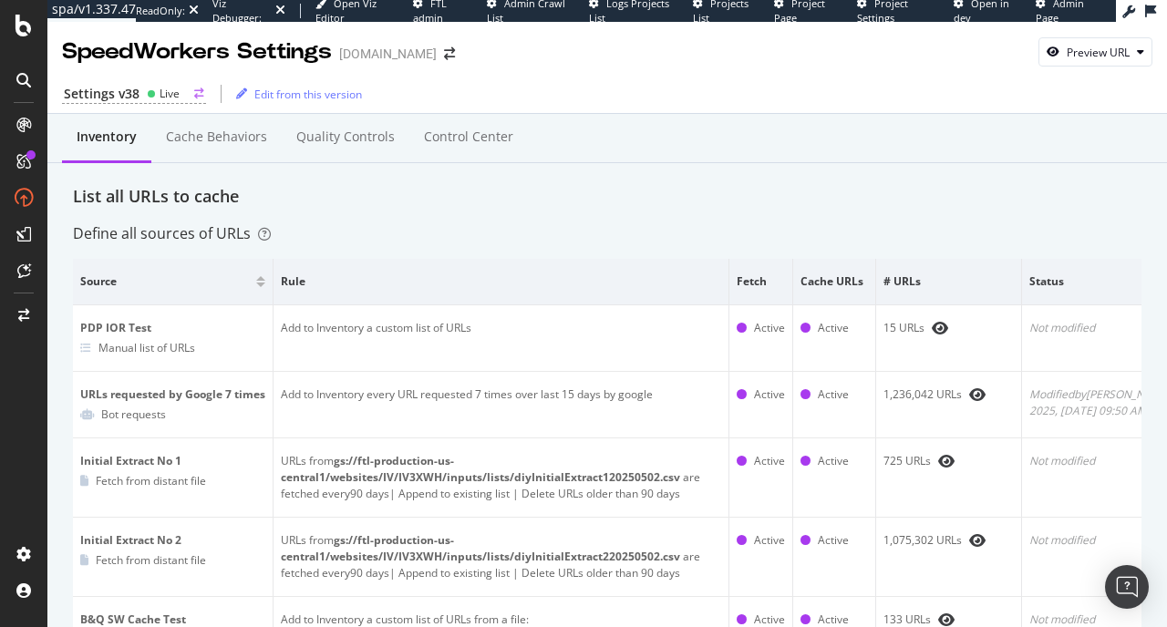
click at [120, 96] on div "Settings v38" at bounding box center [102, 94] width 76 height 18
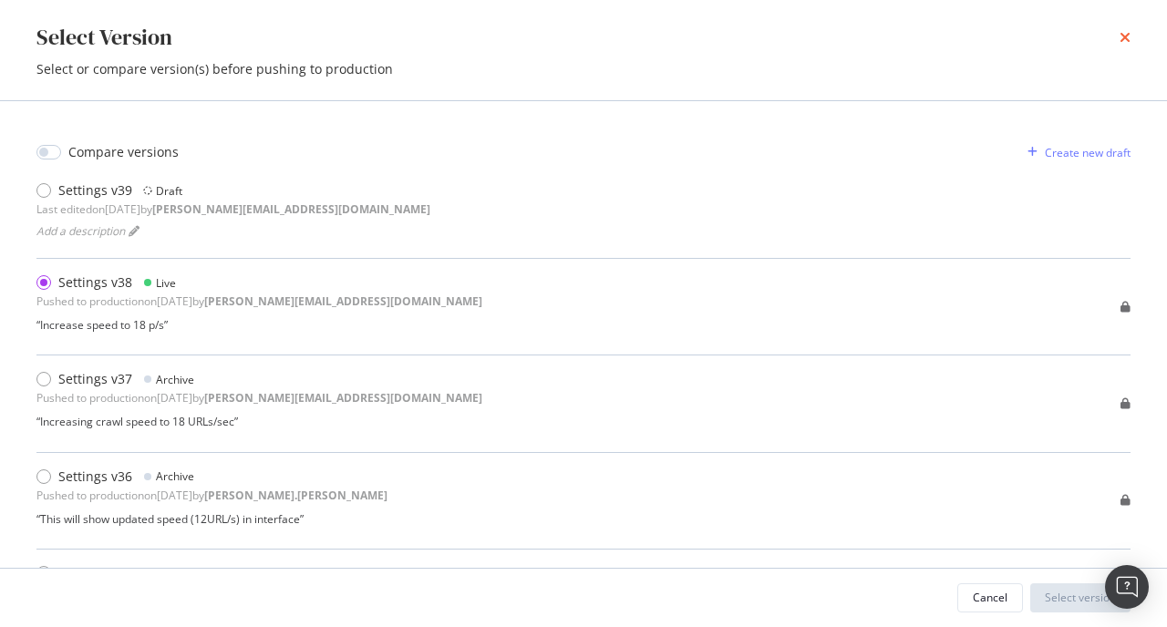
click at [1122, 36] on icon "times" at bounding box center [1124, 37] width 11 height 15
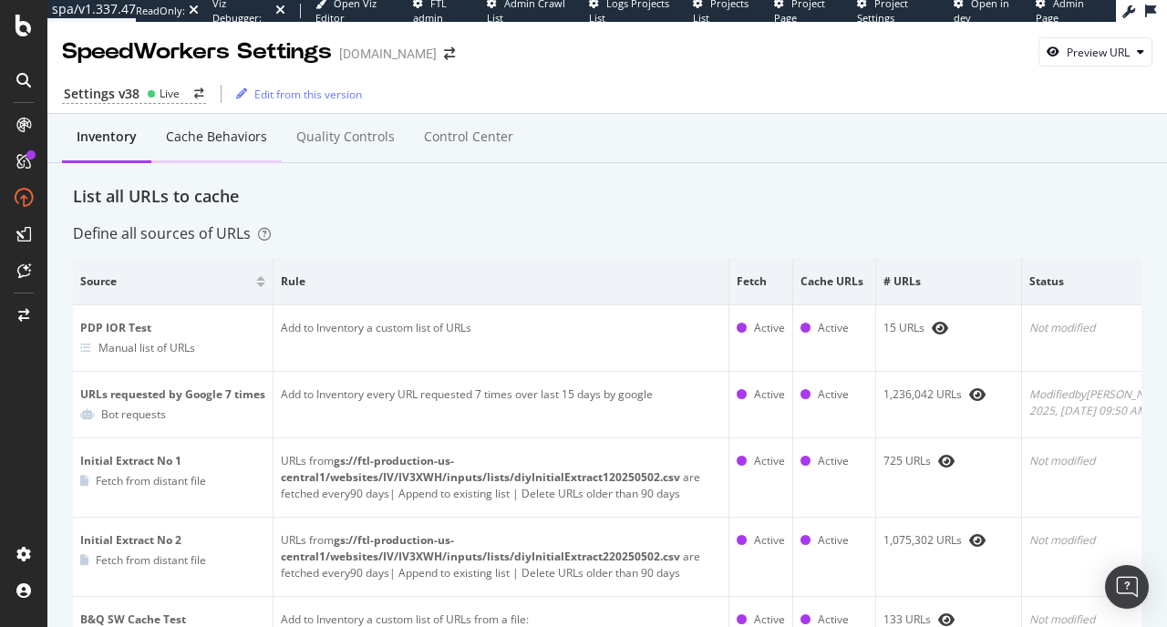
click at [187, 131] on div "Cache behaviors" at bounding box center [216, 137] width 101 height 18
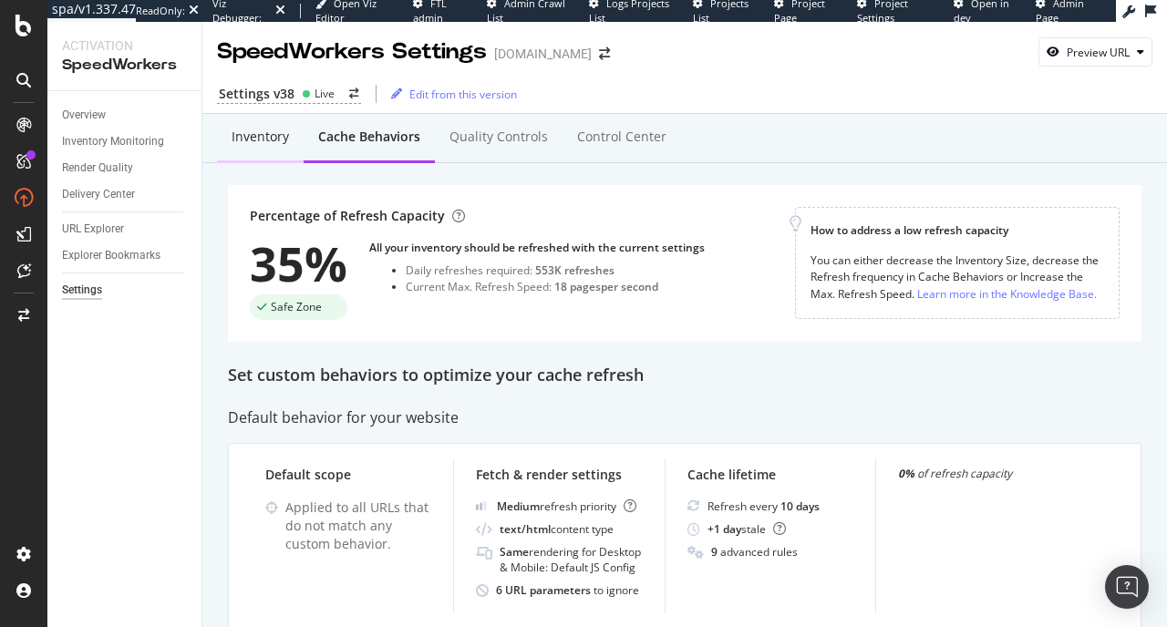
click at [243, 134] on div "Inventory" at bounding box center [260, 137] width 57 height 18
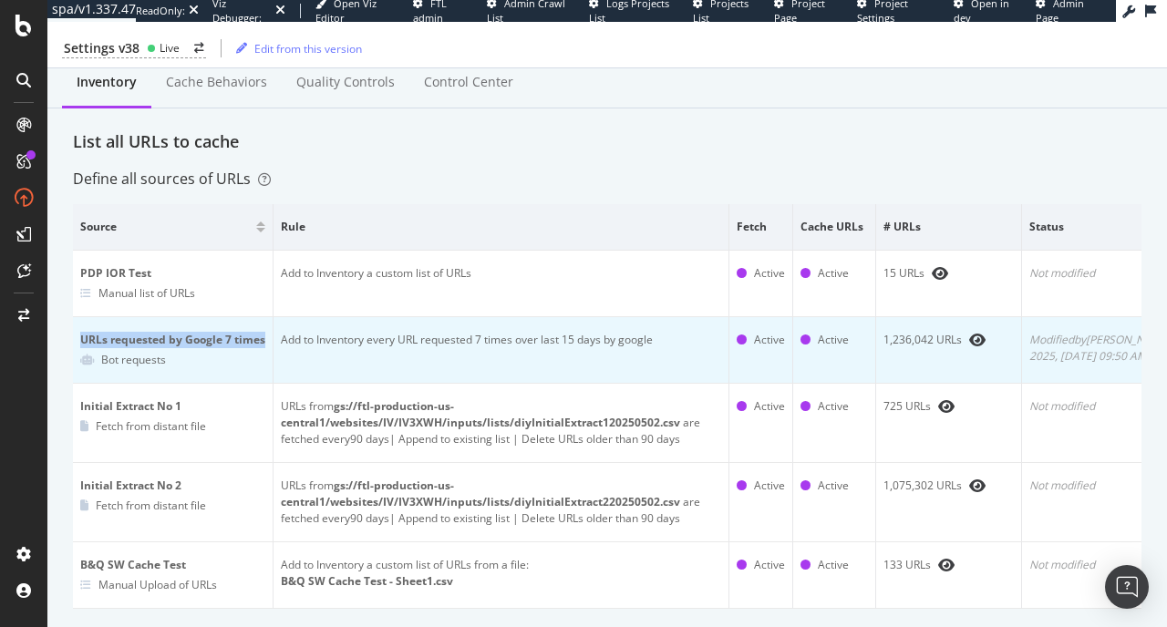
drag, startPoint x: 79, startPoint y: 336, endPoint x: 269, endPoint y: 332, distance: 189.6
click at [269, 332] on td "URLs requested by Google 7 times Bot requests" at bounding box center [173, 350] width 201 height 67
copy div "URLs requested by Google 7 times"
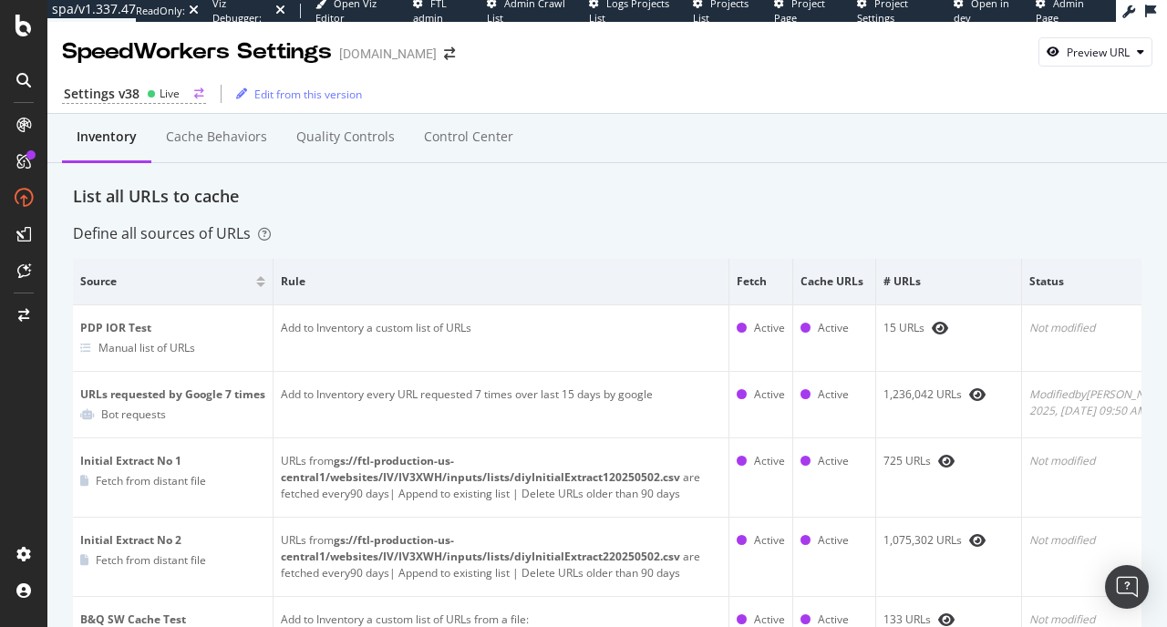
click at [155, 95] on div "Live" at bounding box center [163, 93] width 33 height 15
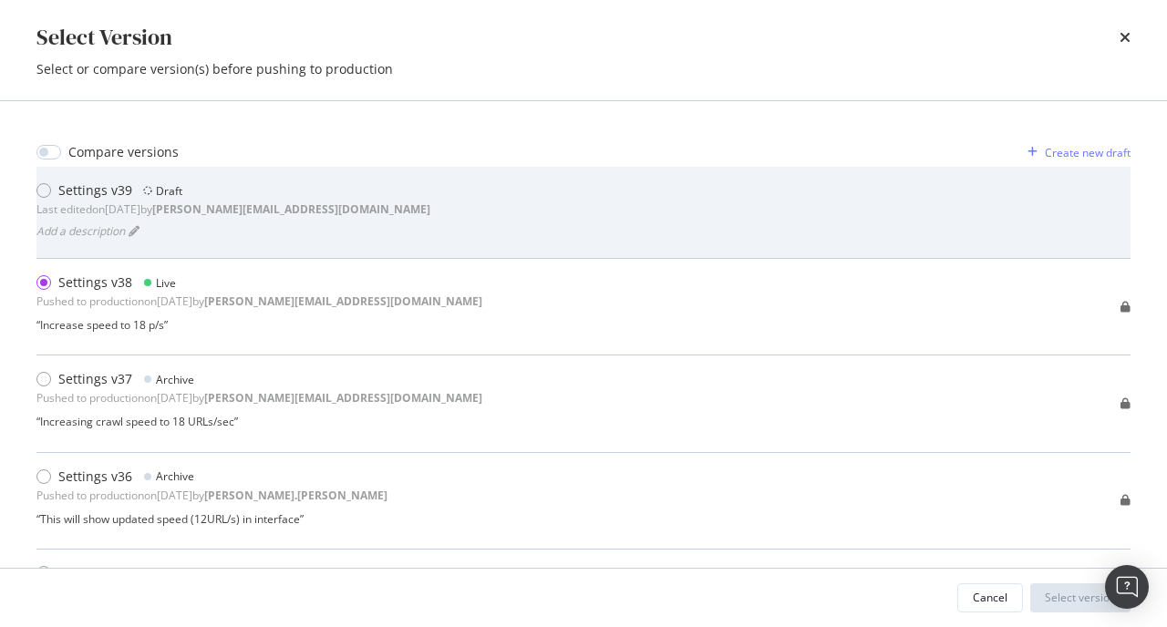
click at [264, 209] on b "anthony.esmerian@botify.com" at bounding box center [291, 208] width 278 height 15
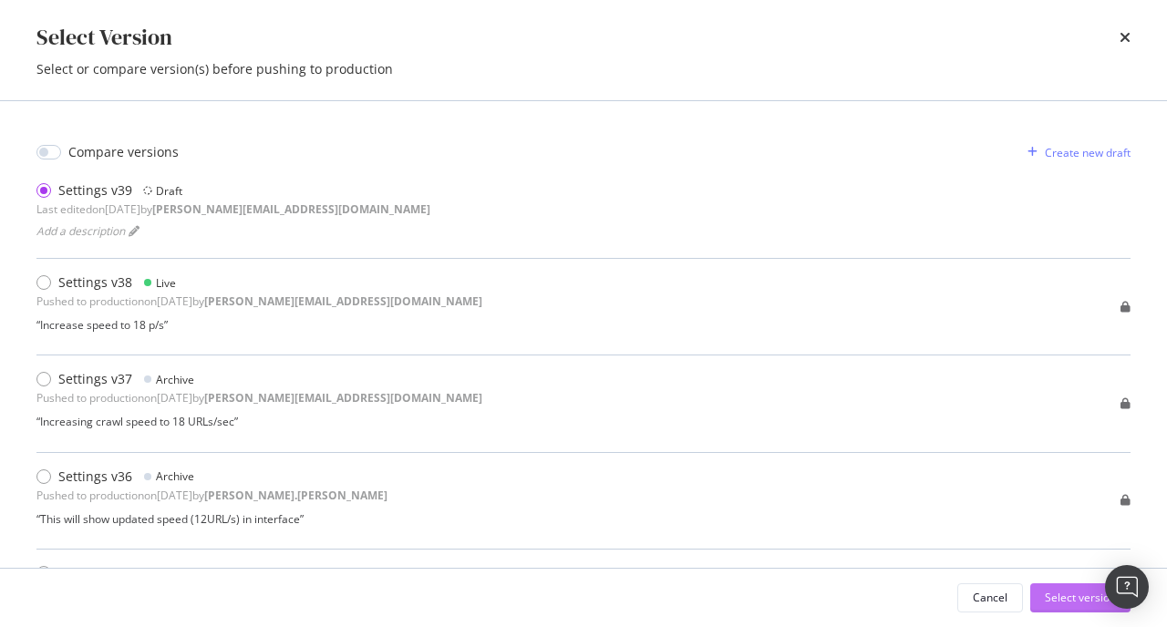
click at [1064, 598] on div "Select version" at bounding box center [1079, 597] width 71 height 15
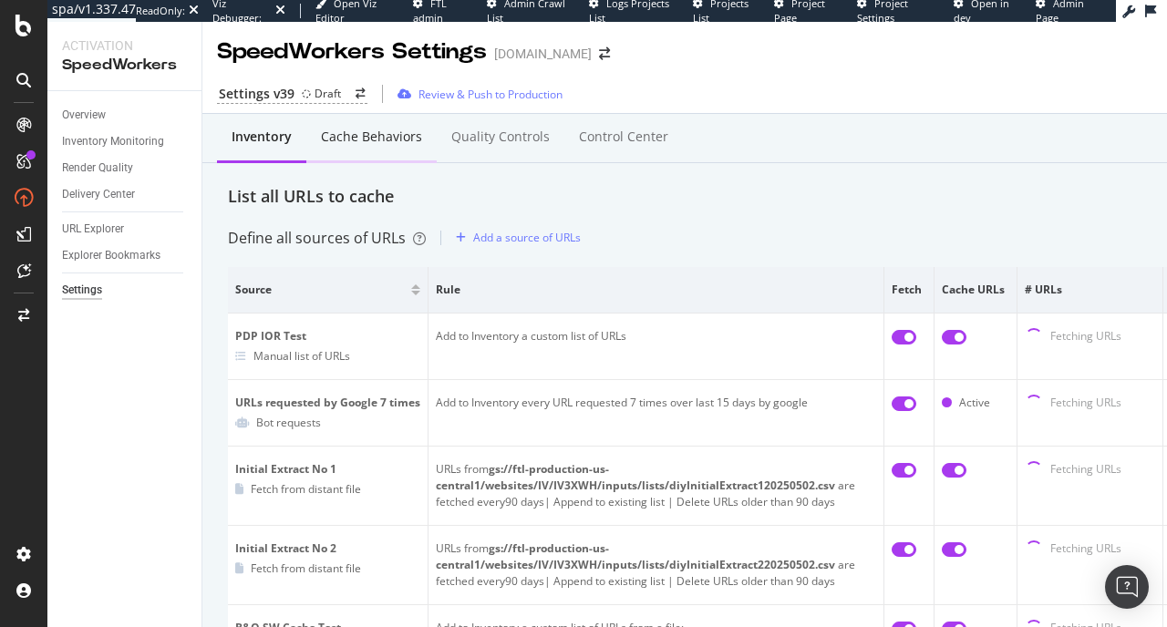
click at [406, 139] on div "Cache behaviors" at bounding box center [371, 137] width 101 height 18
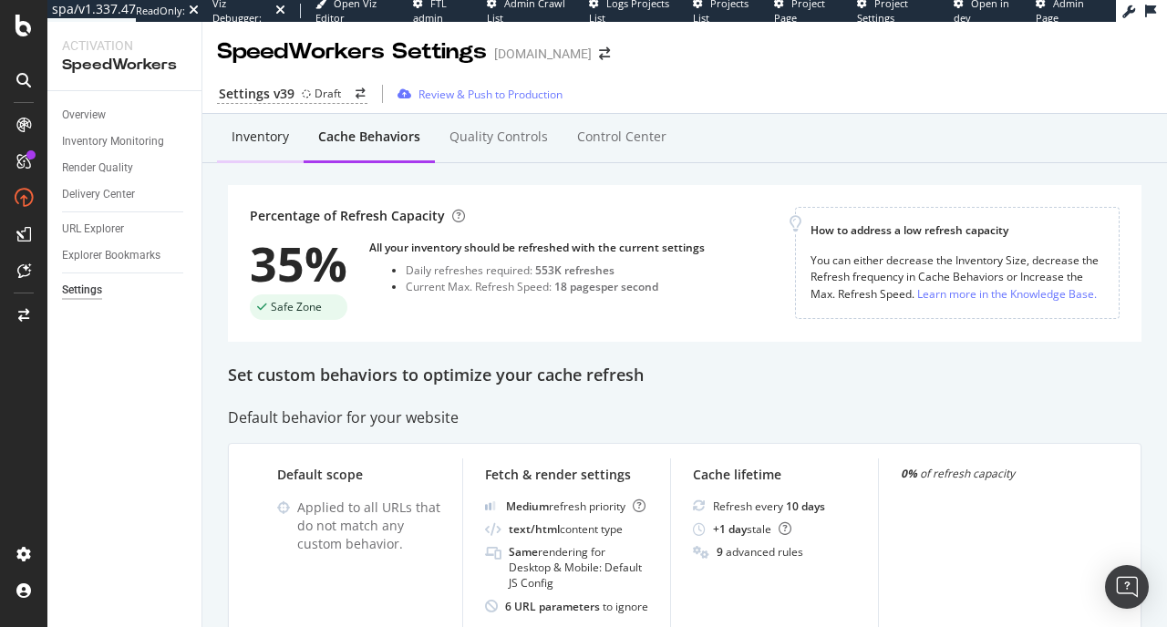
click at [239, 145] on div "Inventory" at bounding box center [260, 137] width 57 height 18
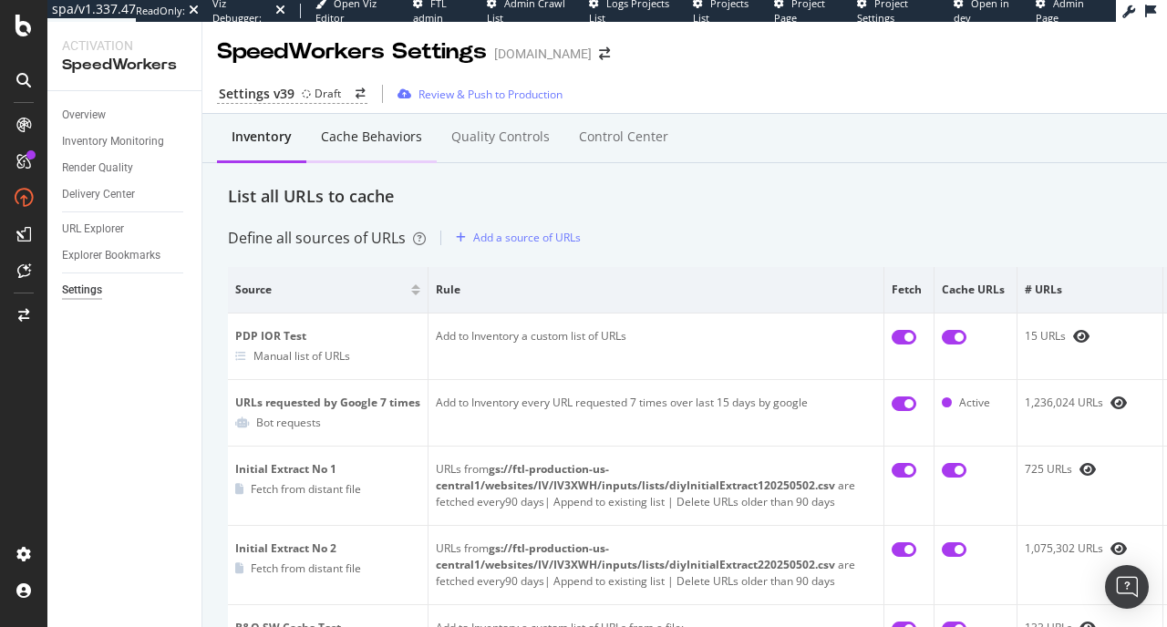
click at [381, 135] on div "Cache behaviors" at bounding box center [371, 137] width 101 height 18
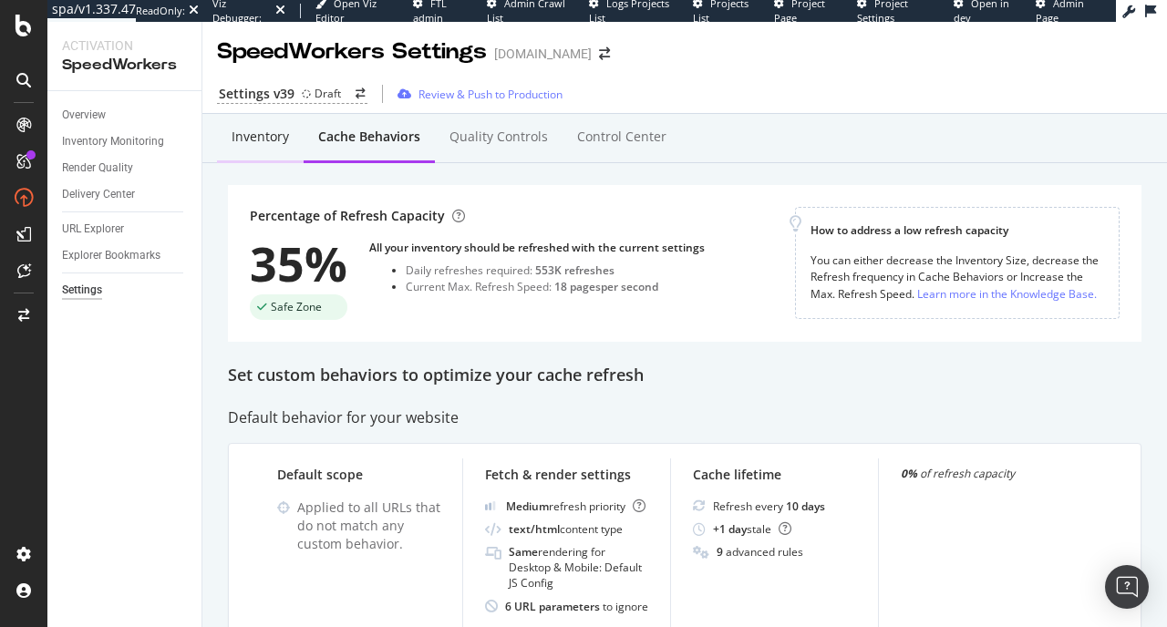
click at [251, 138] on div "Inventory" at bounding box center [260, 137] width 57 height 18
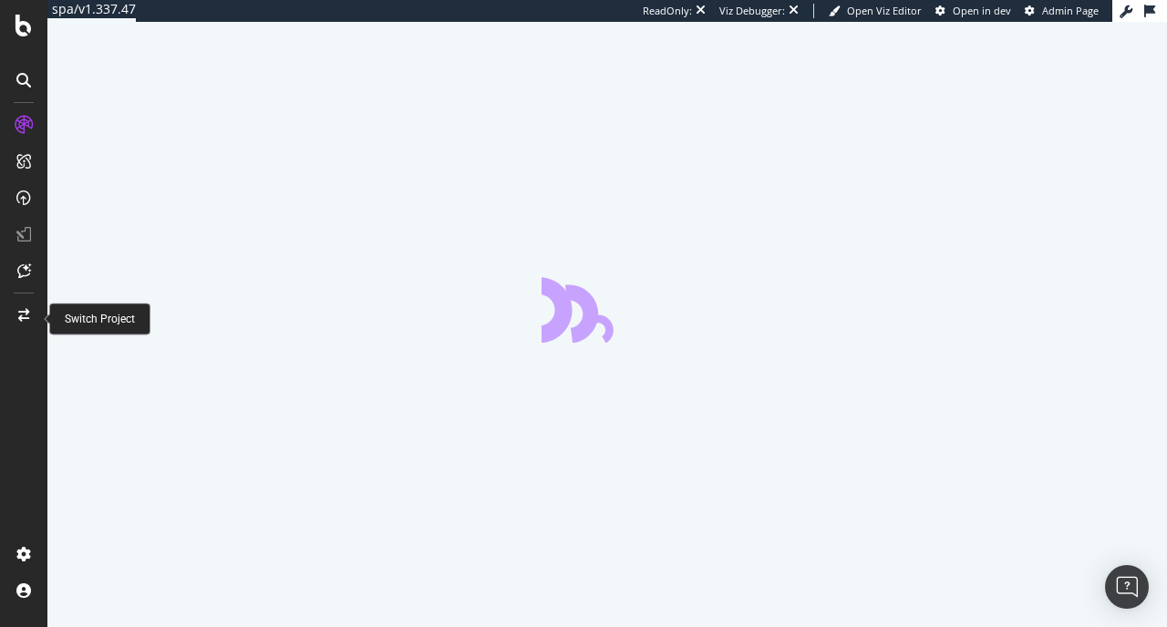
click at [27, 309] on icon at bounding box center [23, 315] width 11 height 13
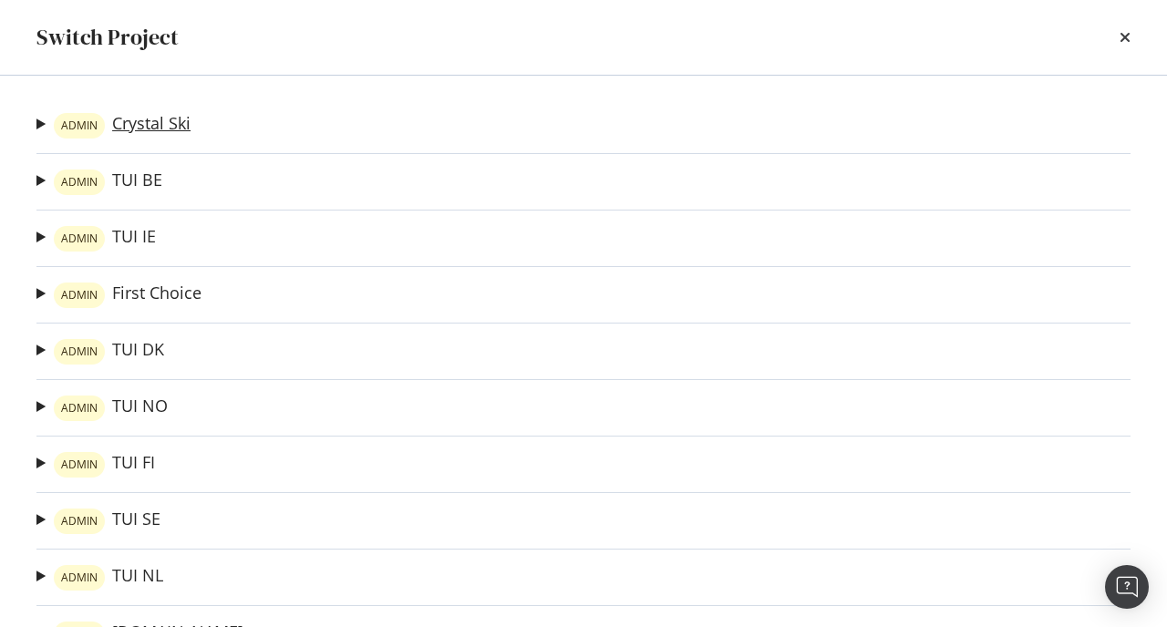
click at [141, 124] on link "ADMIN Crystal Ski" at bounding box center [122, 126] width 137 height 26
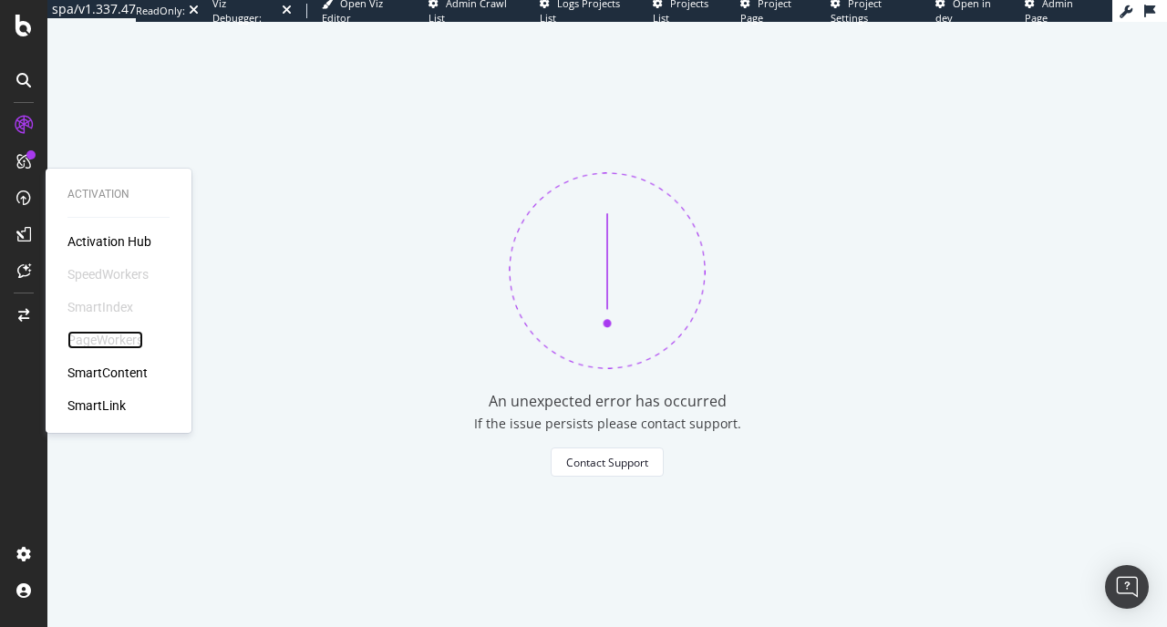
click at [98, 336] on div "PageWorkers" at bounding box center [105, 340] width 76 height 18
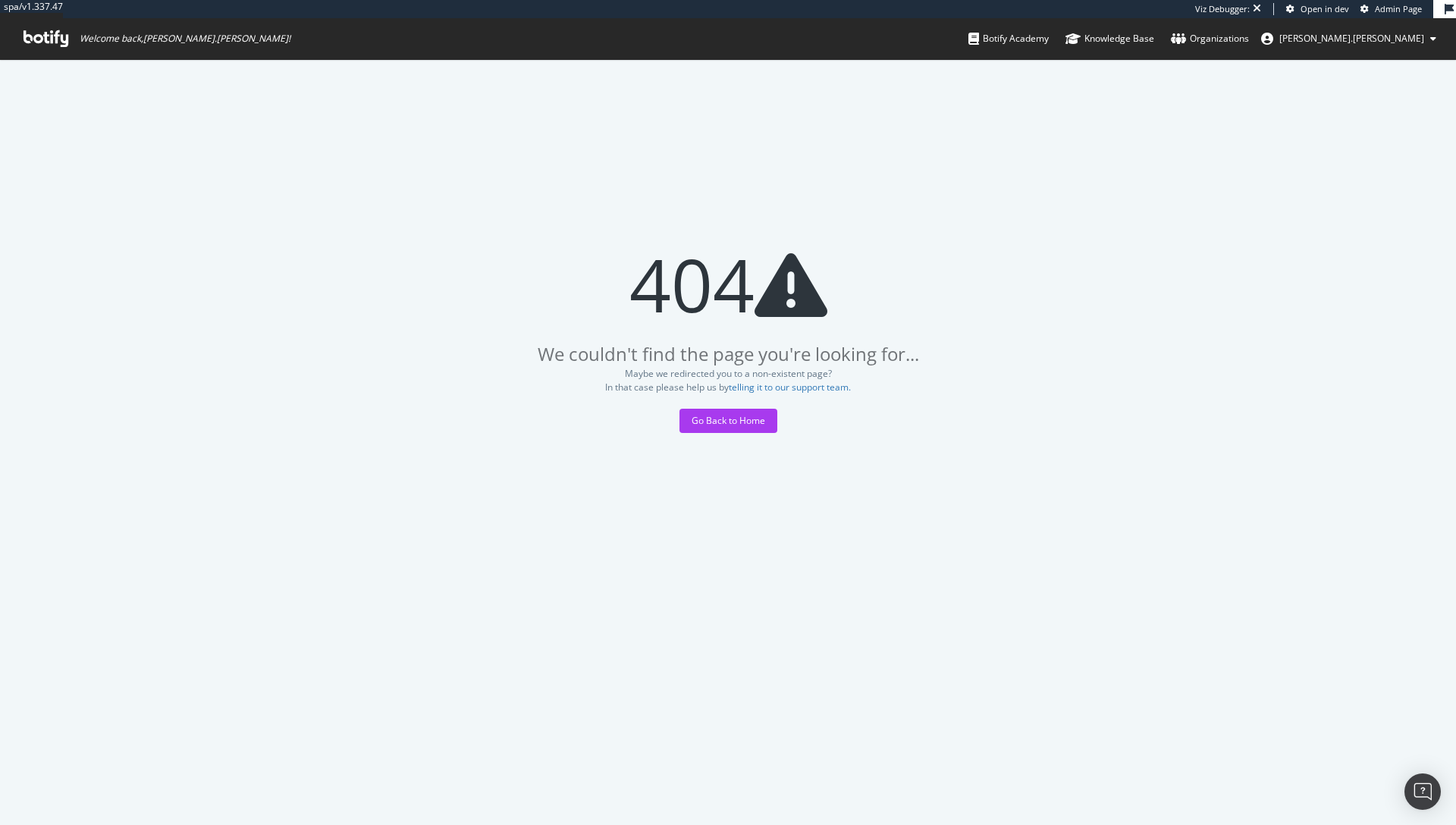
click at [44, 38] on icon at bounding box center [46, 38] width 45 height 17
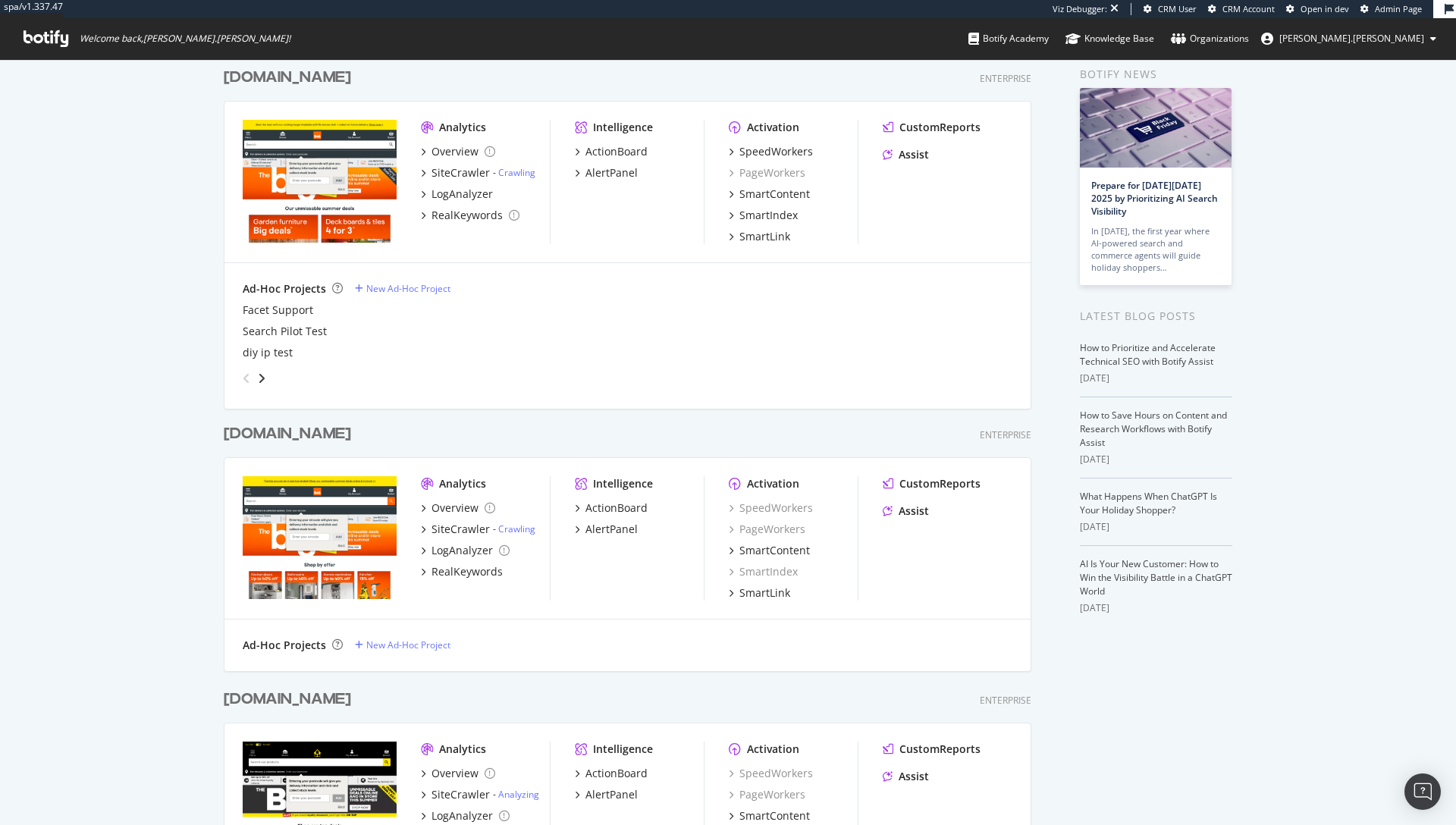
scroll to position [200, 0]
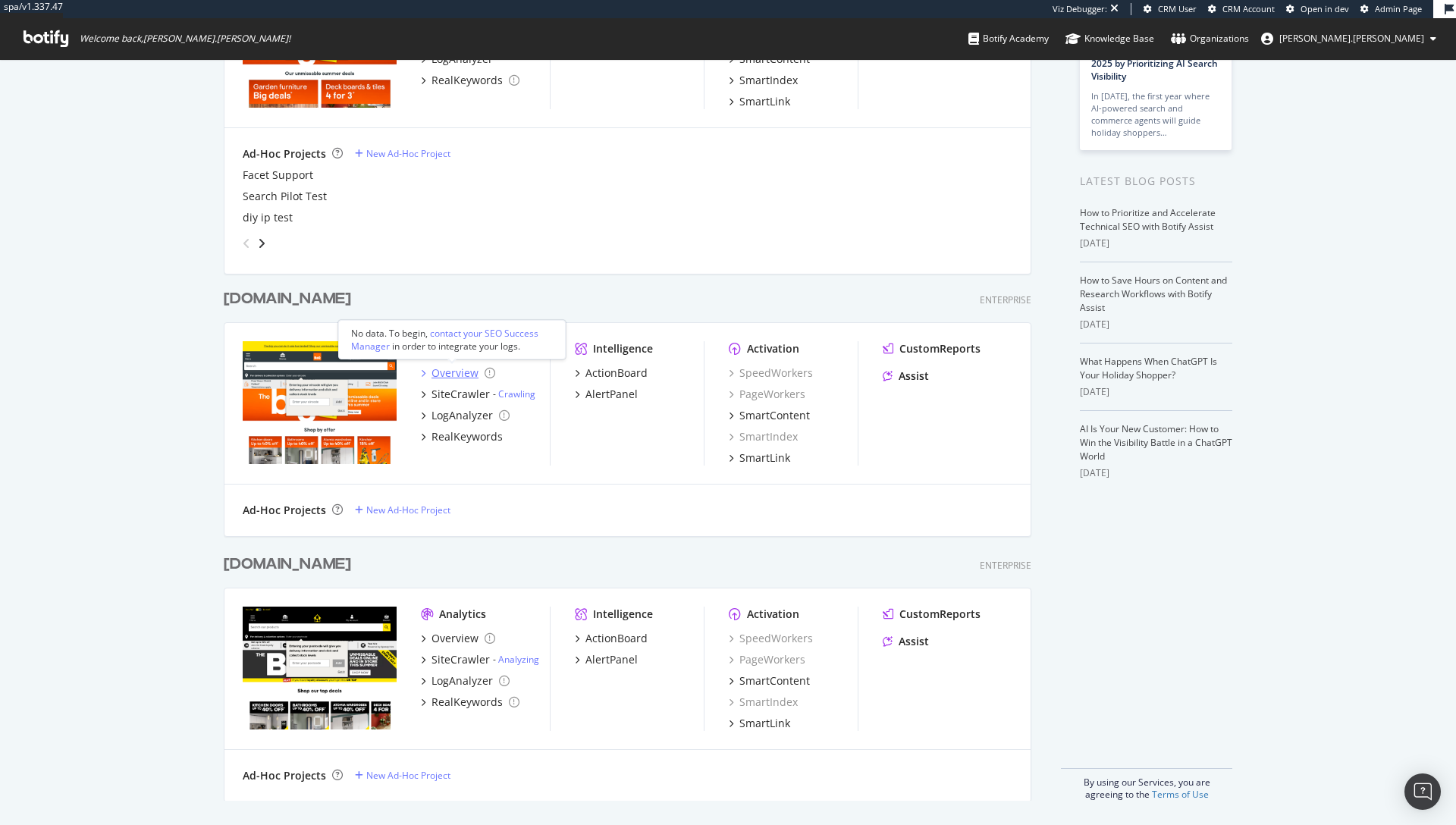
click at [439, 368] on div "Overview" at bounding box center [455, 373] width 47 height 15
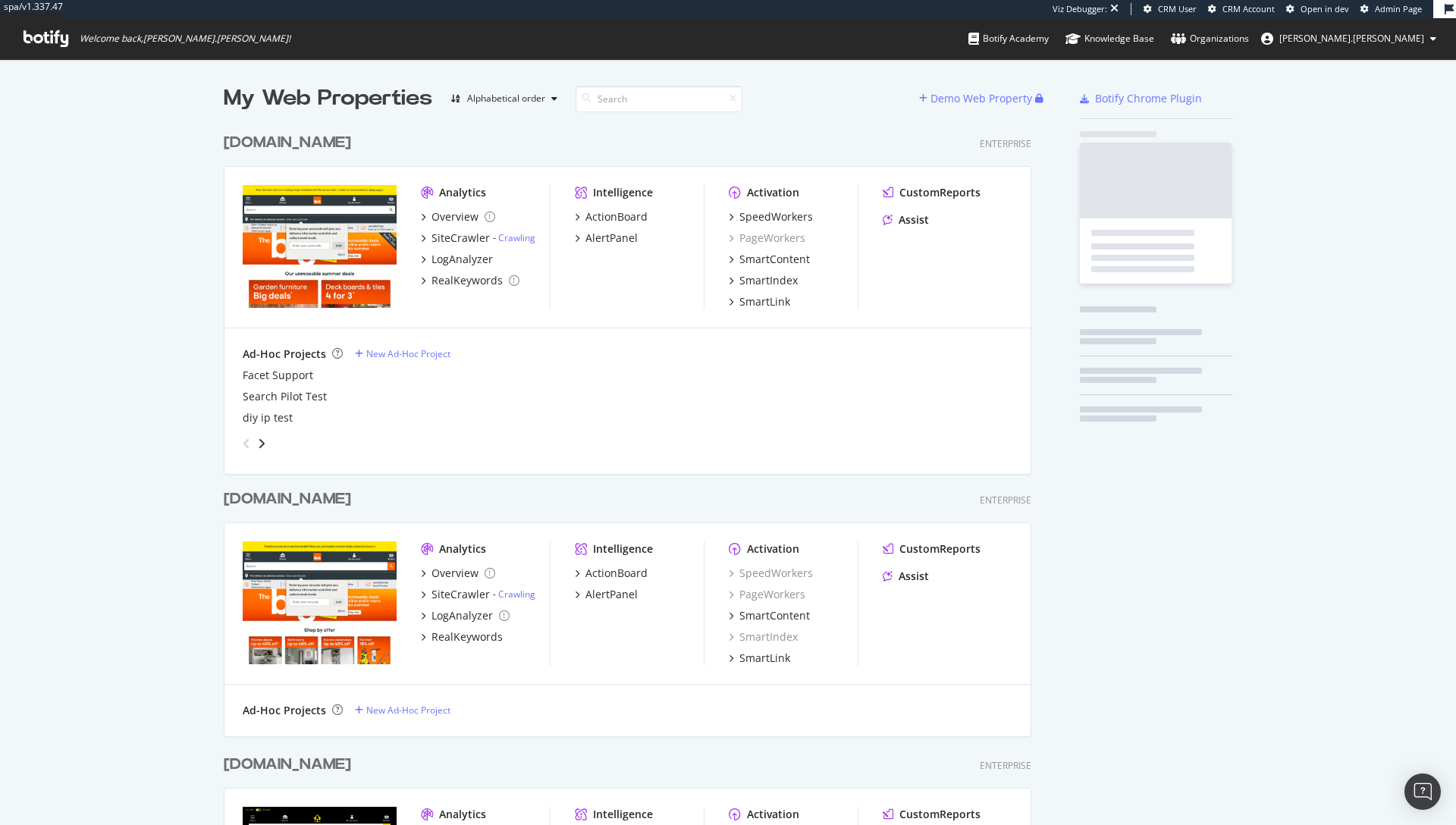
scroll to position [813, 1434]
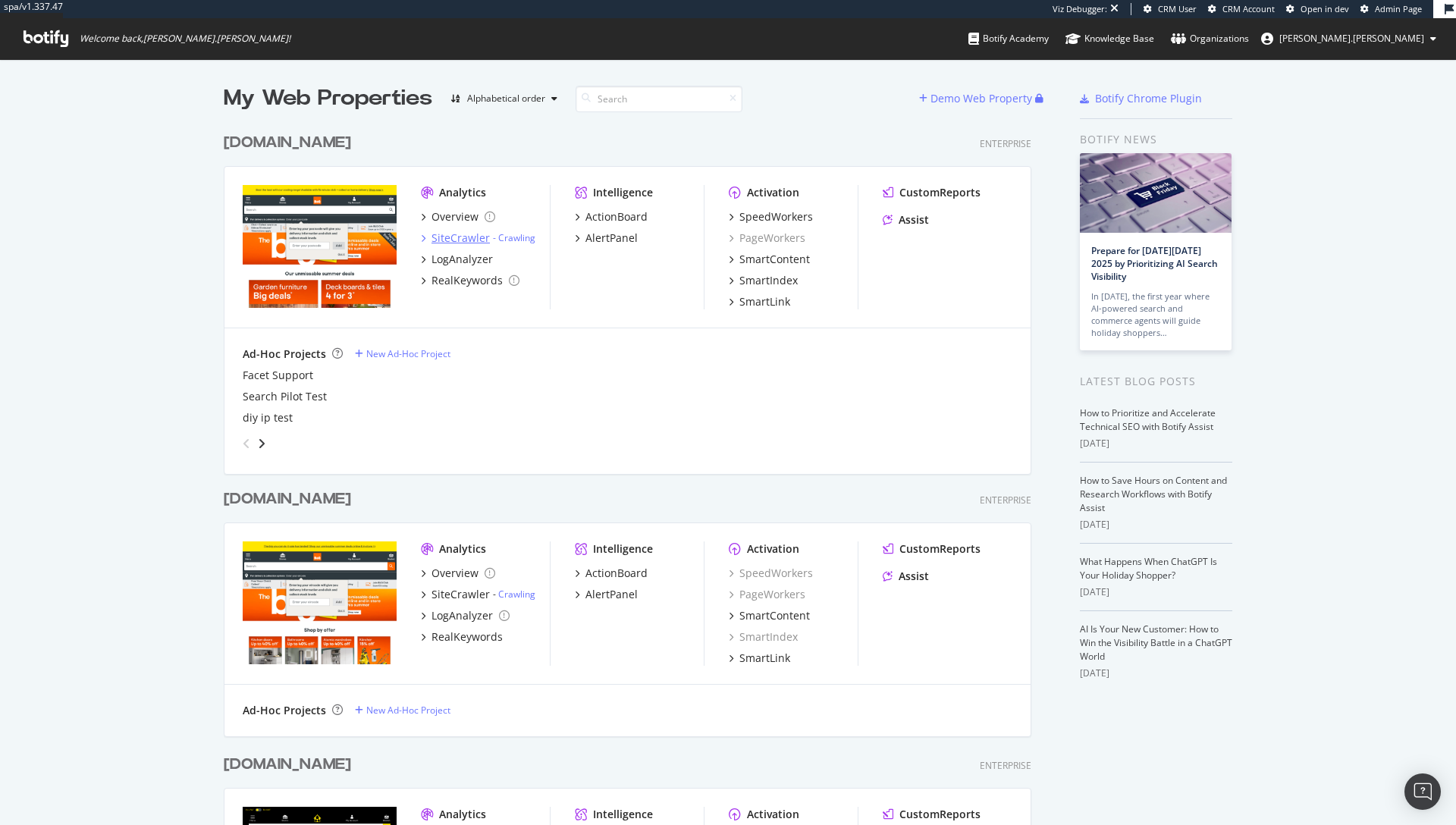
click at [450, 242] on div "SiteCrawler" at bounding box center [461, 238] width 58 height 15
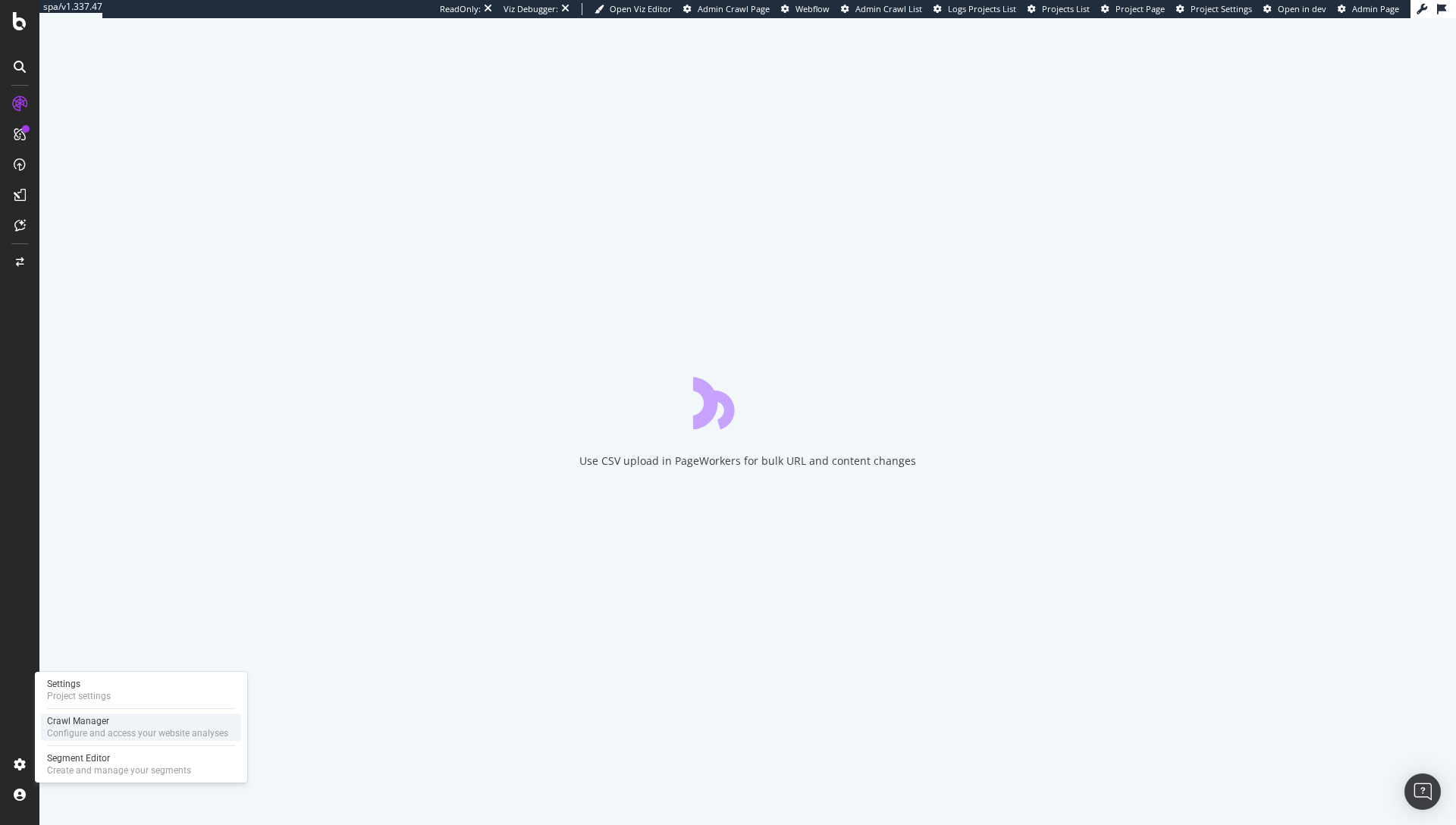
click at [106, 714] on div "Crawl Manager Configure and access your website analyses" at bounding box center [141, 727] width 201 height 27
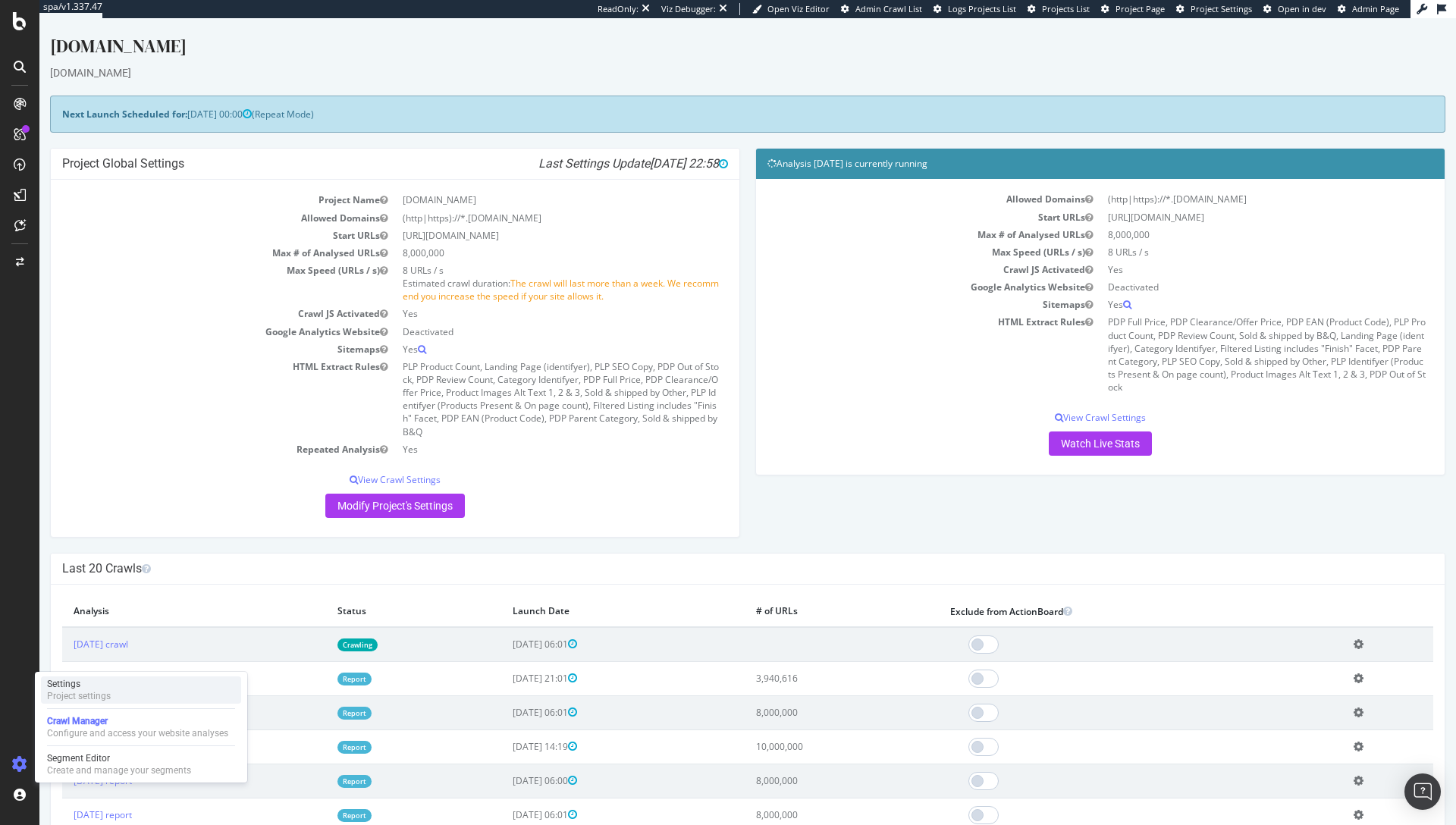
click at [102, 683] on div "Settings" at bounding box center [79, 684] width 64 height 12
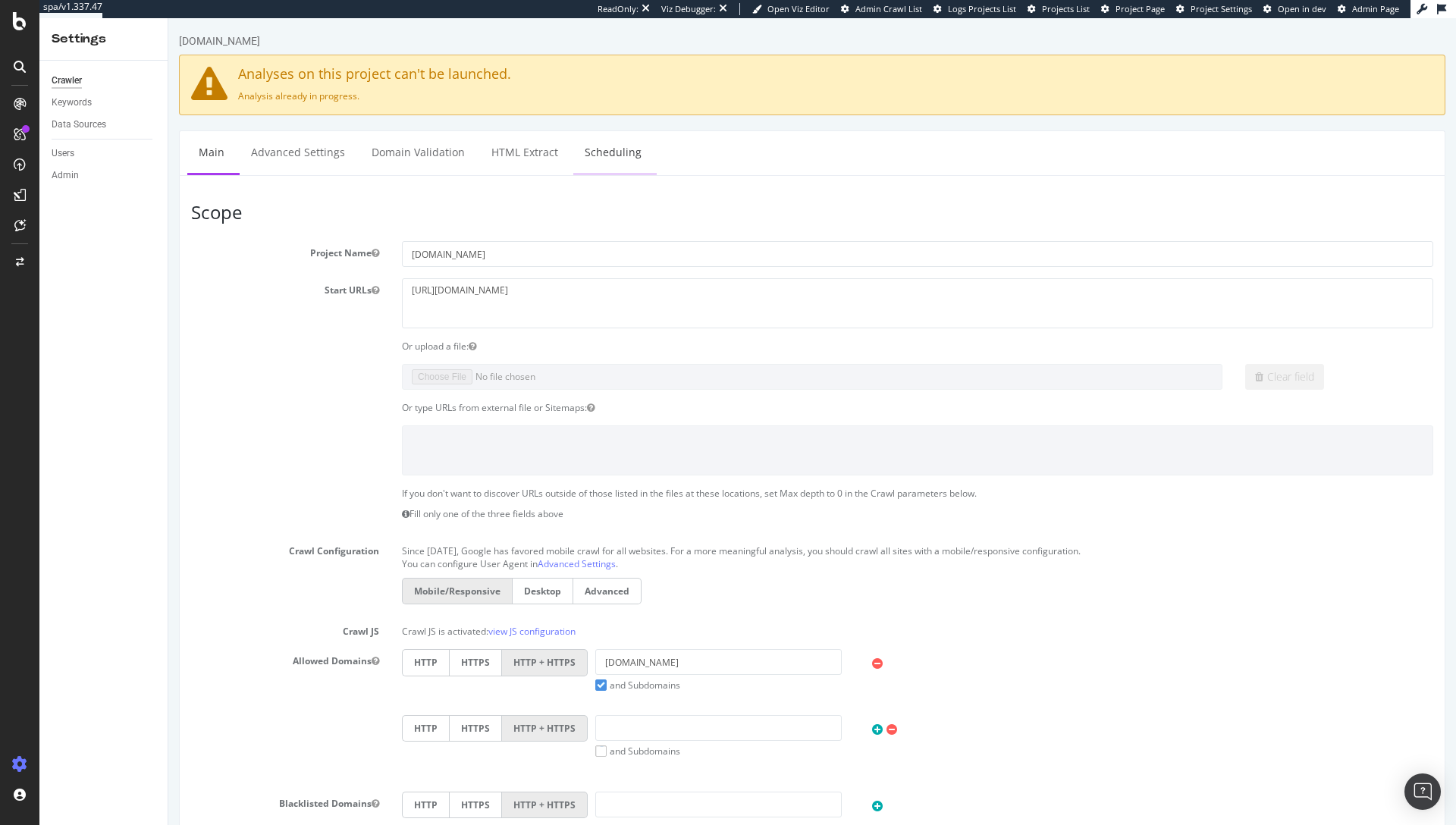
click at [610, 155] on link "Scheduling" at bounding box center [613, 152] width 80 height 42
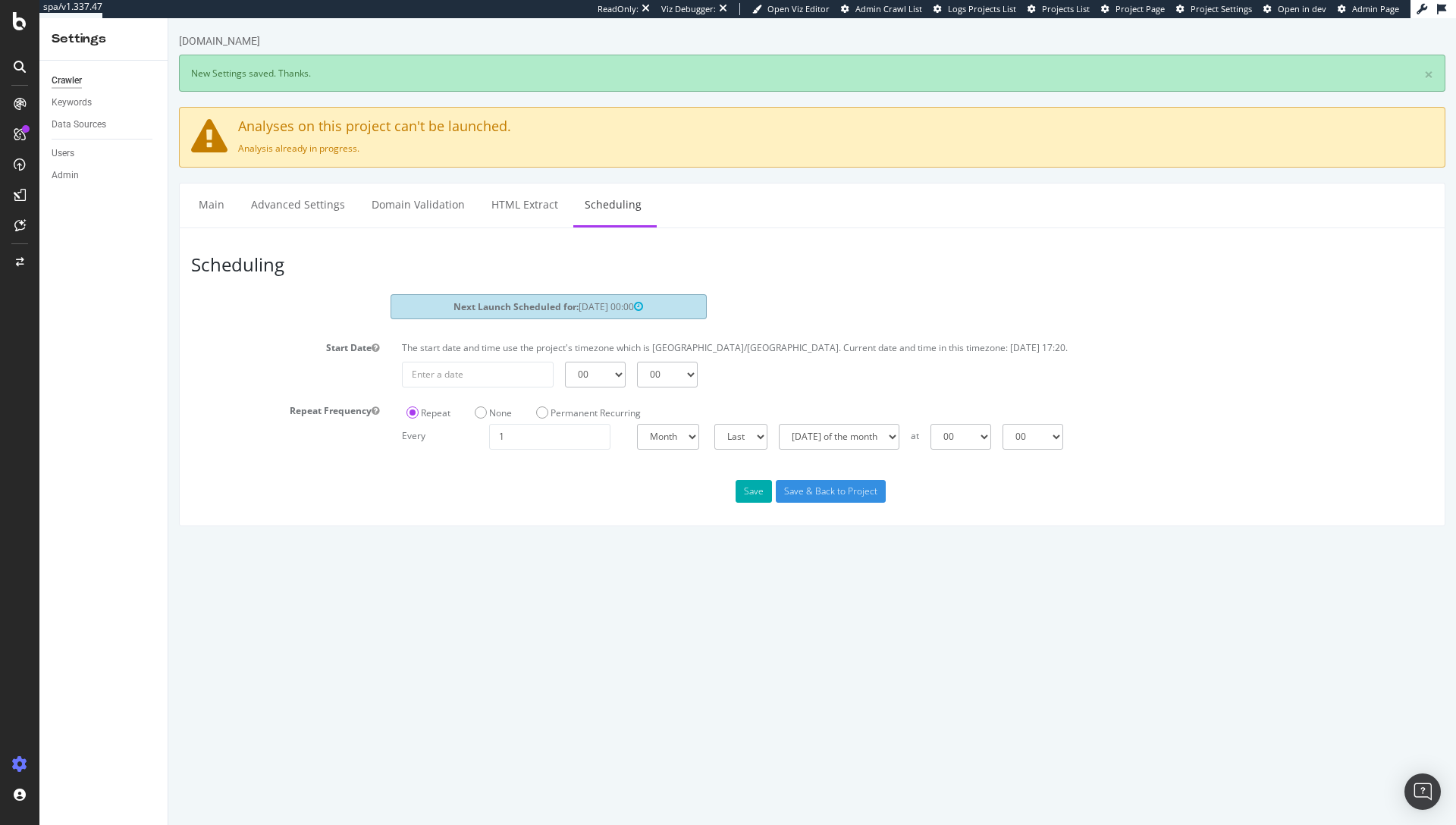
click at [396, 247] on header "Scheduling" at bounding box center [812, 266] width 1257 height 54
click at [20, 261] on icon at bounding box center [20, 262] width 8 height 9
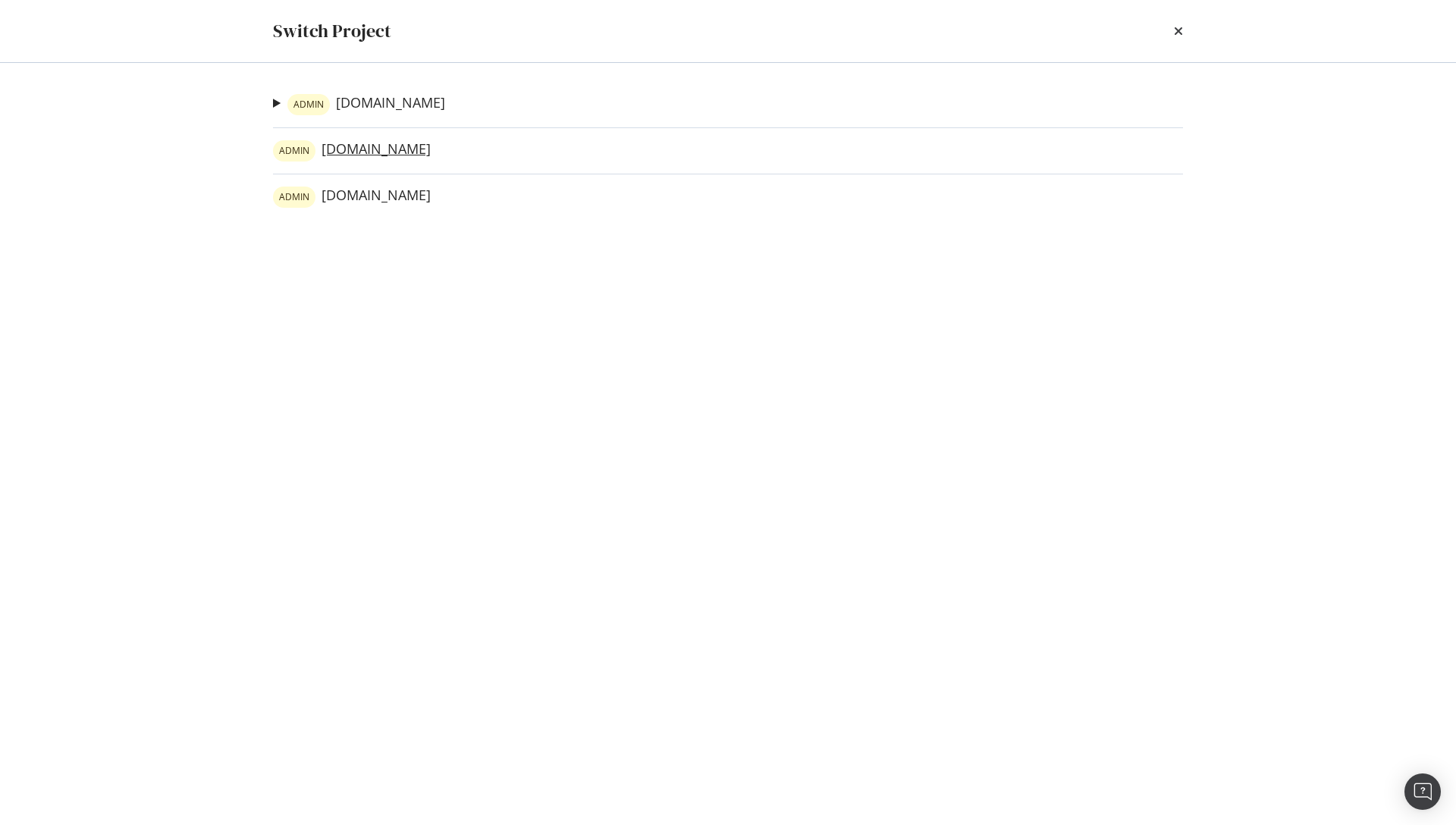
click at [359, 150] on link "ADMIN [DOMAIN_NAME]" at bounding box center [352, 151] width 158 height 22
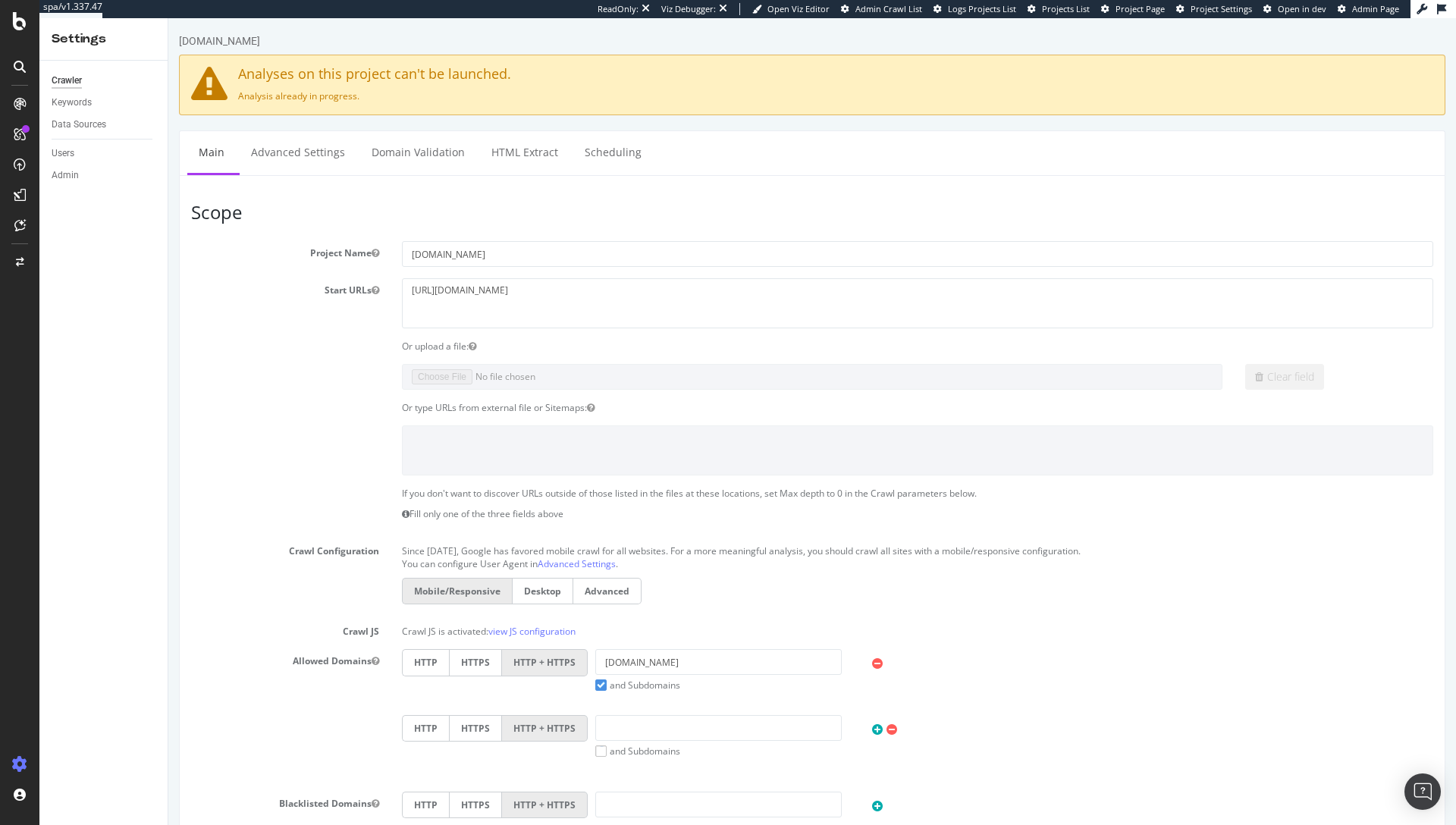
click at [49, 125] on div "Crawler Keywords Data Sources Users Admin" at bounding box center [103, 442] width 128 height 764
click at [90, 128] on div "Data Sources" at bounding box center [79, 124] width 55 height 16
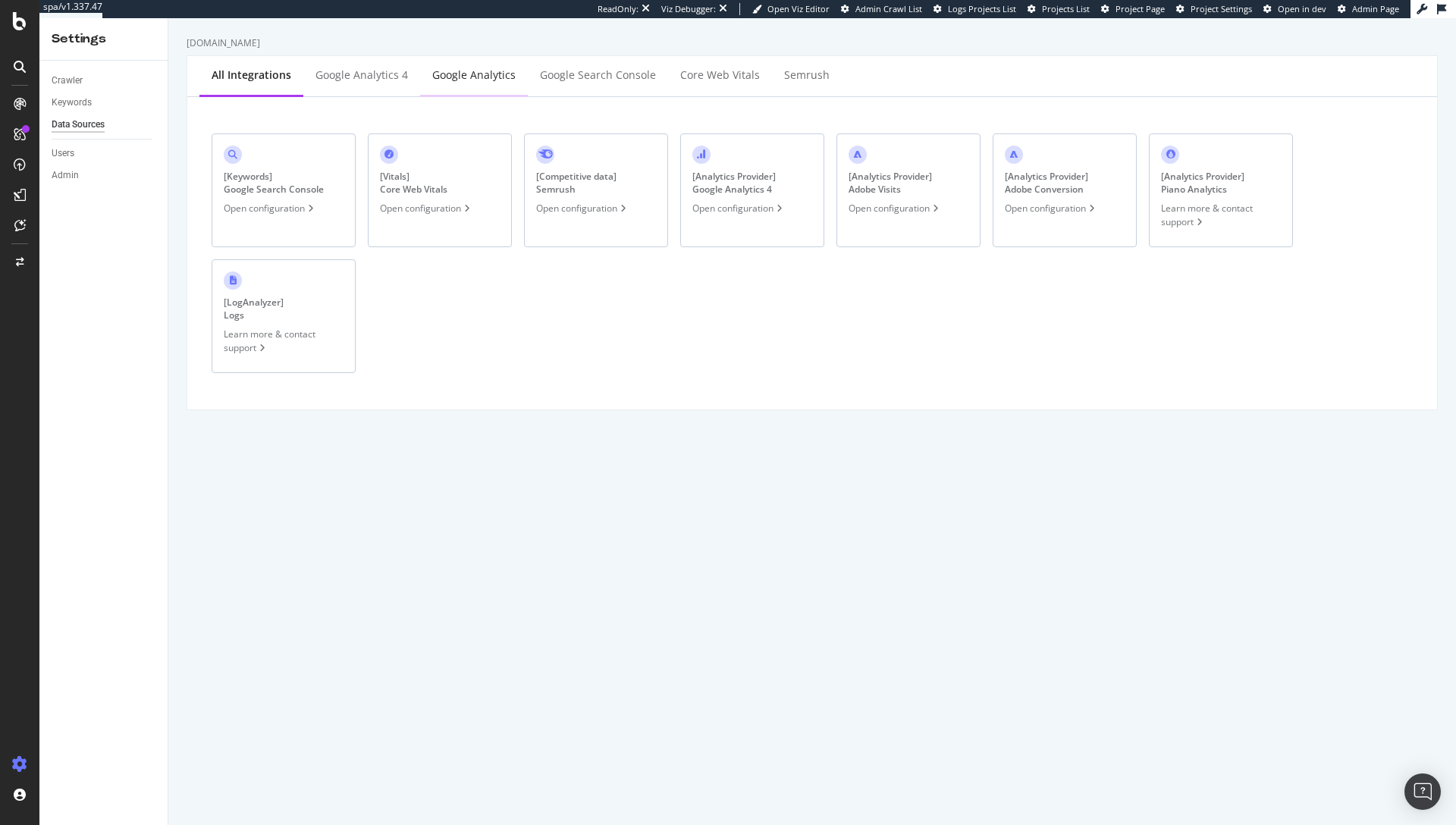
click at [488, 80] on div "Google Analytics" at bounding box center [474, 75] width 83 height 15
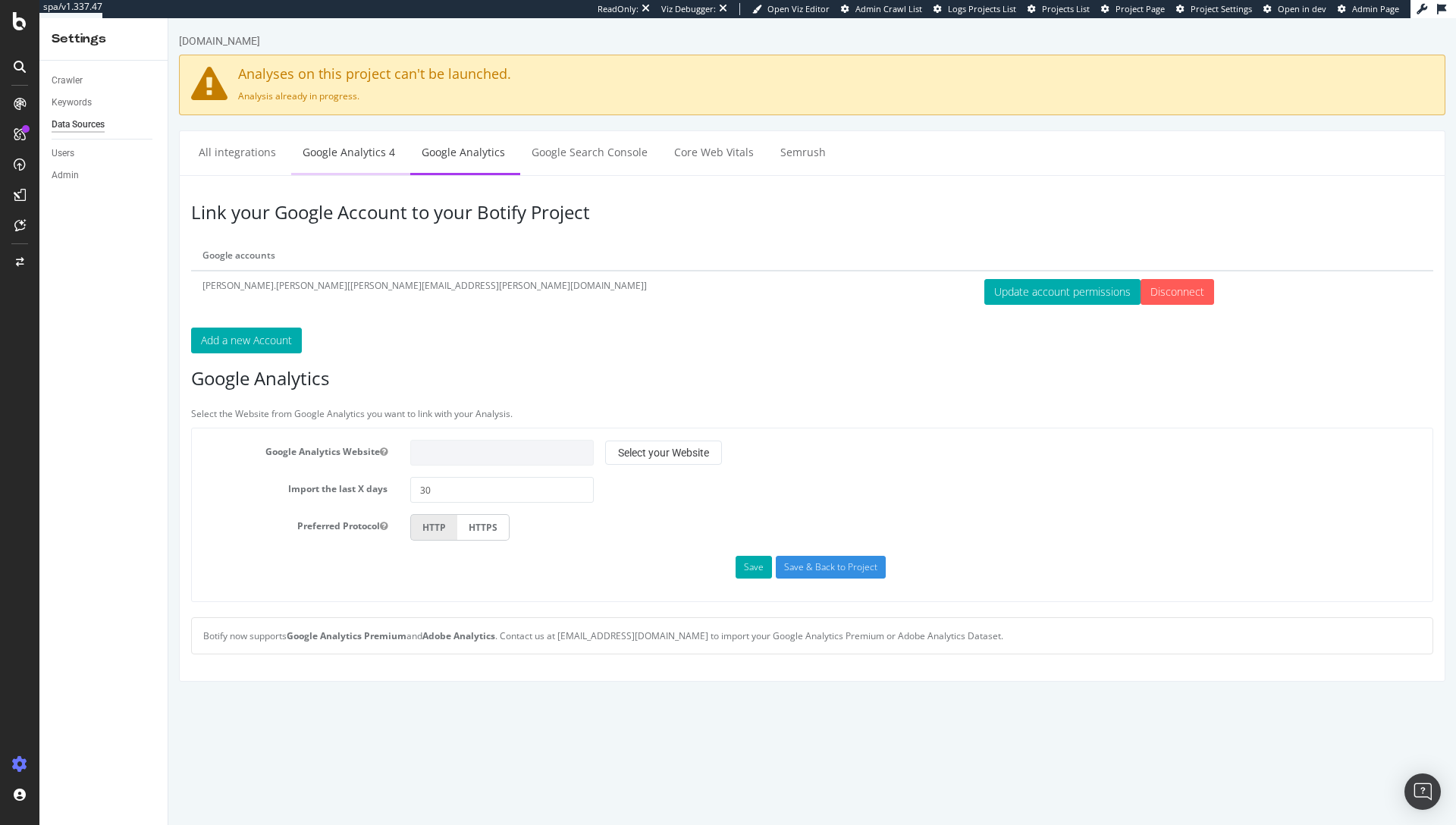
click at [312, 154] on link "Google Analytics 4" at bounding box center [349, 152] width 116 height 42
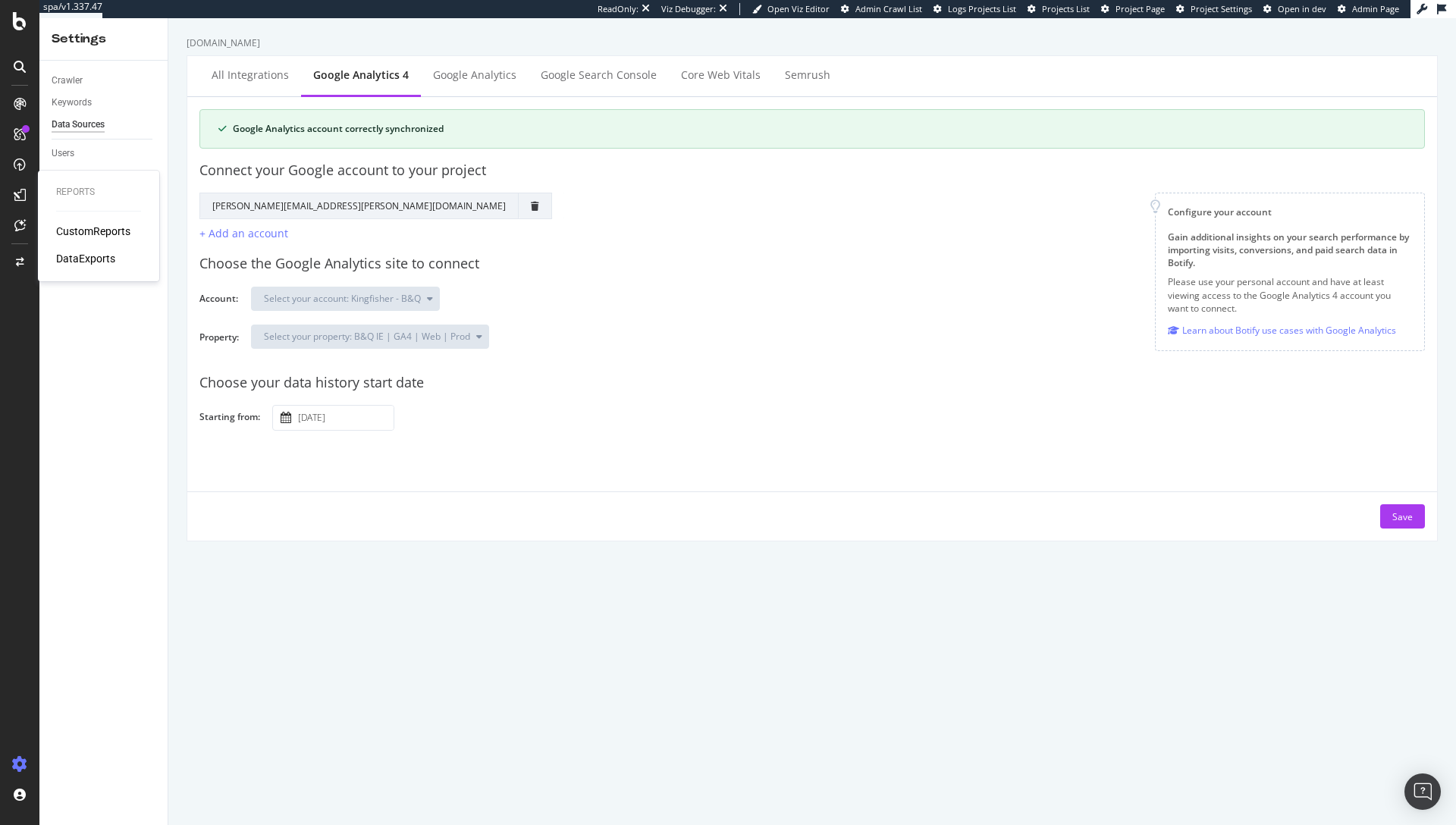
click at [85, 259] on div "DataExports" at bounding box center [85, 259] width 59 height 15
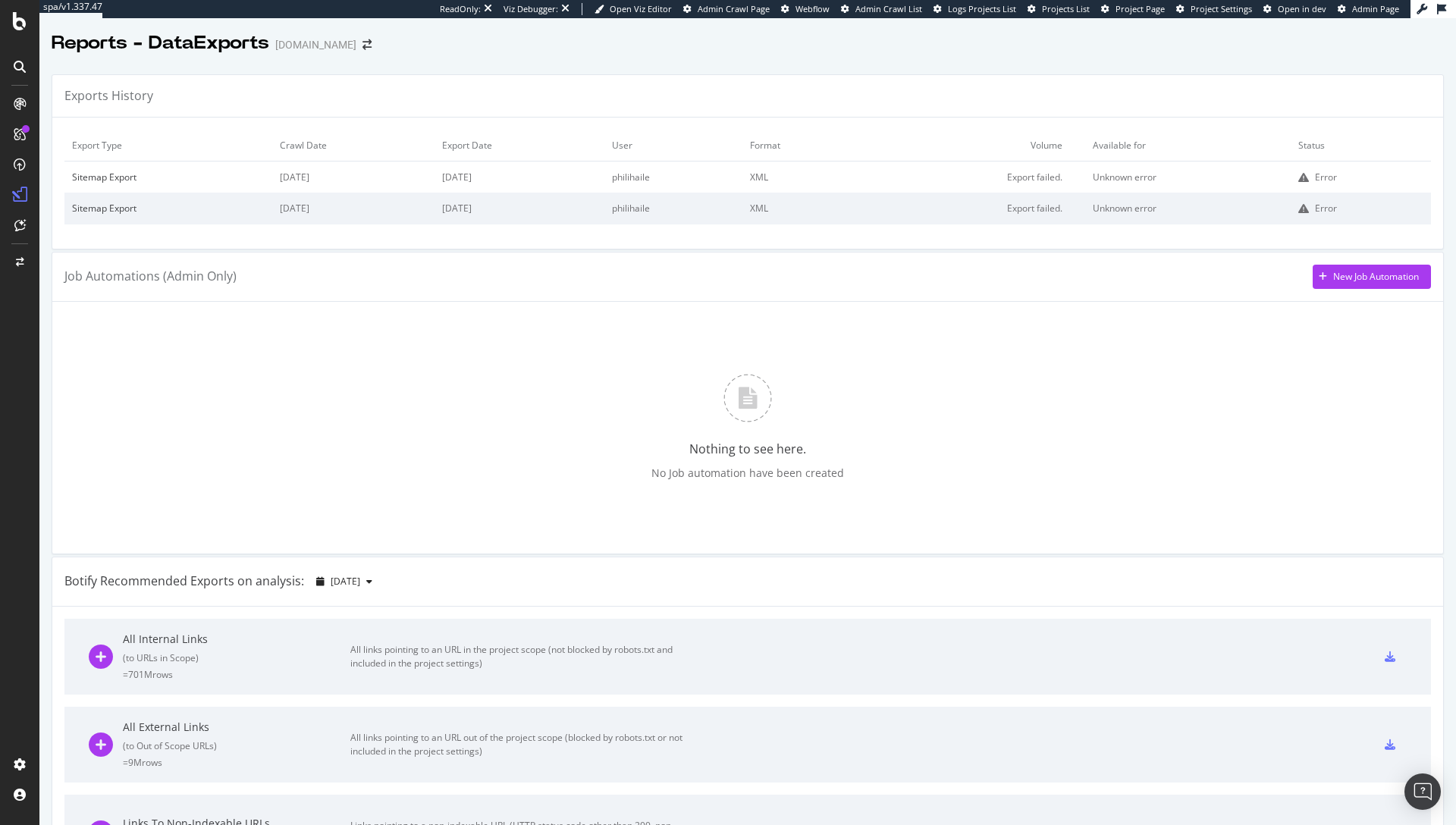
click at [1298, 179] on icon at bounding box center [1303, 177] width 11 height 11
click at [97, 167] on div "SiteCrawler" at bounding box center [82, 167] width 54 height 15
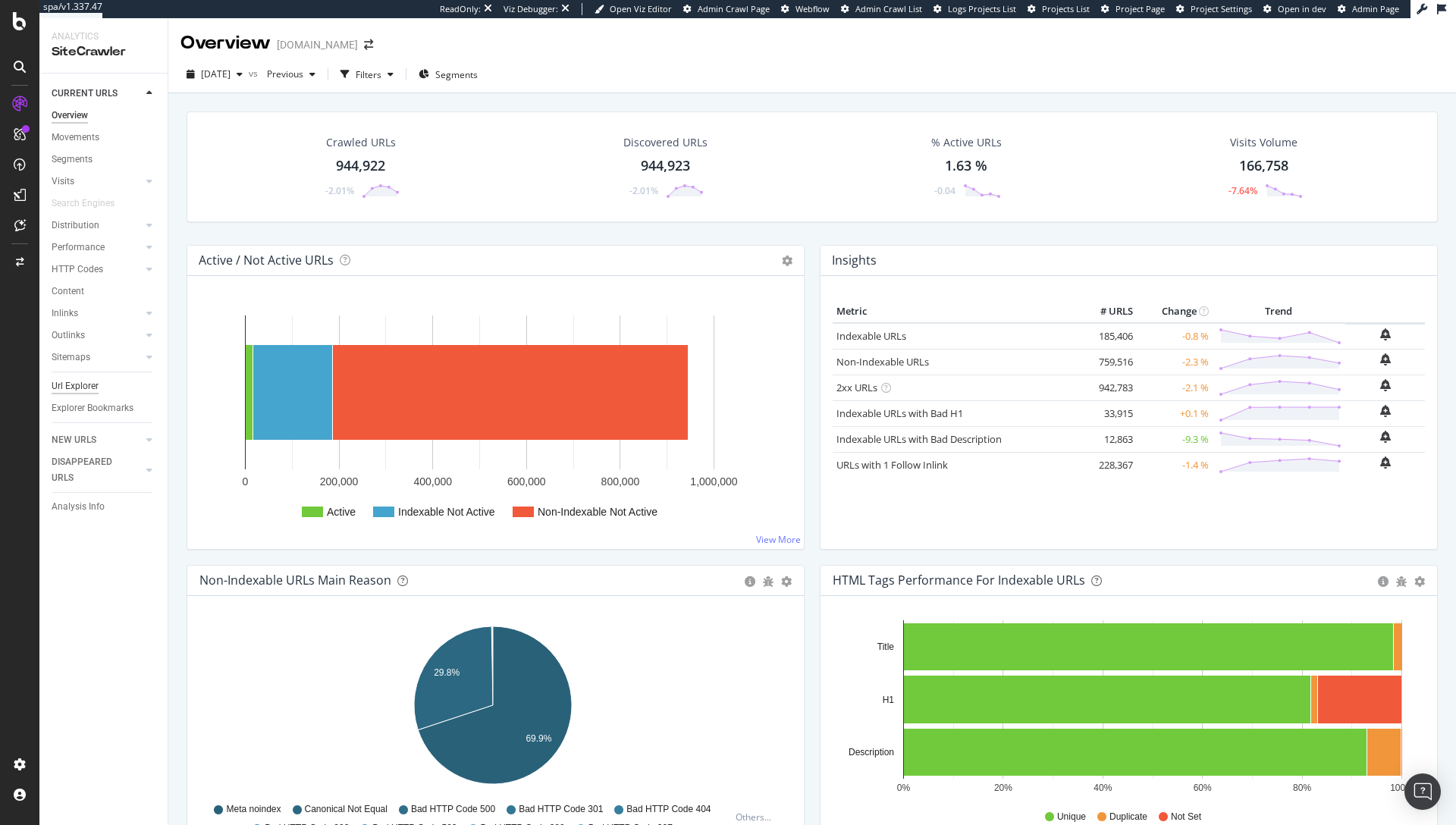
click at [69, 388] on div "Url Explorer" at bounding box center [75, 386] width 47 height 16
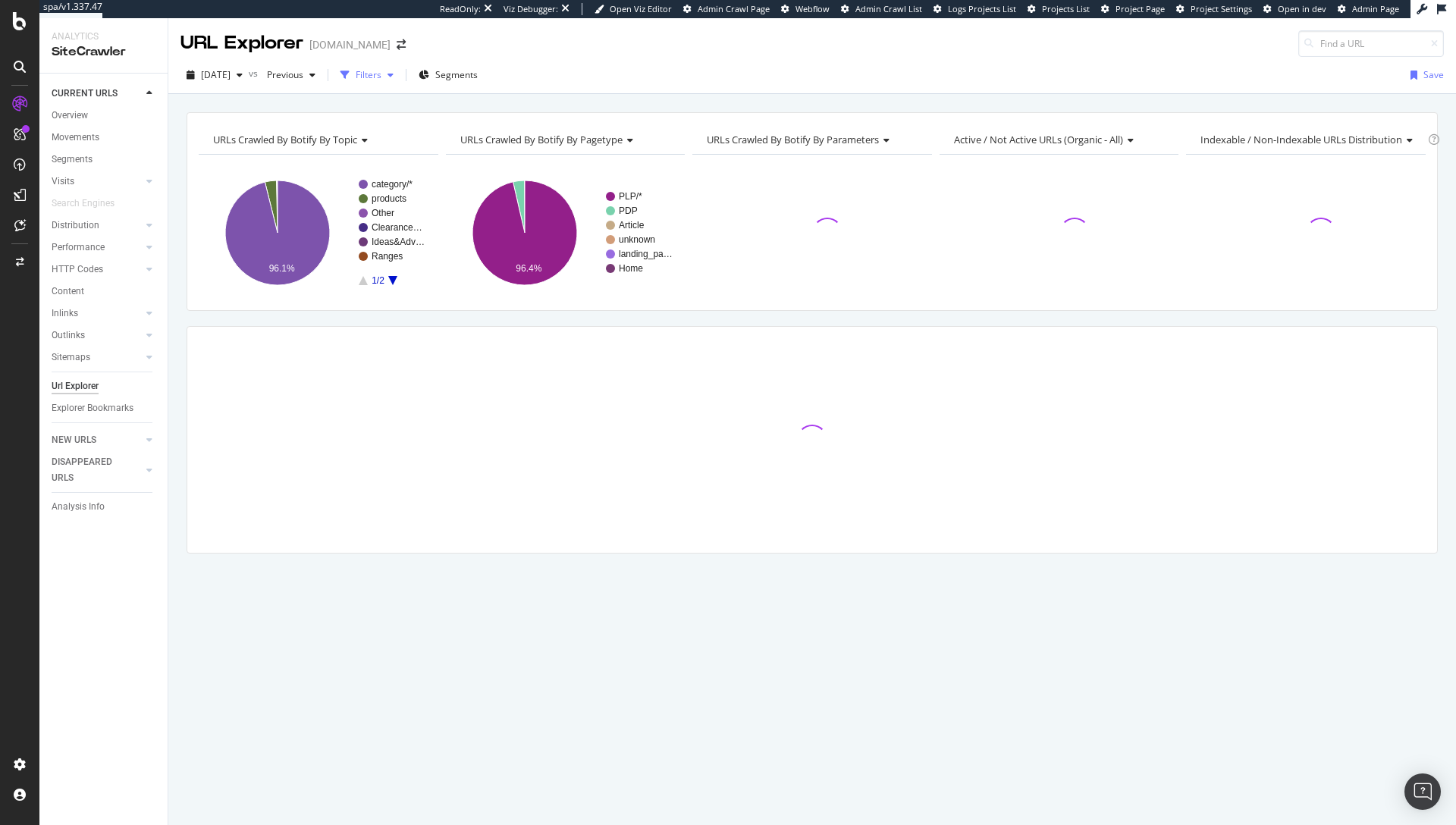
click at [381, 72] on div "Filters" at bounding box center [368, 74] width 26 height 12
